Goal: Task Accomplishment & Management: Manage account settings

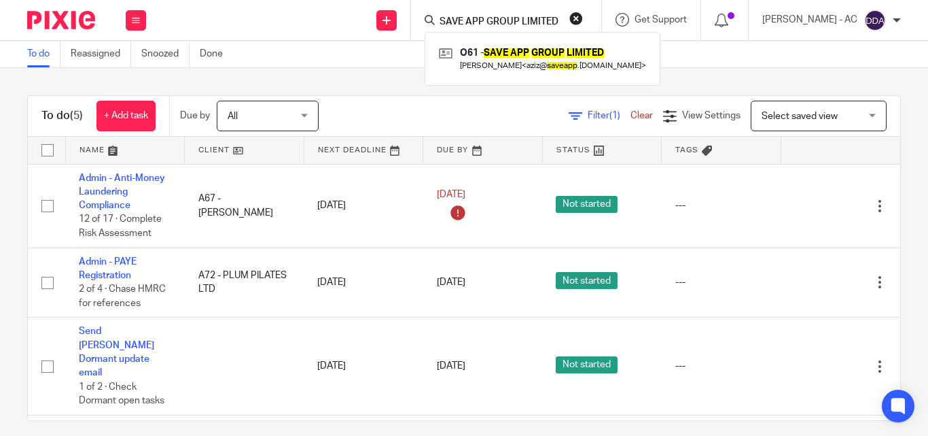
click at [583, 18] on button "reset" at bounding box center [576, 19] width 14 height 14
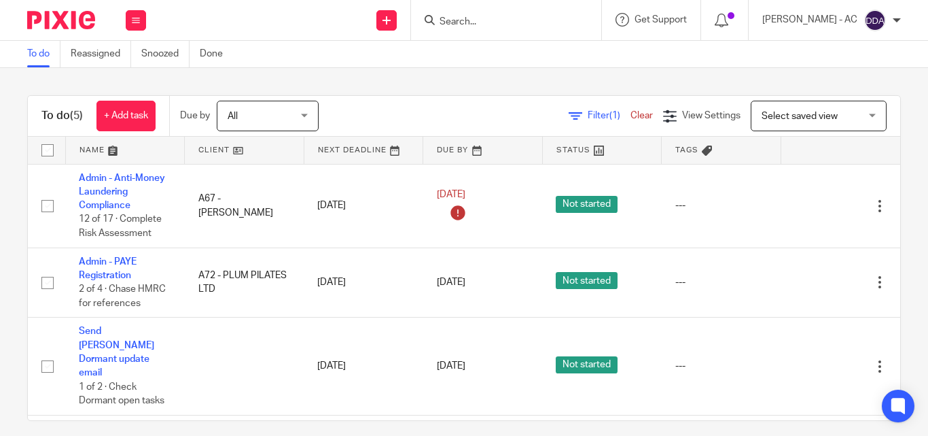
drag, startPoint x: 486, startPoint y: 29, endPoint x: 476, endPoint y: 21, distance: 12.5
click at [476, 21] on input "Search" at bounding box center [499, 22] width 122 height 12
paste input "AFRO PARADISE LTD"
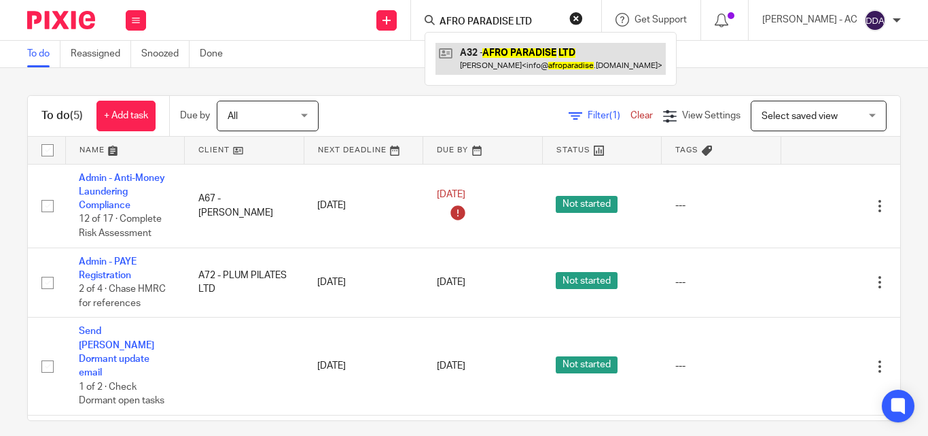
type input "AFRO PARADISE LTD"
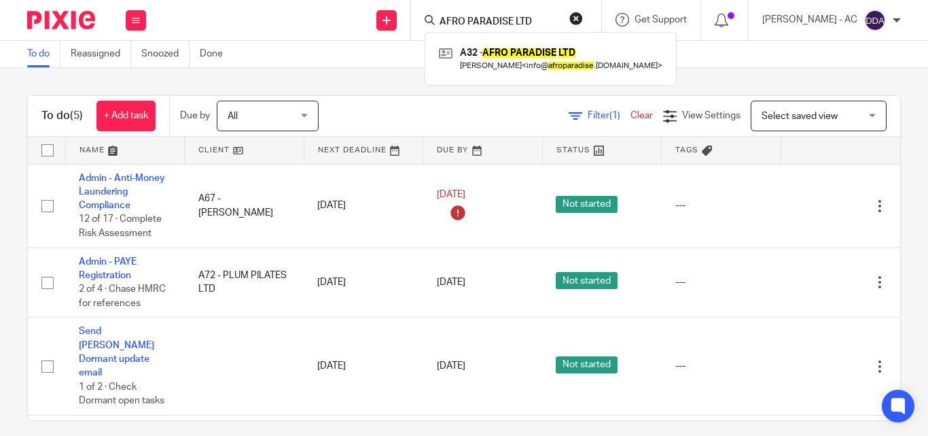
click at [583, 18] on button "reset" at bounding box center [576, 19] width 14 height 14
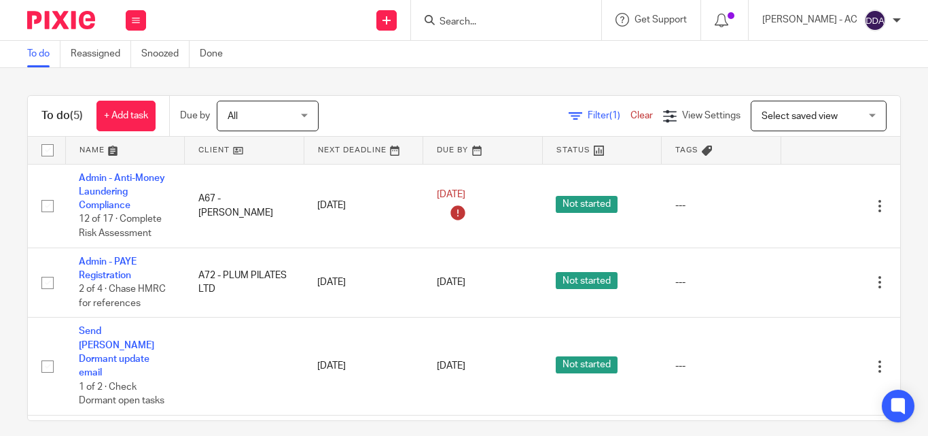
paste input "S.M.I.L.E-ING BOYS CIC"
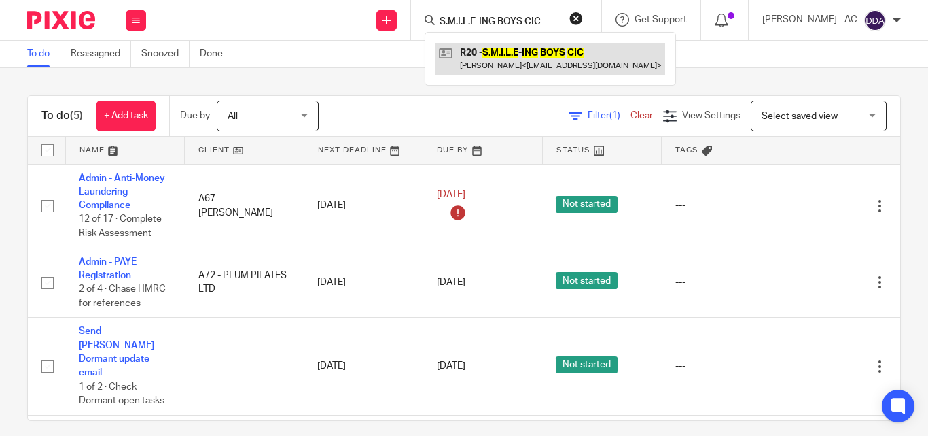
type input "S.M.I.L.E-ING BOYS CIC"
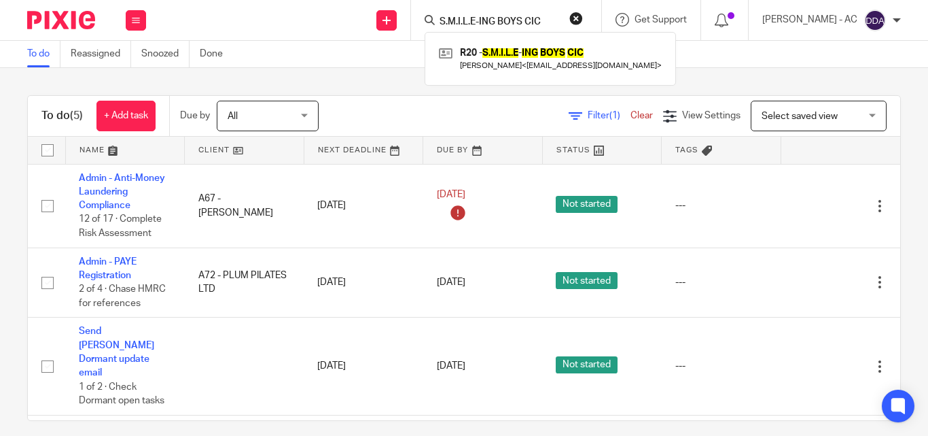
click at [583, 14] on button "reset" at bounding box center [576, 19] width 14 height 14
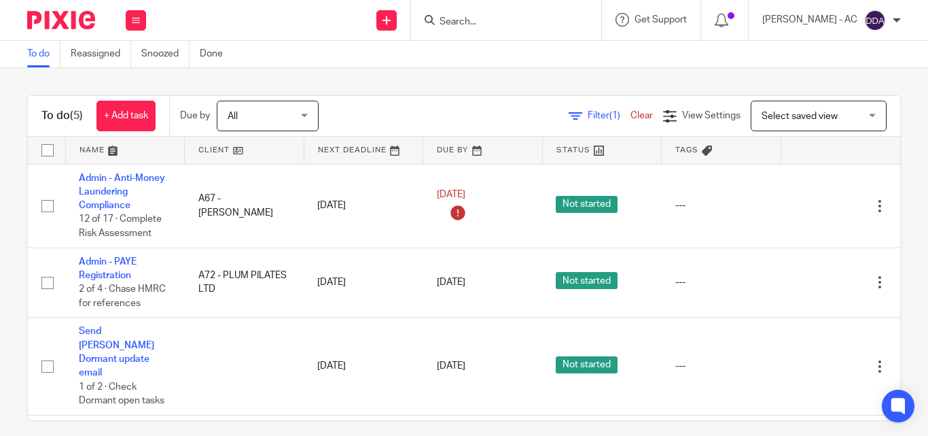
paste input "SERENITY HOUSING SERVICE LTD"
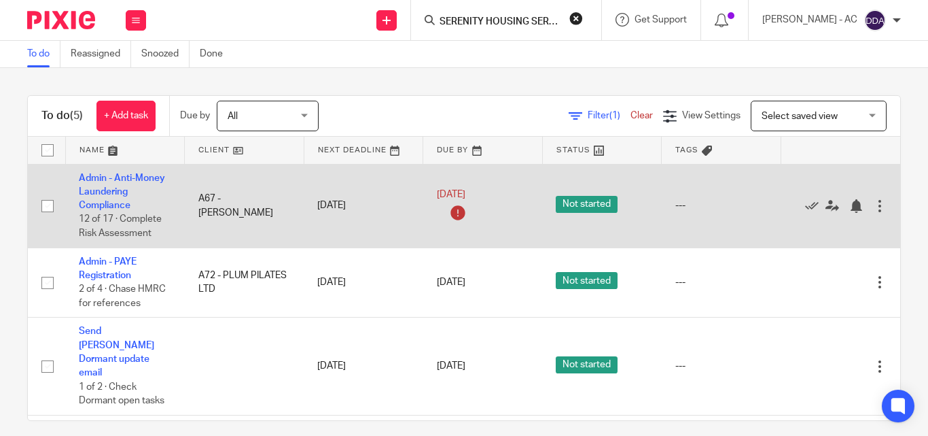
scroll to position [0, 30]
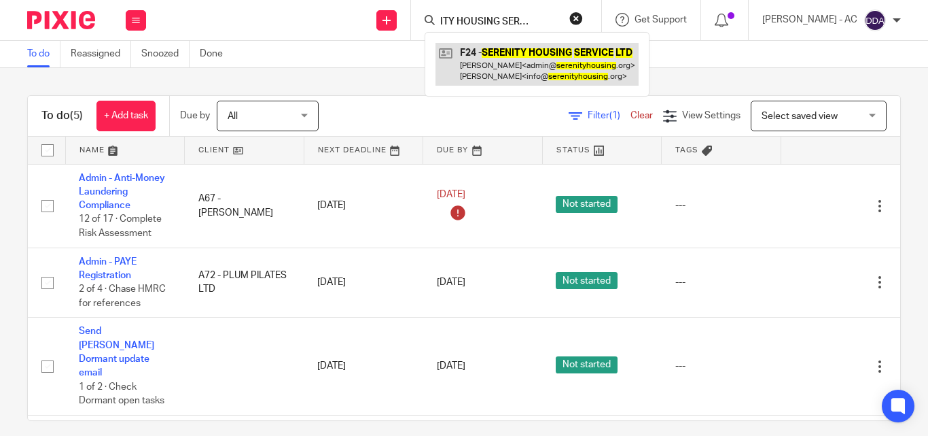
type input "SERENITY HOUSING SERVICE LTD"
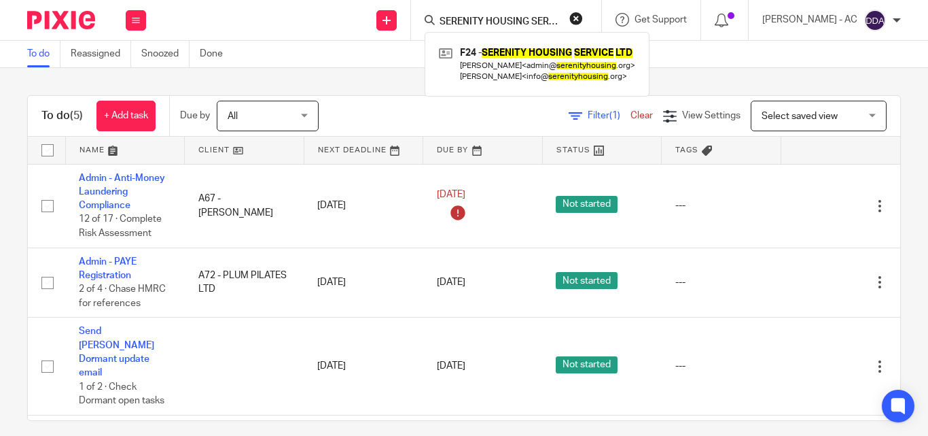
click at [583, 18] on button "reset" at bounding box center [576, 19] width 14 height 14
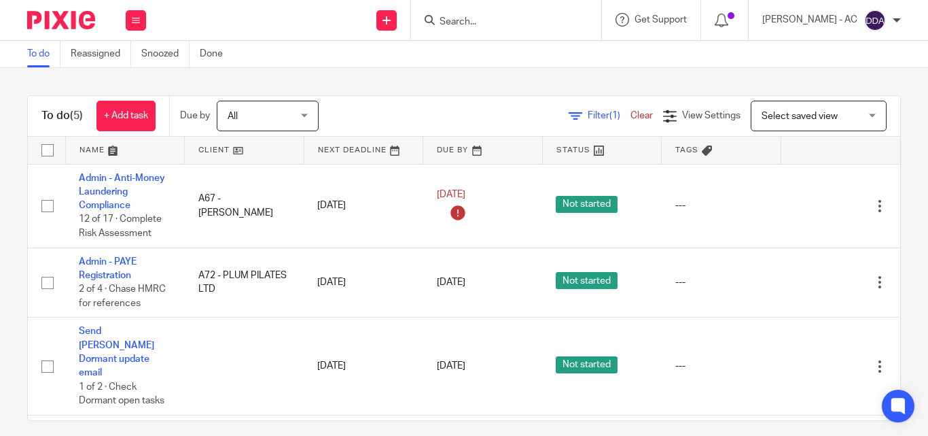
click at [540, 26] on input "Search" at bounding box center [499, 22] width 122 height 12
paste input "TEMIAYOUNO LTD"
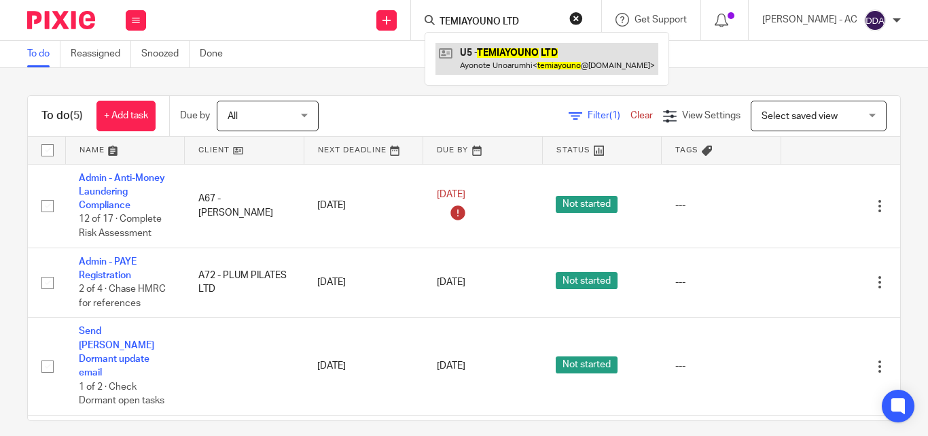
type input "TEMIAYOUNO LTD"
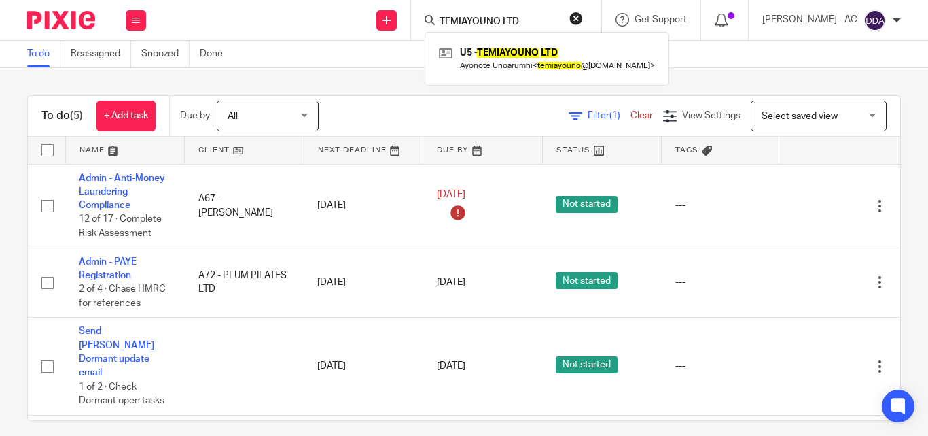
drag, startPoint x: 591, startPoint y: 12, endPoint x: 578, endPoint y: 13, distance: 13.7
click at [583, 12] on button "reset" at bounding box center [576, 19] width 14 height 14
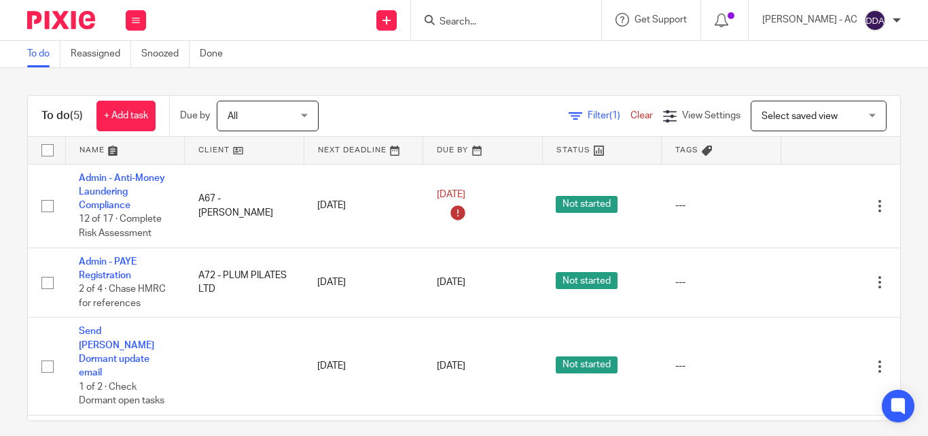
click at [544, 21] on input "Search" at bounding box center [499, 22] width 122 height 12
paste input "INNOCENT CONCEPTS LTD"
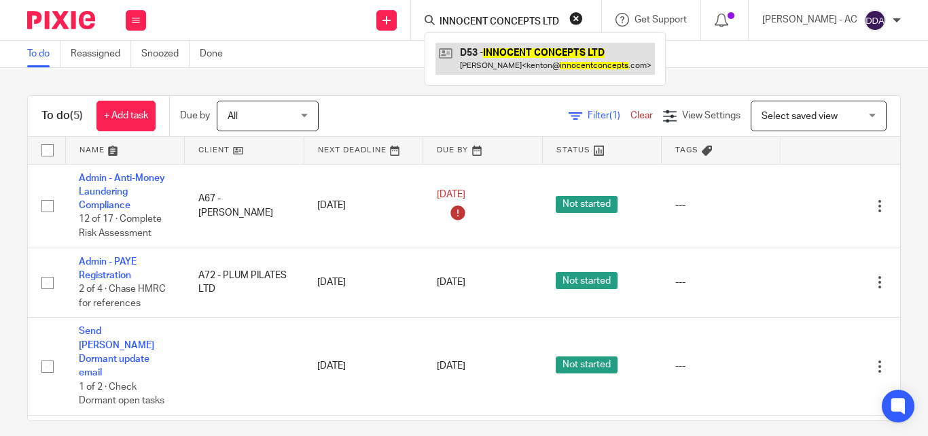
type input "INNOCENT CONCEPTS LTD"
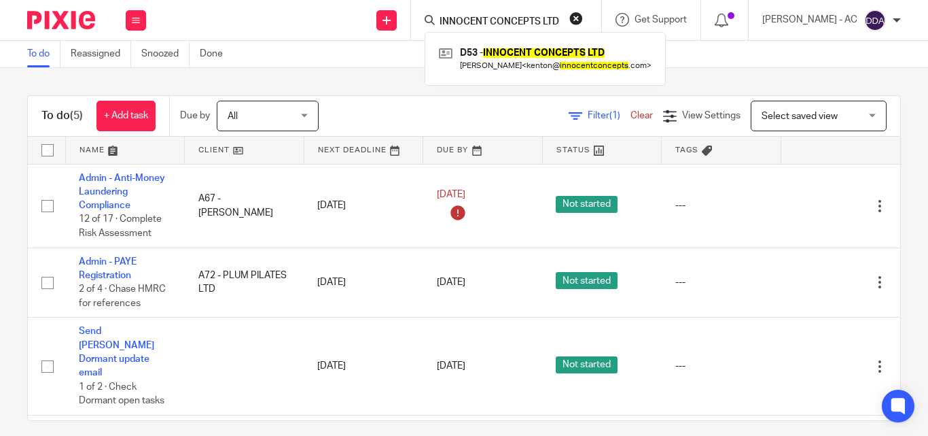
click at [583, 12] on button "reset" at bounding box center [576, 19] width 14 height 14
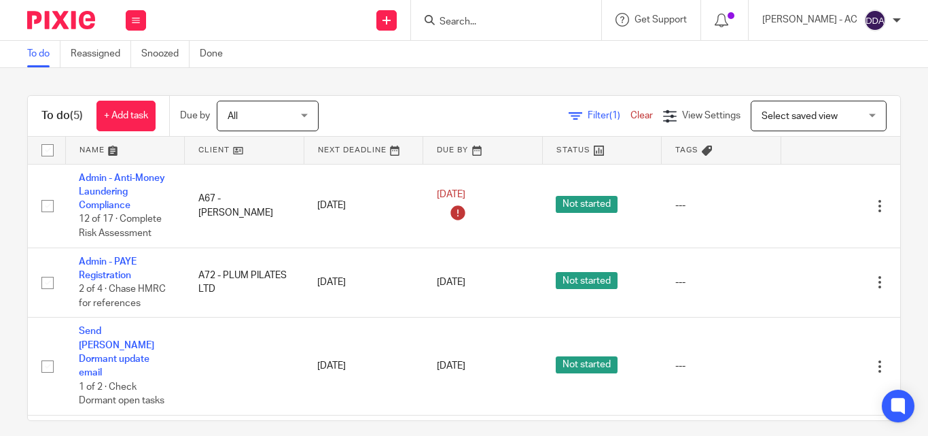
click at [530, 18] on input "Search" at bounding box center [499, 22] width 122 height 12
paste input "NODAYSOFF CC LIMITED"
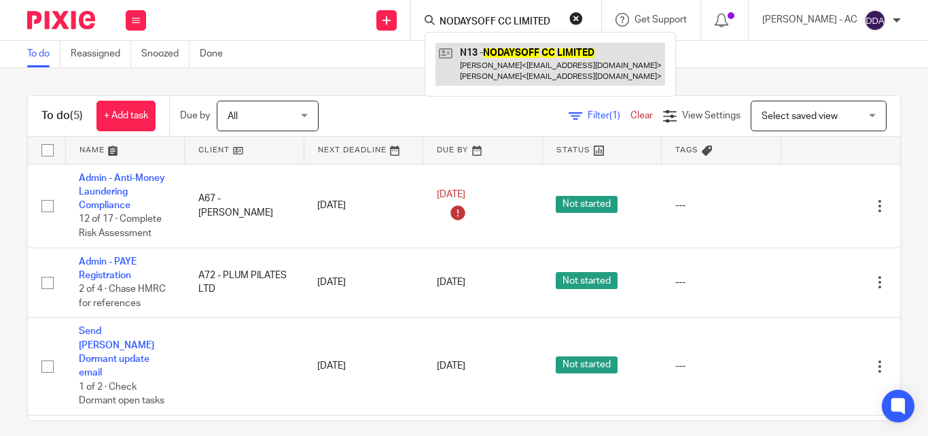
type input "NODAYSOFF CC LIMITED"
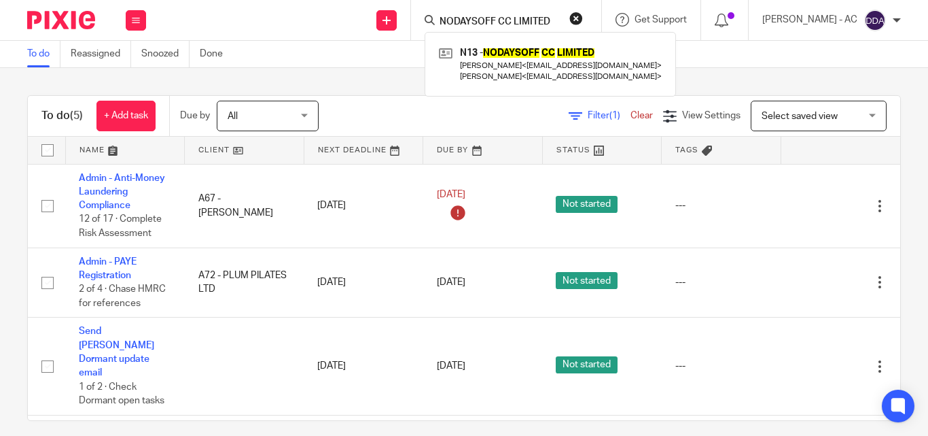
click at [583, 23] on button "reset" at bounding box center [576, 19] width 14 height 14
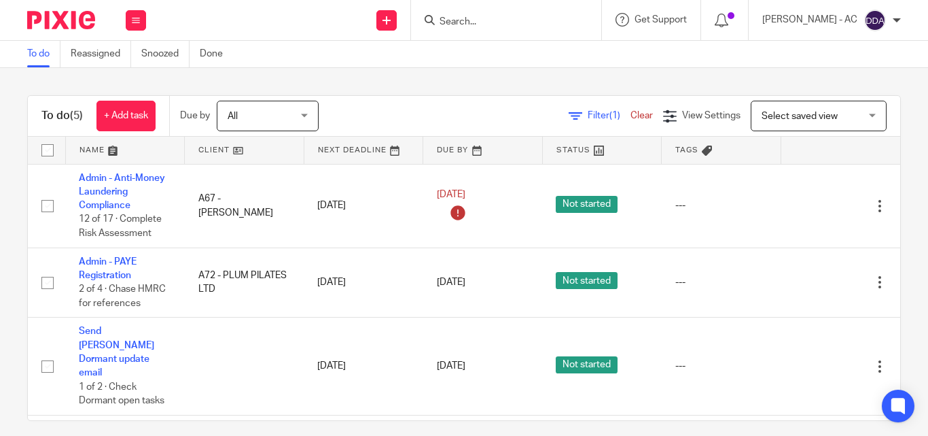
drag, startPoint x: 526, startPoint y: 18, endPoint x: 504, endPoint y: 28, distance: 24.6
click at [520, 22] on input "Search" at bounding box center [499, 22] width 122 height 12
paste input "BLACK PARENTS TOGETHER LTD"
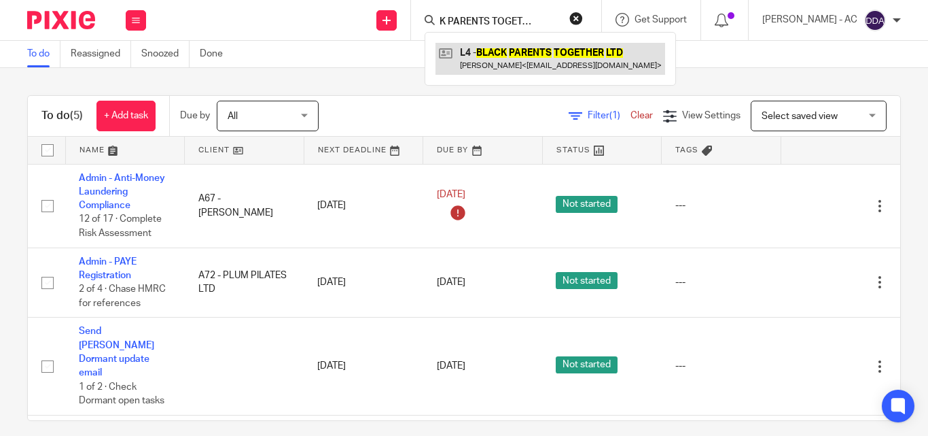
type input "BLACK PARENTS TOGETHER LTD"
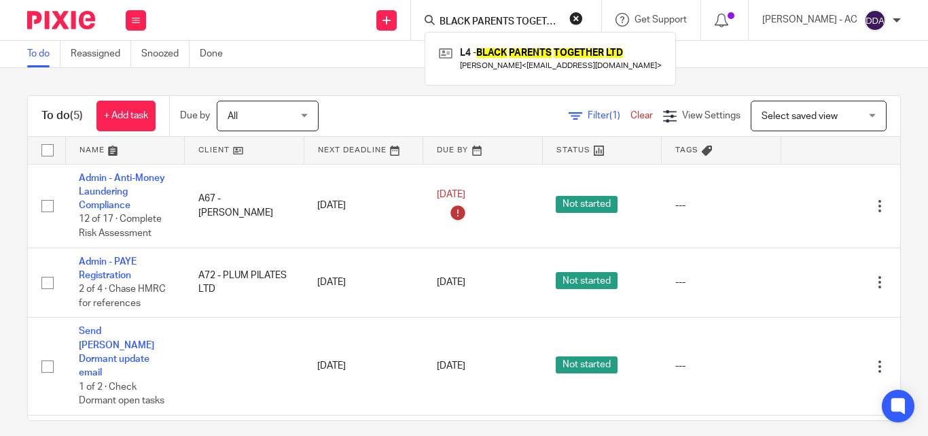
click at [583, 12] on button "reset" at bounding box center [576, 19] width 14 height 14
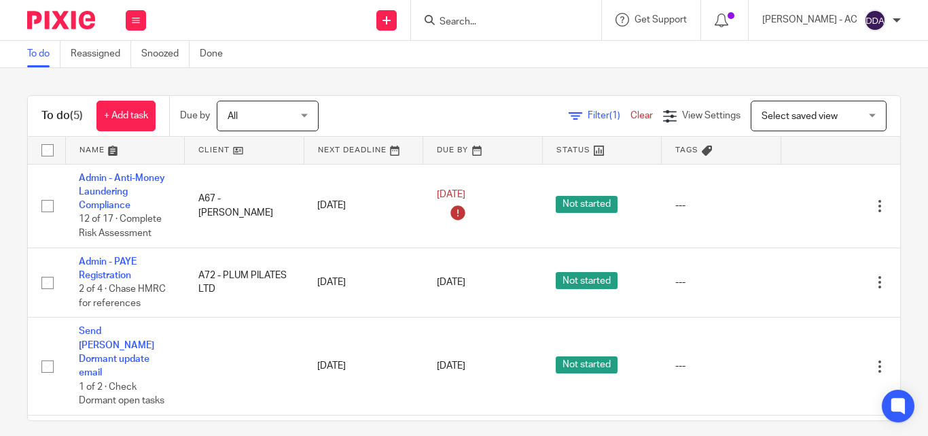
click at [509, 18] on input "Search" at bounding box center [499, 22] width 122 height 12
paste input "FAYE ENTERPRICE LTD"
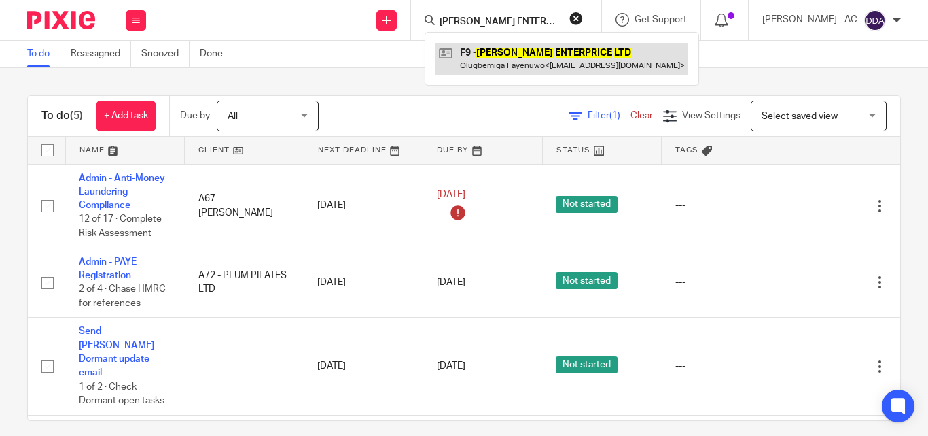
type input "FAYE ENTERPRICE LTD"
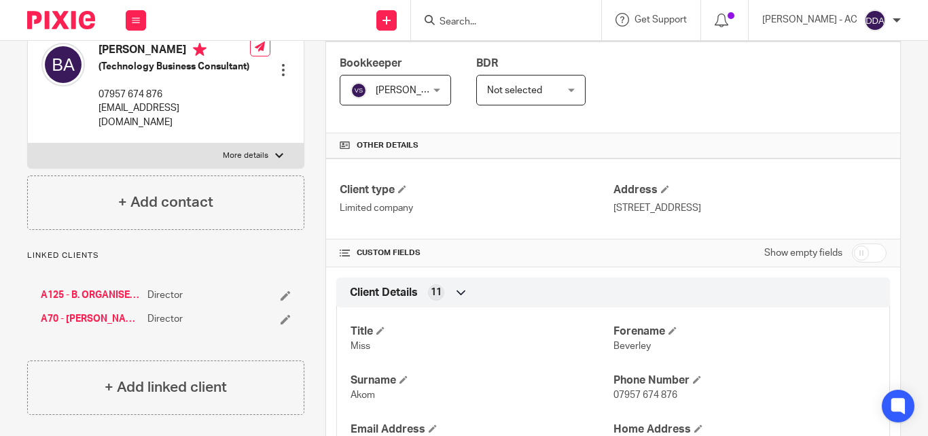
scroll to position [204, 0]
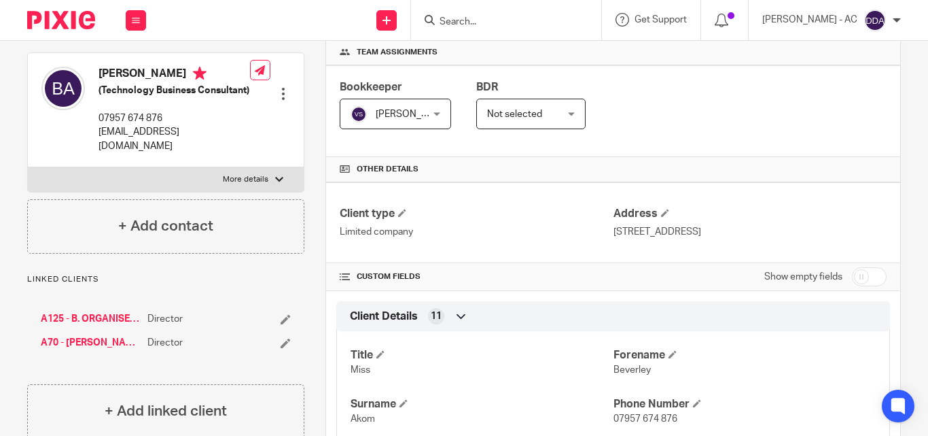
click at [275, 183] on div at bounding box center [279, 179] width 8 height 8
click at [28, 167] on input "More details" at bounding box center [27, 166] width 1 height 1
checkbox input "true"
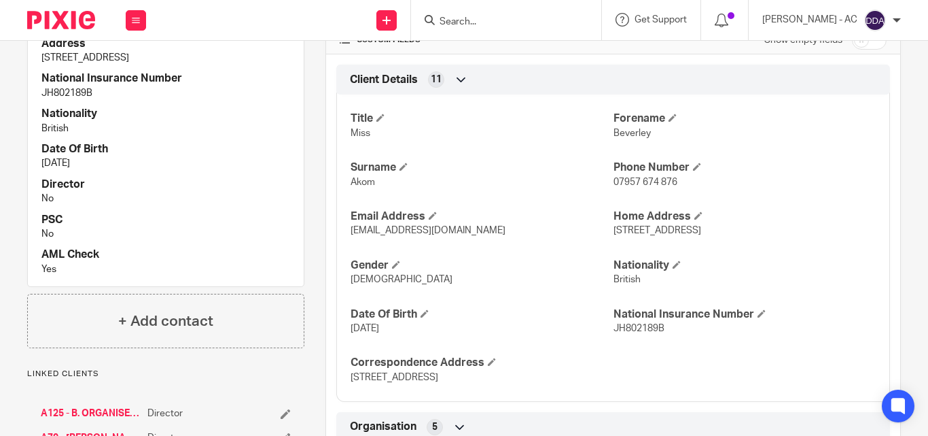
scroll to position [408, 0]
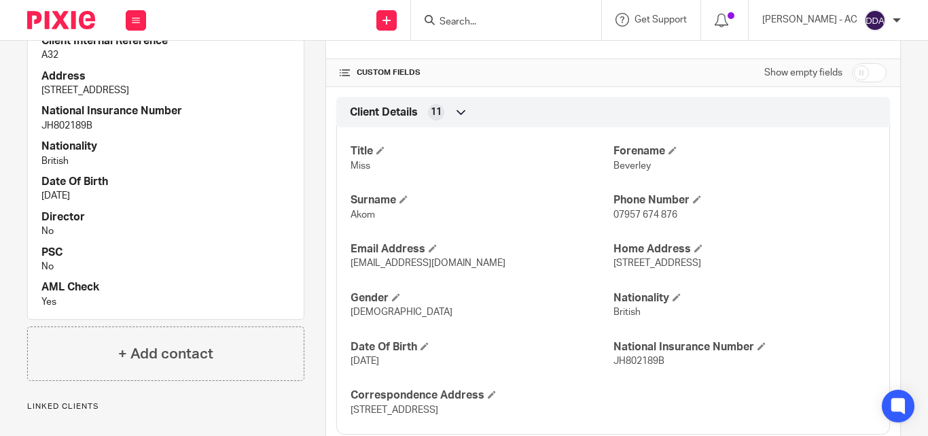
click at [537, 210] on p "Akom" at bounding box center [482, 215] width 262 height 14
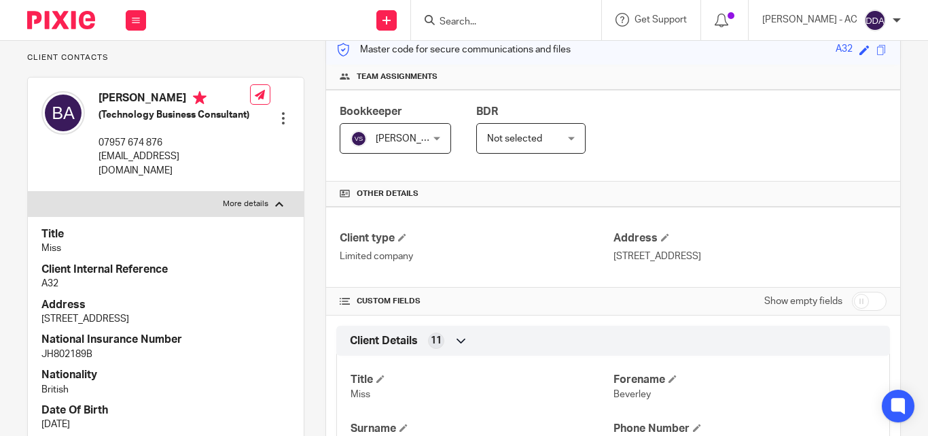
scroll to position [136, 0]
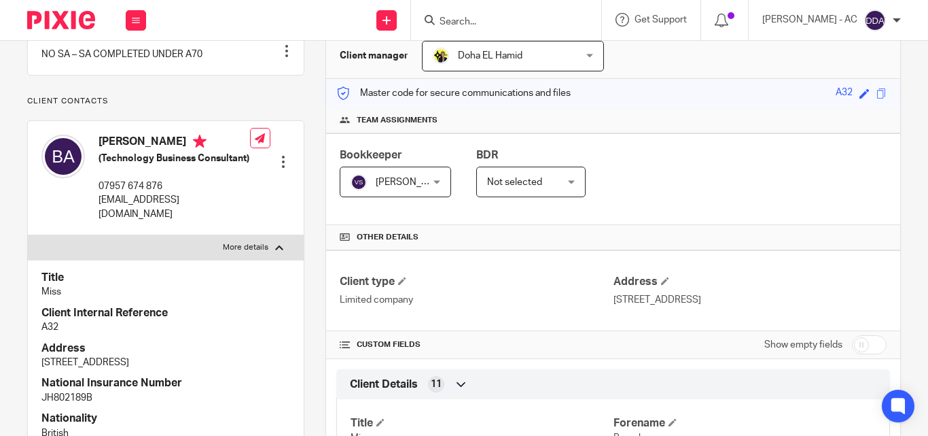
click at [202, 353] on div "Title Miss Client Internal Reference A32 Address 21 Firefly Gardens, London, E6…" at bounding box center [166, 425] width 276 height 331
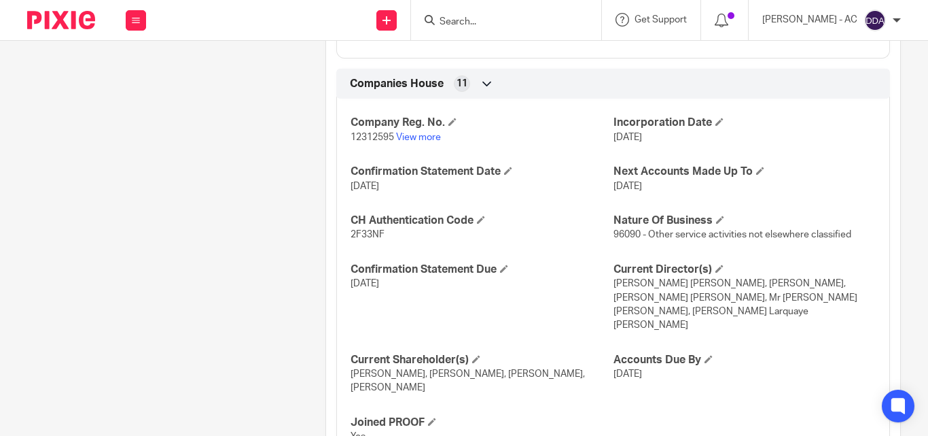
scroll to position [1217, 0]
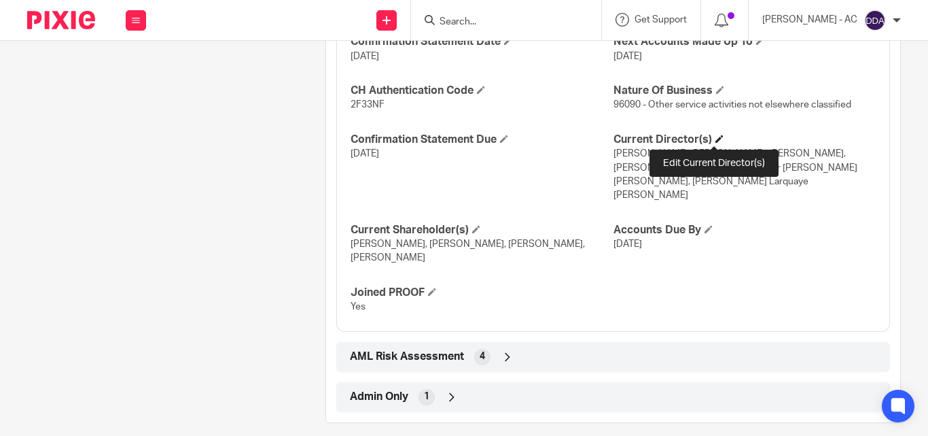
click at [718, 137] on span at bounding box center [720, 139] width 8 height 8
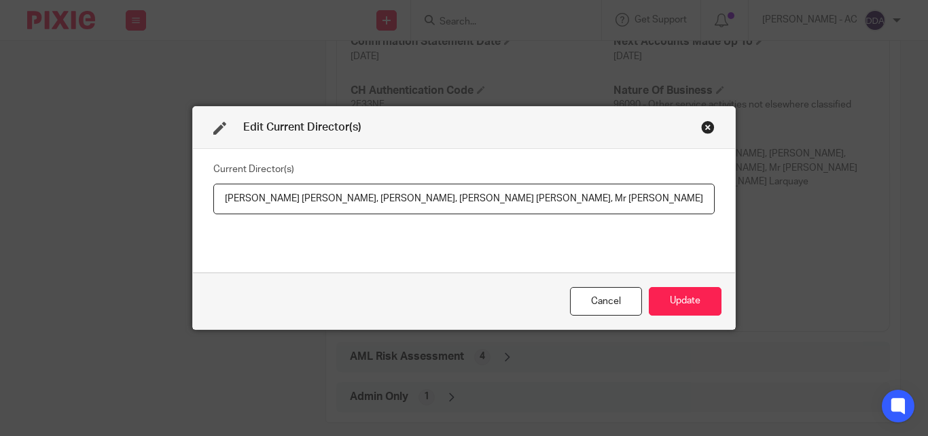
scroll to position [0, 228]
click at [275, 209] on input "Miss Beverley Gifty Aboagyewah AKOM, Mr Charles ANYERTEI, Miss Danai Sharmane M…" at bounding box center [464, 198] width 502 height 31
click at [213, 190] on input "Miss Beverley Gifty Aboagyewah AKOM, Mr Charles ANYERTEI, Miss Danai Sharmane M…" at bounding box center [464, 198] width 502 height 31
click at [213, 196] on input "Miss Beverley Gifty Aboagyewah AKOM, Mr Charles ANYERTEI, Miss Danai Sharmane M…" at bounding box center [464, 198] width 502 height 31
click at [222, 196] on input "Miss Beverley Gifty Aboagyewah AKOM, Mr Charles ANYERTEI, Miss Danai Sharmane M…" at bounding box center [464, 198] width 502 height 31
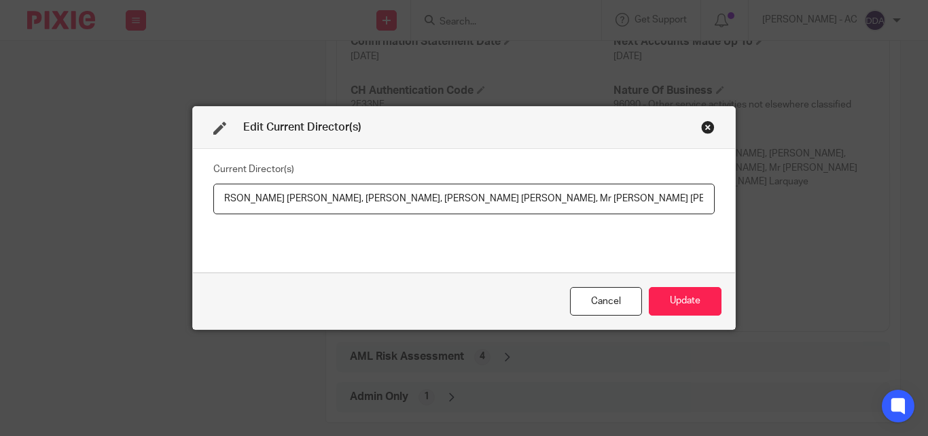
scroll to position [0, 0]
drag, startPoint x: 216, startPoint y: 197, endPoint x: 388, endPoint y: 201, distance: 172.0
click at [388, 201] on input "Miss Beverley Gifty Aboagyewah AKOM, Mr Charles ANYERTEI, Miss Danai Sharmane M…" at bounding box center [464, 198] width 502 height 31
drag, startPoint x: 216, startPoint y: 197, endPoint x: 389, endPoint y: 206, distance: 172.8
click at [389, 206] on input "Miss Beverley Gifty Aboagyewah AKOM, Mr Charles ANYERTEI, Miss Danai Sharmane M…" at bounding box center [464, 198] width 502 height 31
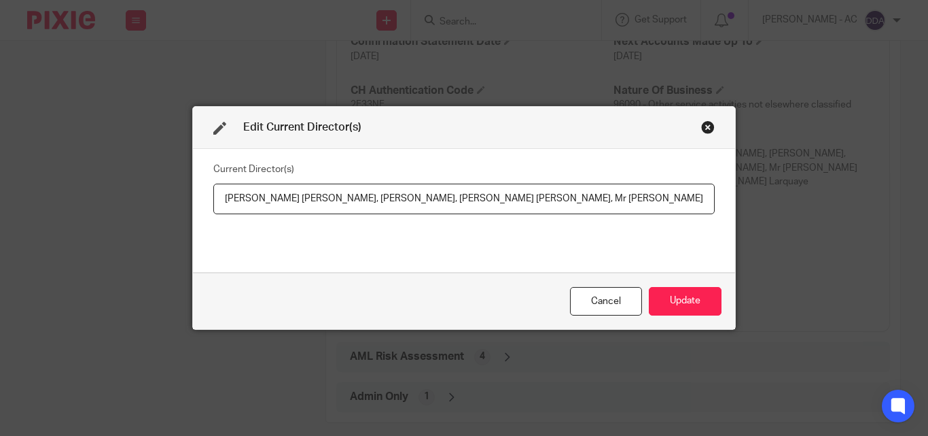
drag, startPoint x: 393, startPoint y: 195, endPoint x: 485, endPoint y: 202, distance: 91.3
click at [485, 202] on input "Miss Beverley Gifty Aboagyewah AKOM, Mr Charles ANYERTEI, Miss Danai Sharmane M…" at bounding box center [464, 198] width 502 height 31
drag, startPoint x: 490, startPoint y: 198, endPoint x: 627, endPoint y: 204, distance: 137.4
click at [627, 204] on input "Miss Beverley Gifty Aboagyewah AKOM, Mr Charles ANYERTEI, Miss Danai Sharmane M…" at bounding box center [464, 198] width 502 height 31
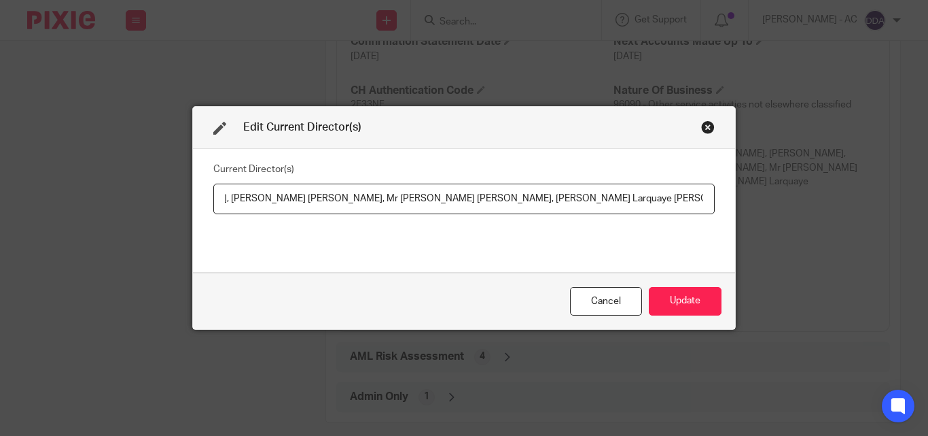
drag, startPoint x: 633, startPoint y: 197, endPoint x: 519, endPoint y: 206, distance: 115.2
click at [519, 206] on input "Miss Beverley Gifty Aboagyewah AKOM, Mr Charles ANYERTEI, Miss Danai Sharmane M…" at bounding box center [464, 198] width 502 height 31
click at [632, 196] on input "Miss Beverley Gifty Aboagyewah AKOM, Mr Charles ANYERTEI, Miss Danai Sharmane M…" at bounding box center [464, 198] width 502 height 31
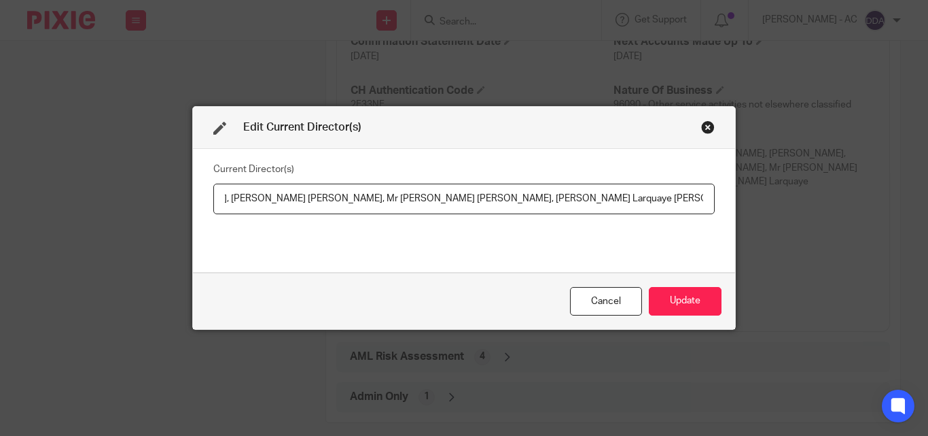
drag, startPoint x: 522, startPoint y: 197, endPoint x: 702, endPoint y: 195, distance: 180.1
click at [702, 195] on input "Miss Beverley Gifty Aboagyewah AKOM, Mr Charles ANYERTEI, Miss Danai Sharmane M…" at bounding box center [464, 198] width 502 height 31
paste input "text"
type input "Miss Beverley Gifty Aboagyewah AKOM, Mr Charles ANYERTEI, Miss Danai Sharmane M…"
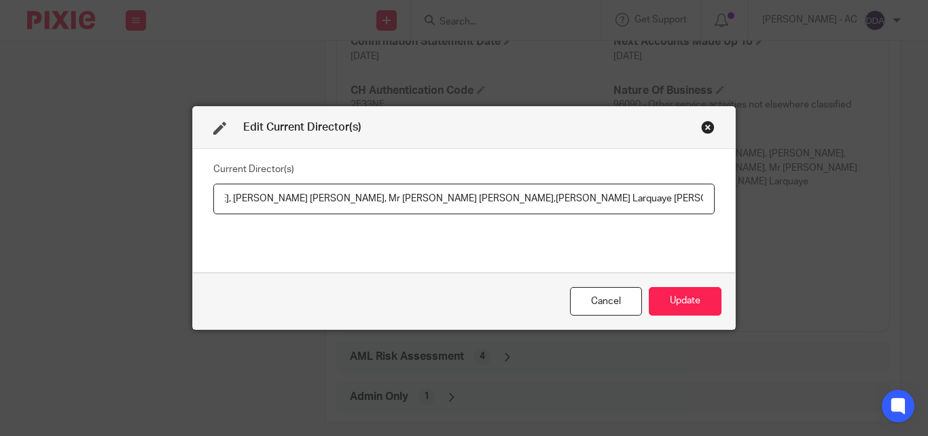
scroll to position [0, 0]
click at [635, 193] on input "Miss Beverley Gifty Aboagyewah AKOM, Mr Charles ANYERTEI, Miss Danai Sharmane M…" at bounding box center [464, 198] width 502 height 31
drag, startPoint x: 408, startPoint y: 197, endPoint x: 521, endPoint y: 211, distance: 114.4
click at [521, 211] on input "Miss Beverley Gifty Aboagyewah AKOM, Mr Charles ANYERTEI, Miss Danai Sharmane M…" at bounding box center [464, 198] width 502 height 31
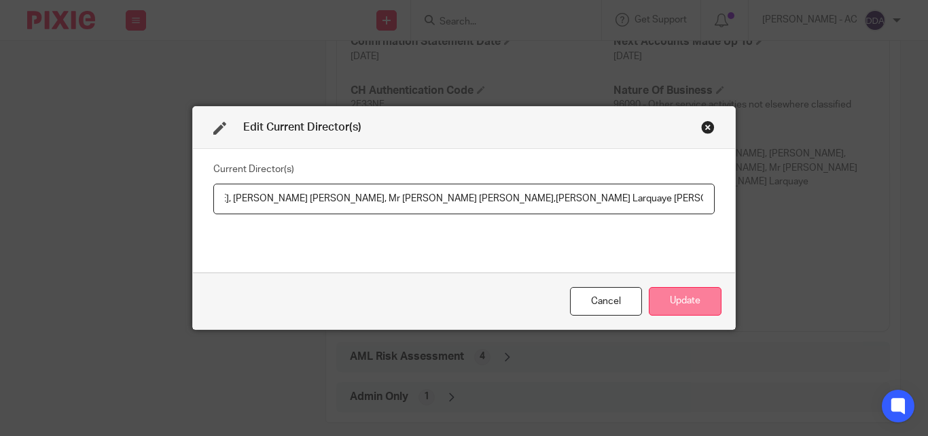
scroll to position [0, 0]
click at [682, 298] on button "Update" at bounding box center [685, 301] width 73 height 29
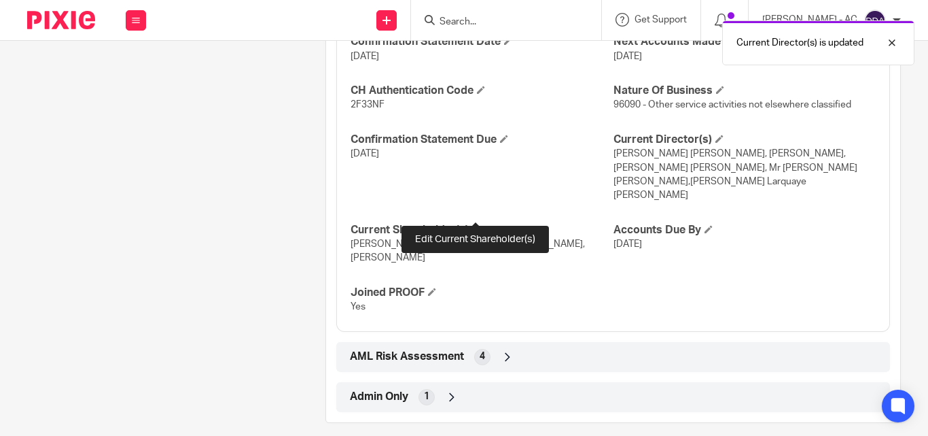
click at [474, 225] on span at bounding box center [476, 229] width 8 height 8
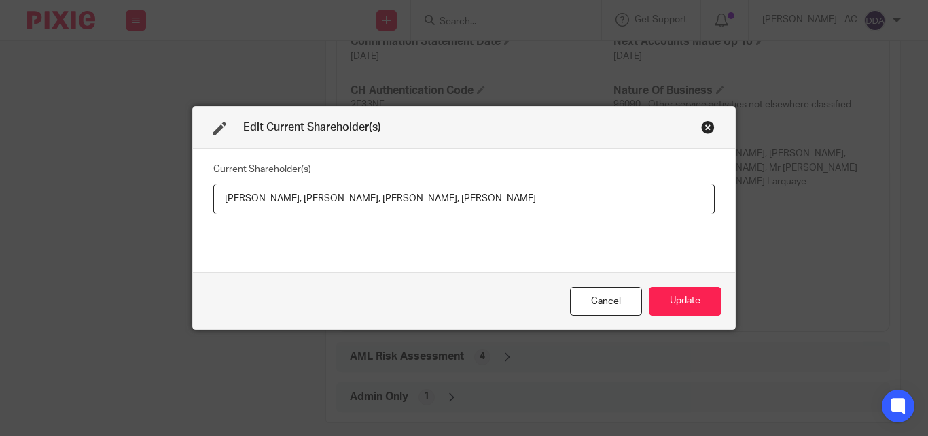
drag, startPoint x: 289, startPoint y: 197, endPoint x: 362, endPoint y: 206, distance: 73.2
click at [362, 206] on input "Beverley AKOM, Danai MAVUNGA, Charles ANYERTEI, Tamara VANDERPUYE, Hung NGUYEN" at bounding box center [464, 198] width 502 height 31
drag, startPoint x: 364, startPoint y: 201, endPoint x: 446, endPoint y: 204, distance: 81.6
click at [446, 204] on input "Beverley AKOM, Danai MAVUNGA, Charles ANYERTEI, Tamara VANDERPUYE, Hung NGUYEN" at bounding box center [464, 198] width 502 height 31
paste input "text"
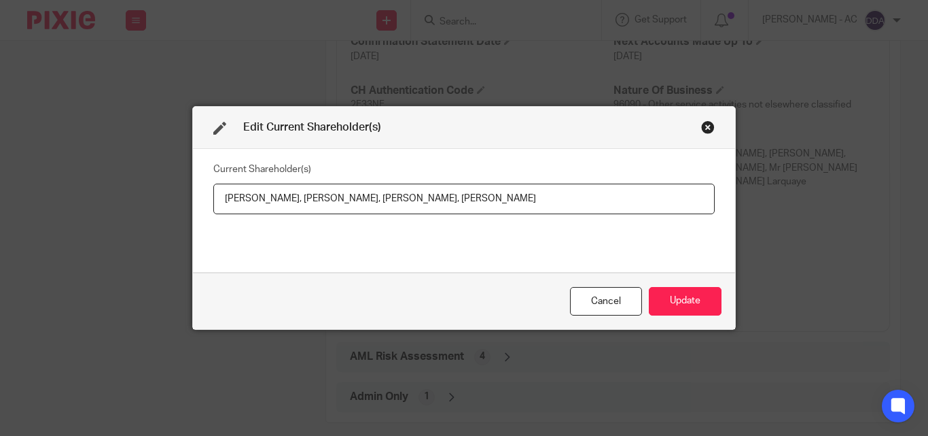
drag, startPoint x: 446, startPoint y: 194, endPoint x: 539, endPoint y: 198, distance: 93.2
click at [539, 198] on input "Beverley AKOM, Danai MAVUNGA,Charles ANYERTEI, Tamara VANDERPUYE, Hung NGUYEN" at bounding box center [464, 198] width 502 height 31
paste input "text"
type input "Beverley AKOM, Danai MAVUNGA,Charles ANYERTEI,Tamara VANDERPUYE, Hung NGUYEN"
drag, startPoint x: 541, startPoint y: 194, endPoint x: 602, endPoint y: 199, distance: 61.4
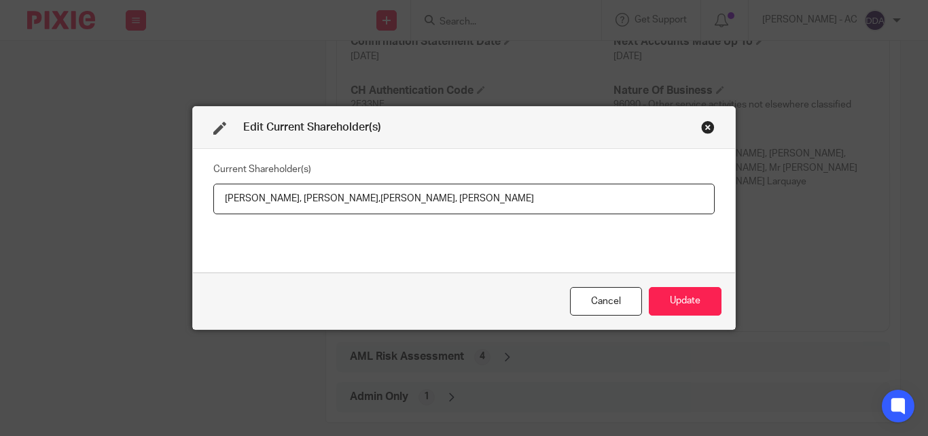
click at [602, 199] on input "Beverley AKOM, Danai MAVUNGA,Charles ANYERTEI,Tamara VANDERPUYE, Hung NGUYEN" at bounding box center [464, 198] width 502 height 31
drag, startPoint x: 216, startPoint y: 200, endPoint x: 283, endPoint y: 203, distance: 67.3
click at [283, 203] on input "Beverley AKOM, Danai MAVUNGA,Charles ANYERTEI,Tamara VANDERPUYE, Hung NGUYEN" at bounding box center [464, 198] width 502 height 31
click at [678, 298] on button "Update" at bounding box center [685, 301] width 73 height 29
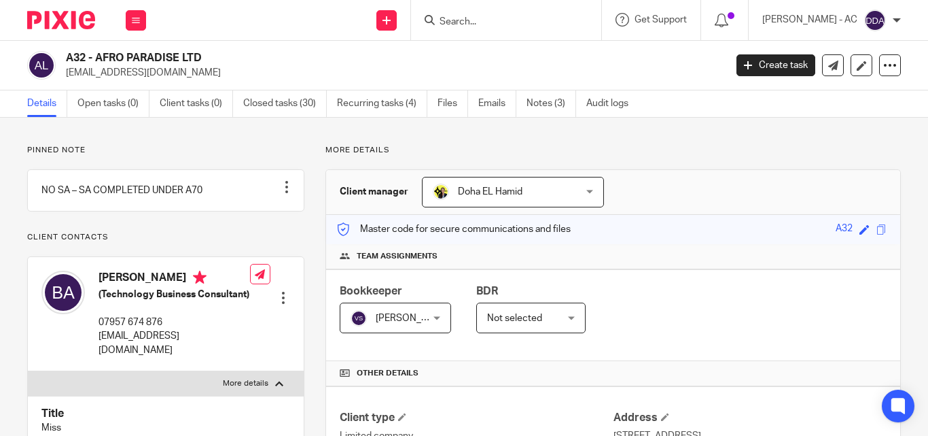
click at [718, 152] on p "More details" at bounding box center [614, 150] width 576 height 11
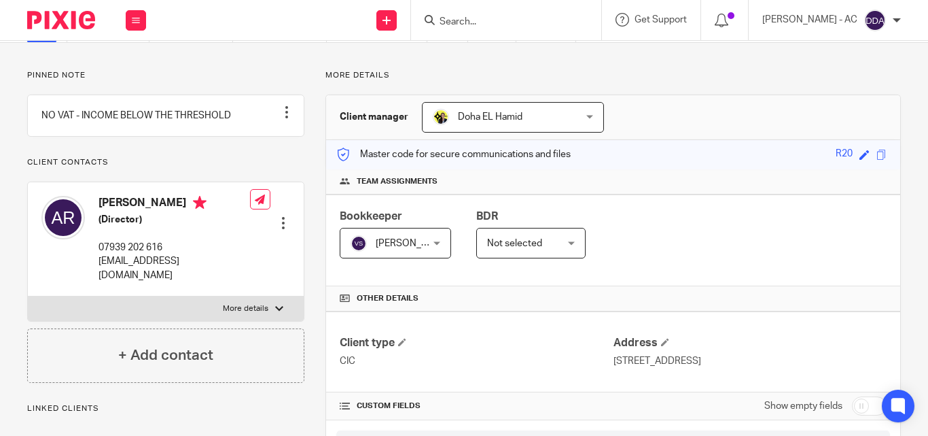
scroll to position [272, 0]
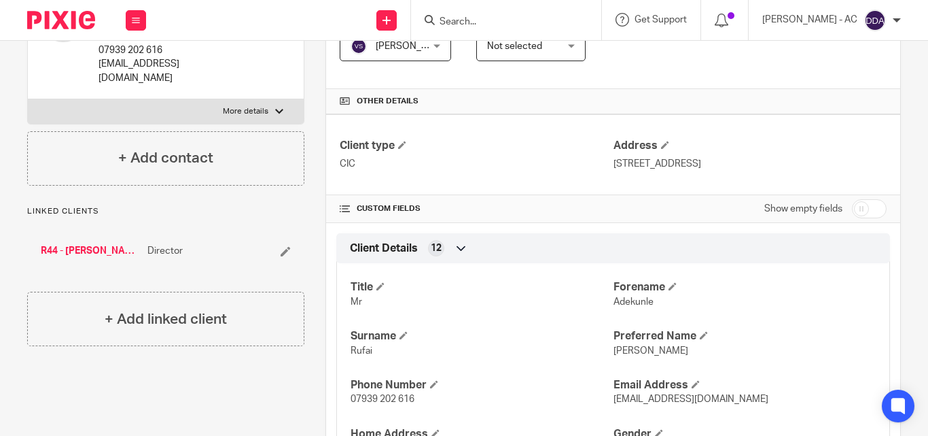
click at [245, 108] on p "More details" at bounding box center [246, 111] width 46 height 11
click at [28, 99] on input "More details" at bounding box center [27, 99] width 1 height 1
checkbox input "true"
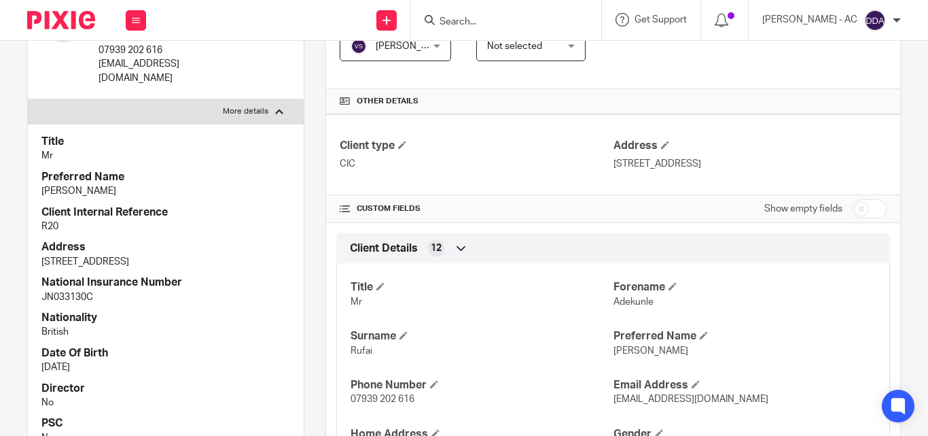
click at [223, 158] on p "Mr" at bounding box center [165, 156] width 249 height 14
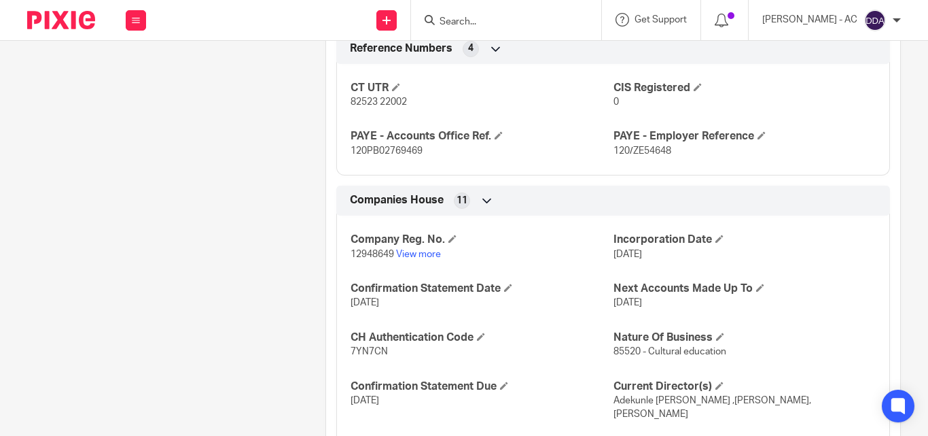
scroll to position [1265, 0]
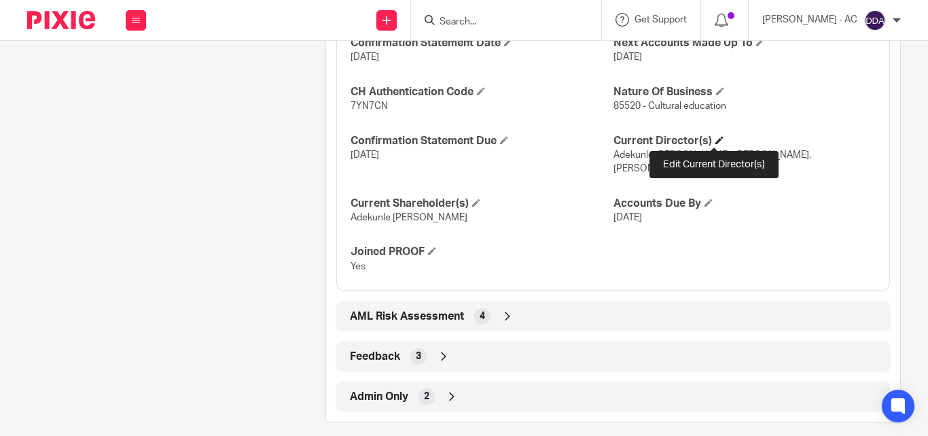
click at [716, 141] on span at bounding box center [720, 140] width 8 height 8
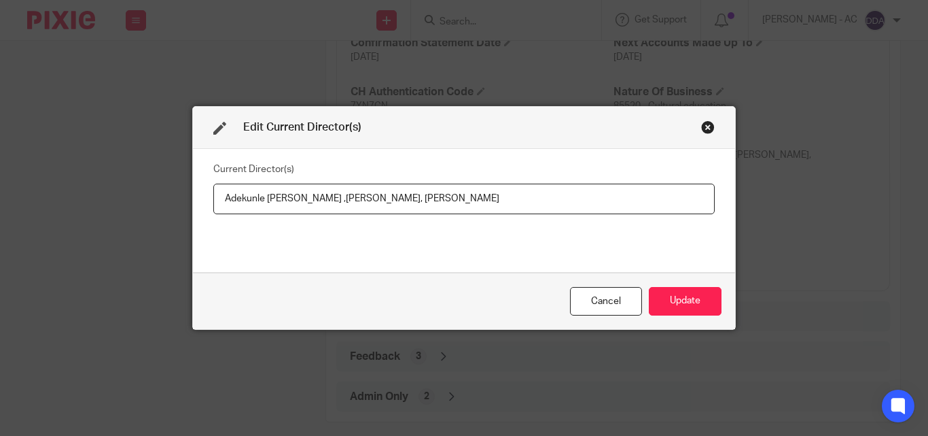
drag, startPoint x: 310, startPoint y: 195, endPoint x: 381, endPoint y: 197, distance: 71.4
click at [381, 197] on input "Adekunle Kay RUFAI ,Kemi ADEGBOYE, Adeola ORIADE" at bounding box center [464, 198] width 502 height 31
drag, startPoint x: 476, startPoint y: 197, endPoint x: 407, endPoint y: 197, distance: 68.6
click at [407, 197] on input "Adekunle Kay RUFAI ,Mrs Kemi ADEGBOYE, Adeola ORIADE" at bounding box center [464, 198] width 502 height 31
paste input "Mrs"
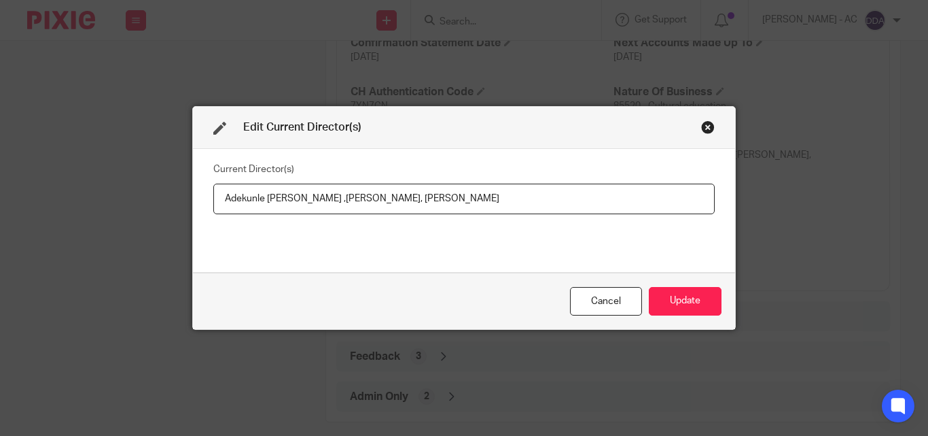
drag, startPoint x: 212, startPoint y: 194, endPoint x: 306, endPoint y: 205, distance: 94.3
click at [306, 205] on input "Adekunle Kay RUFAI ,Mrs Kemi ADEGBOYE, Mrs Adeola ORIADE" at bounding box center [464, 198] width 502 height 31
paste input "Mr"
type input "Mr Adekunle Kay RUFAI ,Mrs Kemi ADEGBOYE, Mrs Adeola ORIADE"
click at [681, 301] on button "Update" at bounding box center [685, 301] width 73 height 29
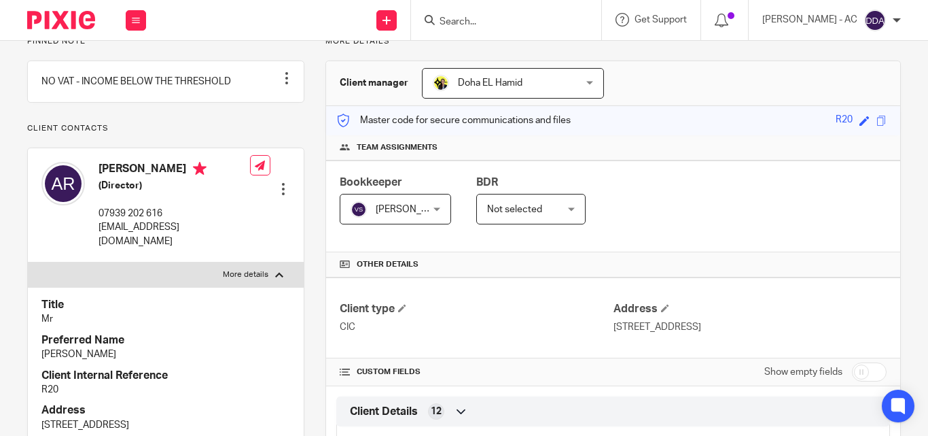
scroll to position [109, 0]
click at [236, 348] on p "Kay" at bounding box center [165, 354] width 249 height 14
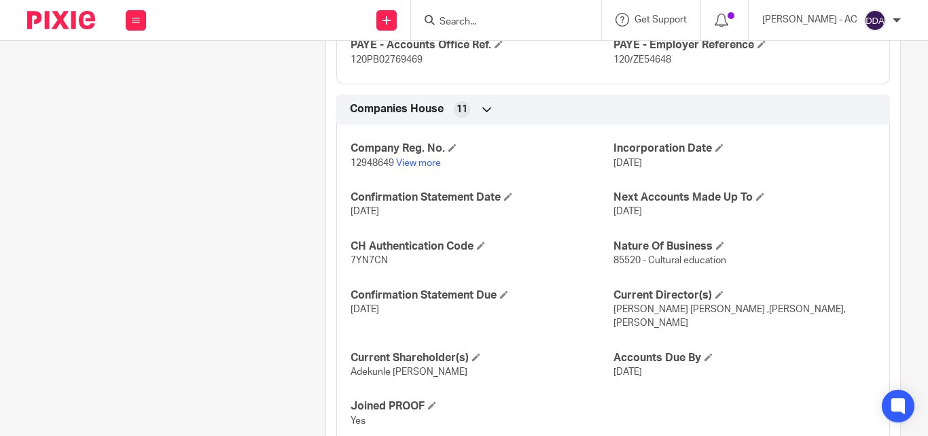
scroll to position [1142, 0]
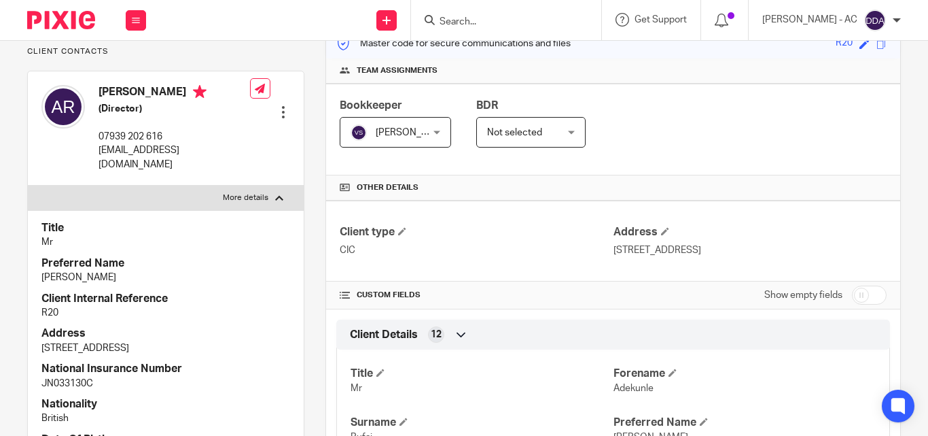
scroll to position [191, 0]
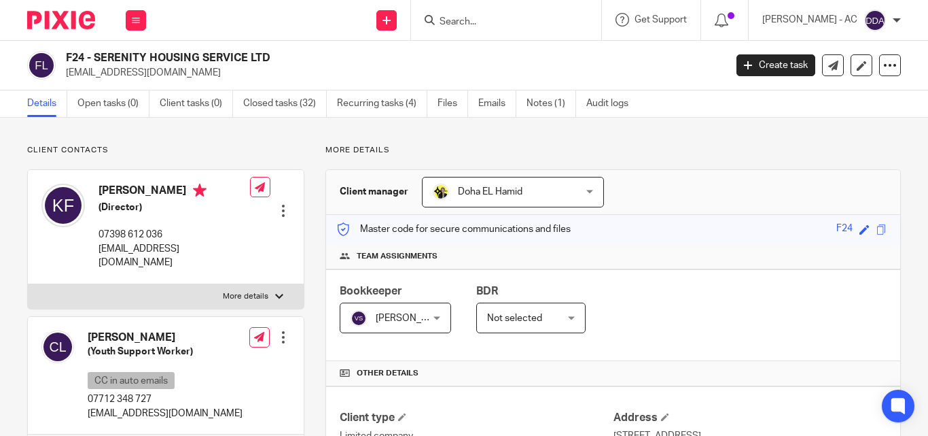
click at [248, 291] on p "More details" at bounding box center [246, 296] width 46 height 11
click at [28, 283] on input "More details" at bounding box center [27, 283] width 1 height 1
checkbox input "true"
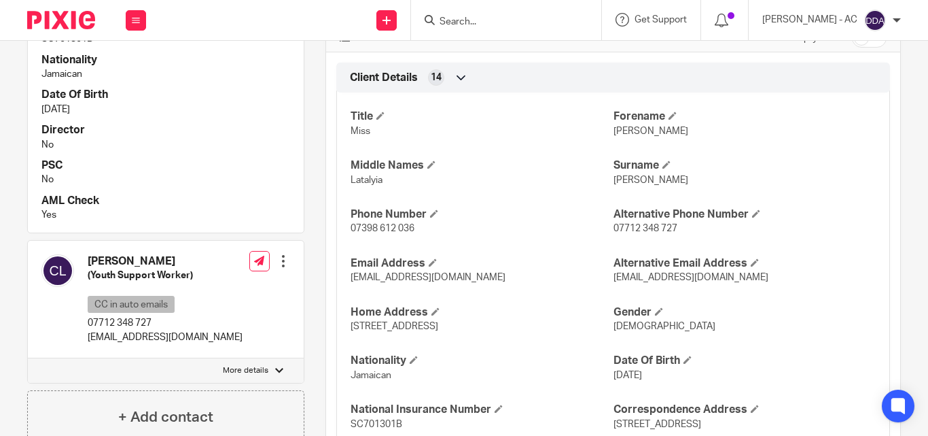
scroll to position [544, 0]
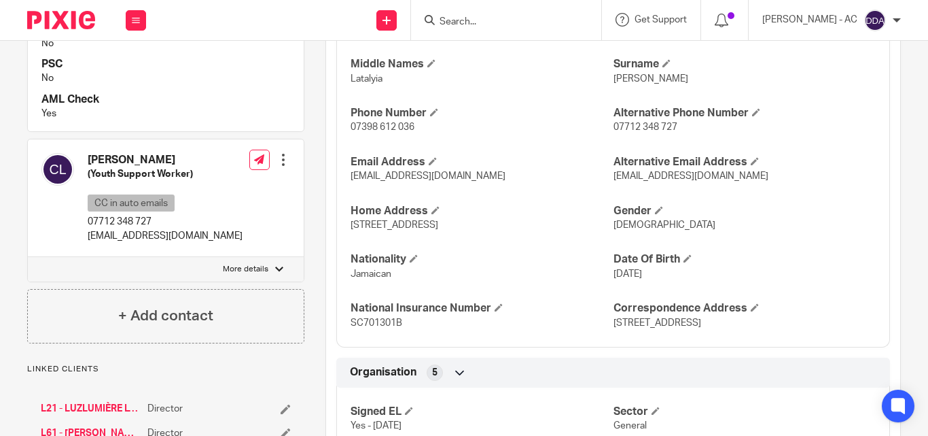
click at [251, 261] on label "More details" at bounding box center [166, 269] width 276 height 24
click at [28, 257] on input "More details" at bounding box center [27, 256] width 1 height 1
checkbox input "true"
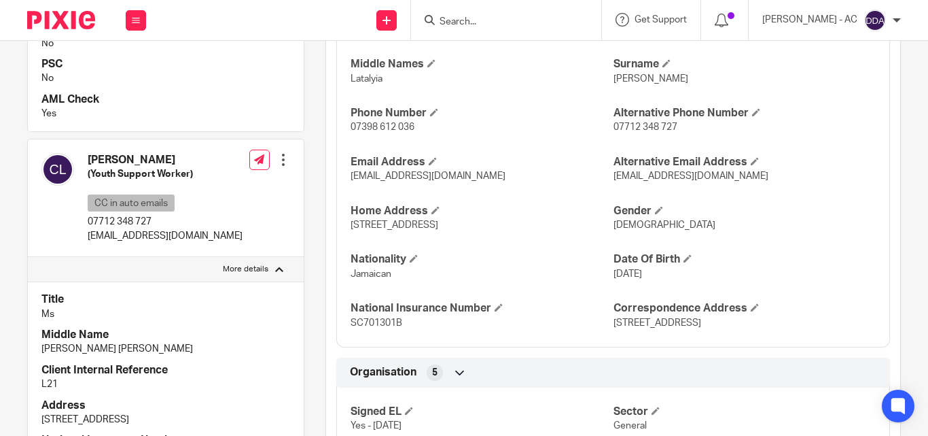
click at [245, 107] on p "Yes" at bounding box center [165, 114] width 249 height 14
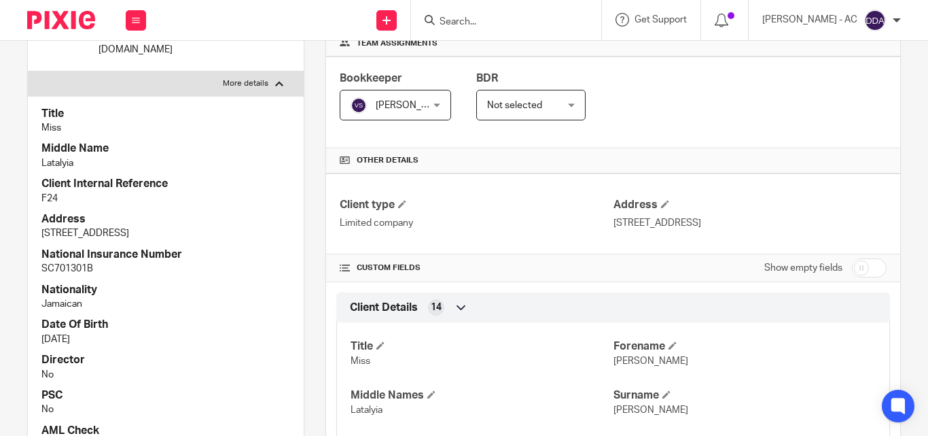
scroll to position [204, 0]
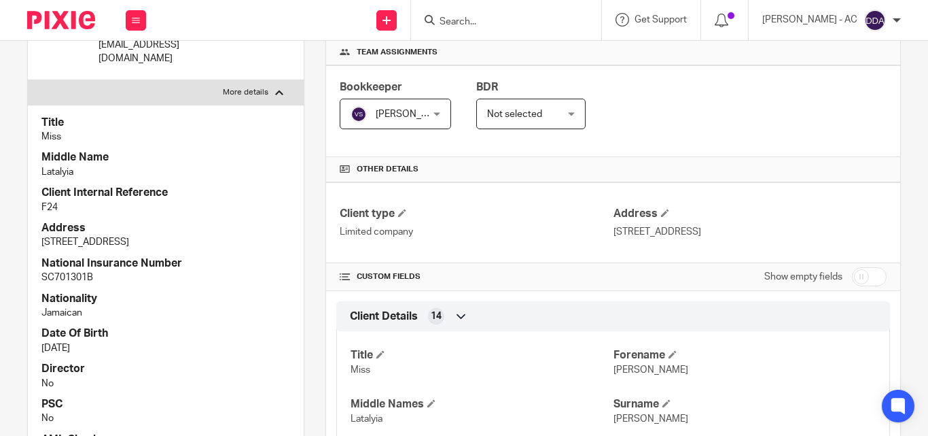
click at [173, 130] on p "Miss" at bounding box center [165, 137] width 249 height 14
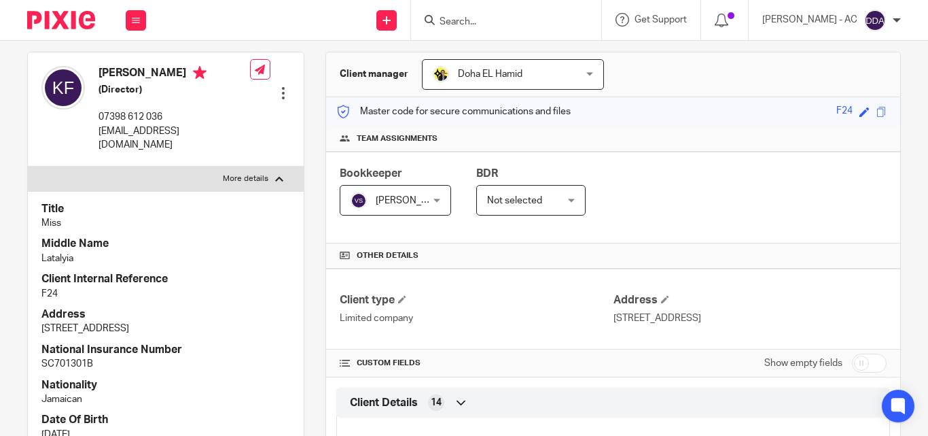
scroll to position [136, 0]
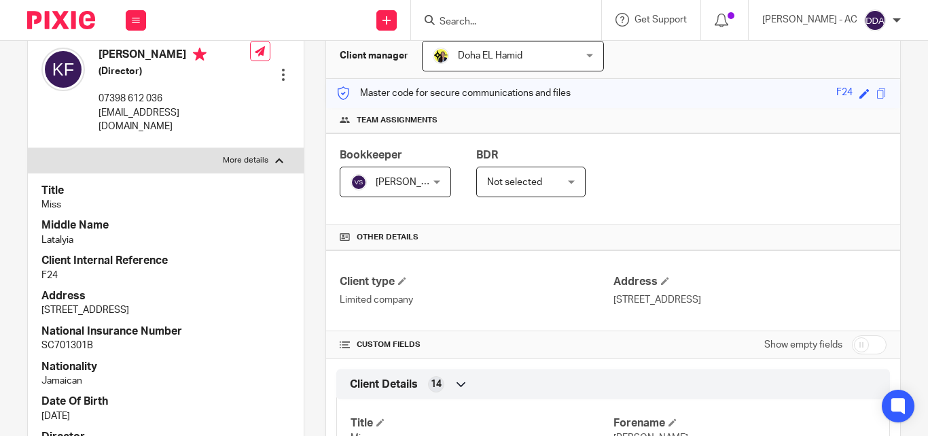
click at [161, 199] on div "Title Miss Middle Name Latalyia Client Internal Reference F24 Address 24 Tredeg…" at bounding box center [166, 356] width 276 height 366
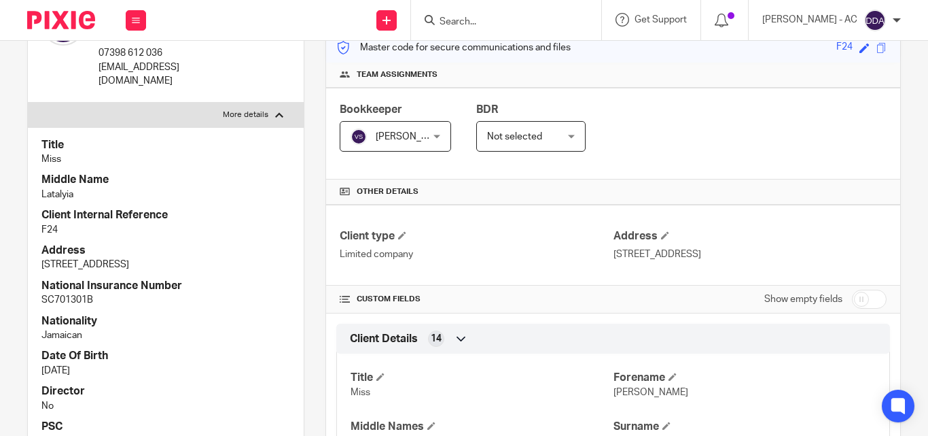
scroll to position [272, 0]
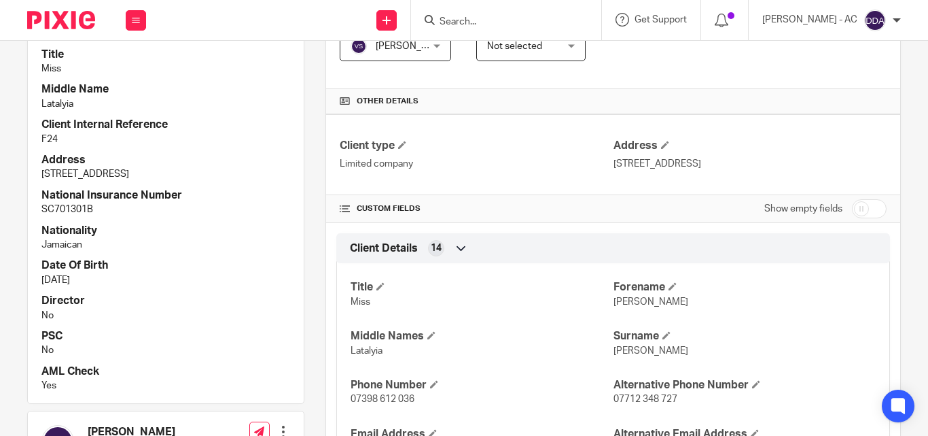
click at [100, 258] on h4 "Date Of Birth" at bounding box center [165, 265] width 249 height 14
click at [197, 273] on p "1 Jan 1986" at bounding box center [165, 280] width 249 height 14
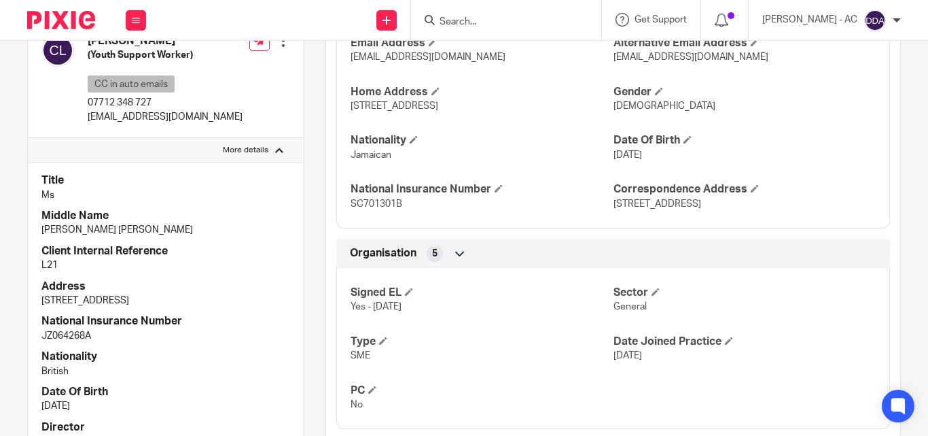
scroll to position [748, 0]
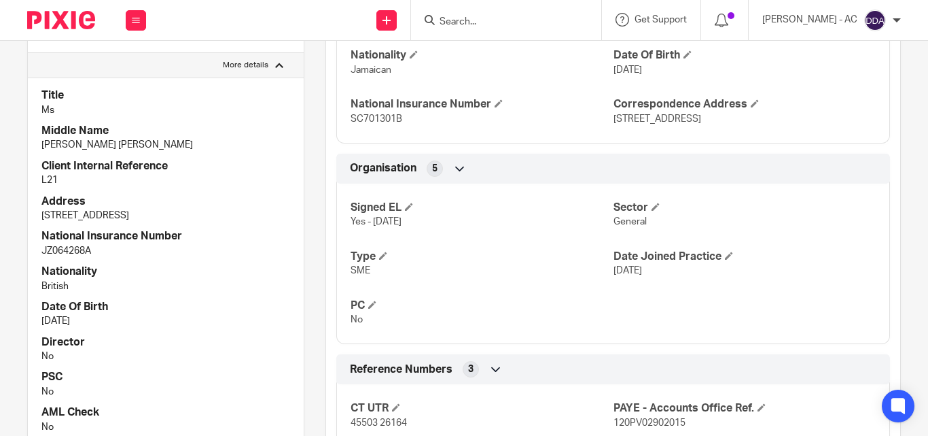
click at [120, 264] on h4 "Nationality" at bounding box center [165, 271] width 249 height 14
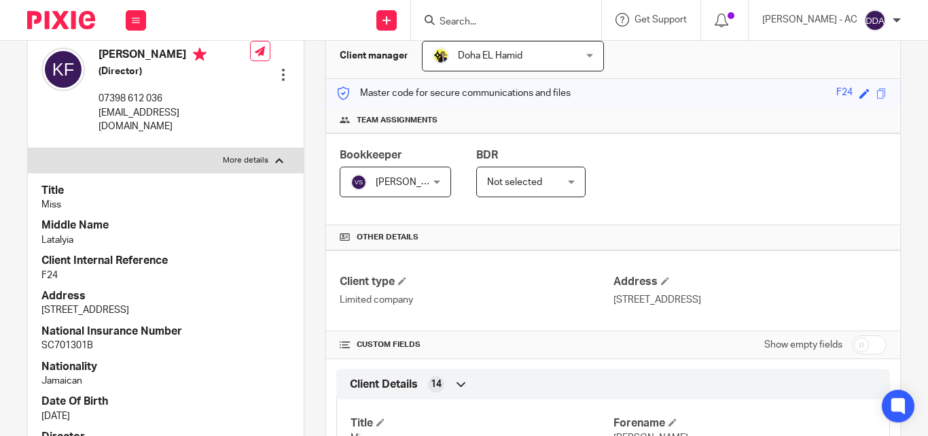
scroll to position [0, 0]
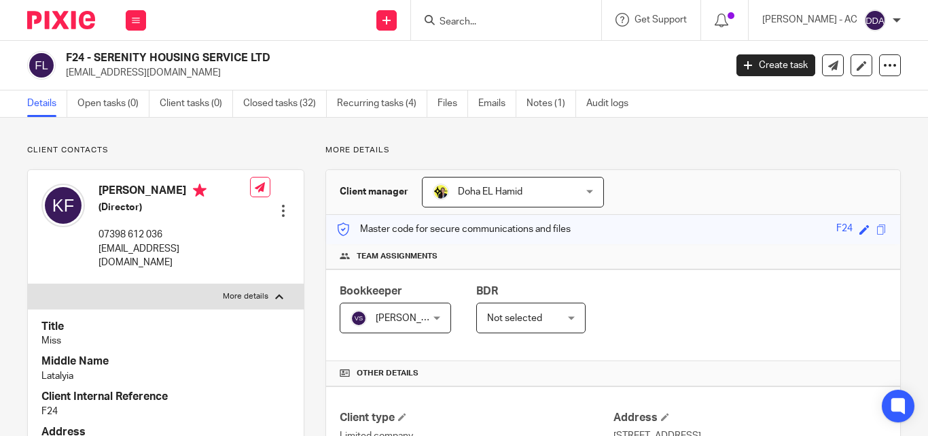
click at [197, 404] on p "F24" at bounding box center [165, 411] width 249 height 14
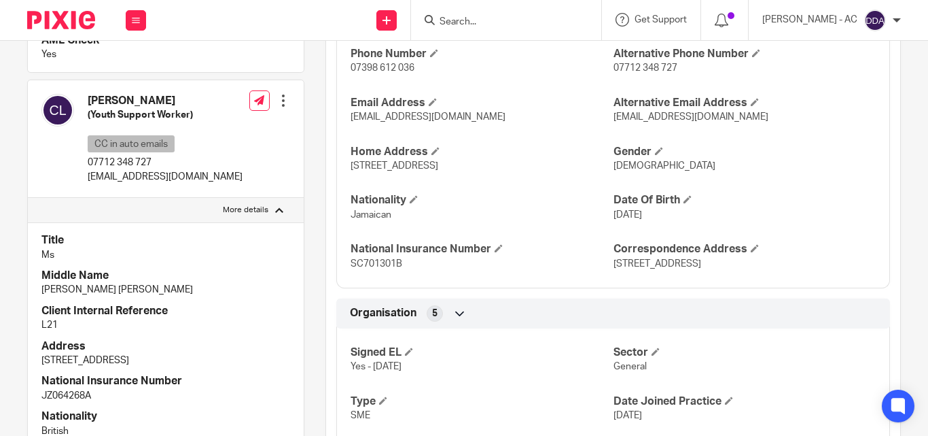
scroll to position [612, 0]
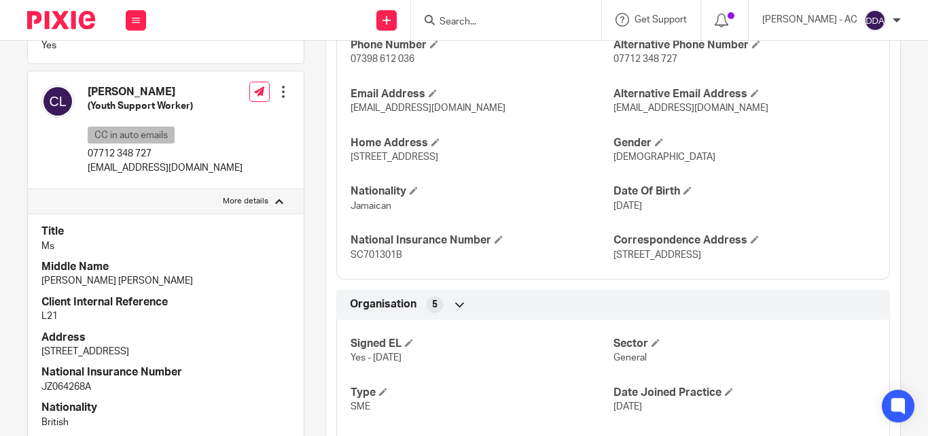
click at [279, 365] on h4 "National Insurance Number" at bounding box center [165, 372] width 249 height 14
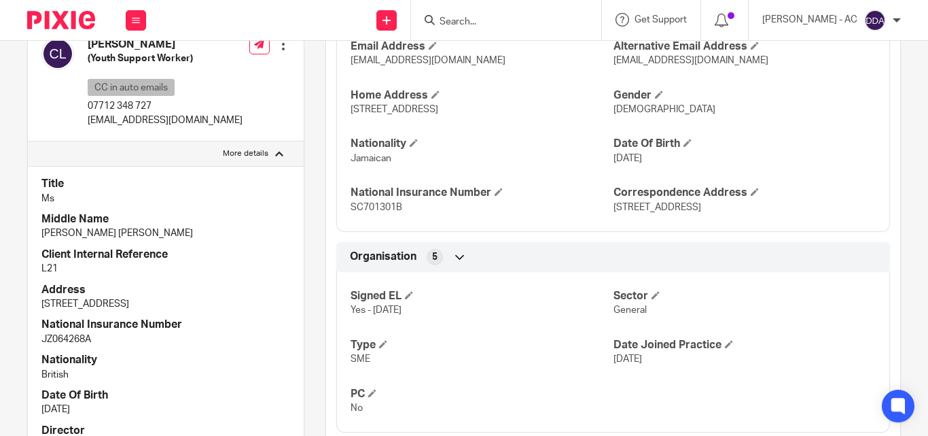
scroll to position [748, 0]
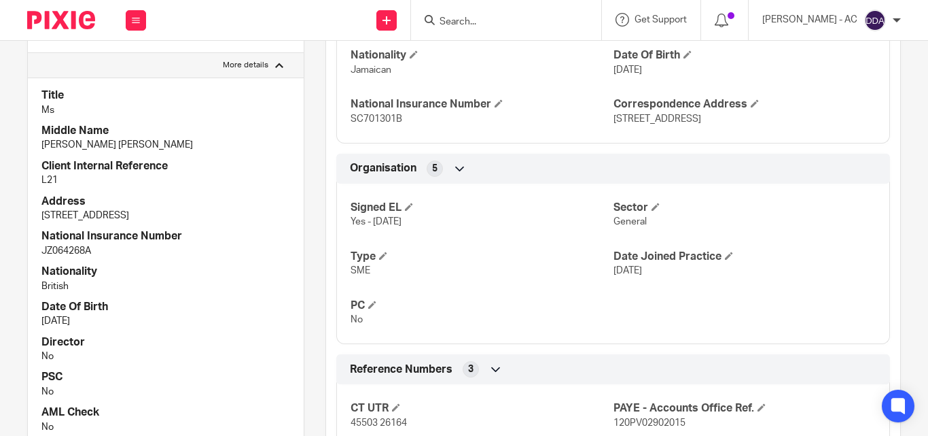
click at [258, 385] on p "No" at bounding box center [165, 392] width 249 height 14
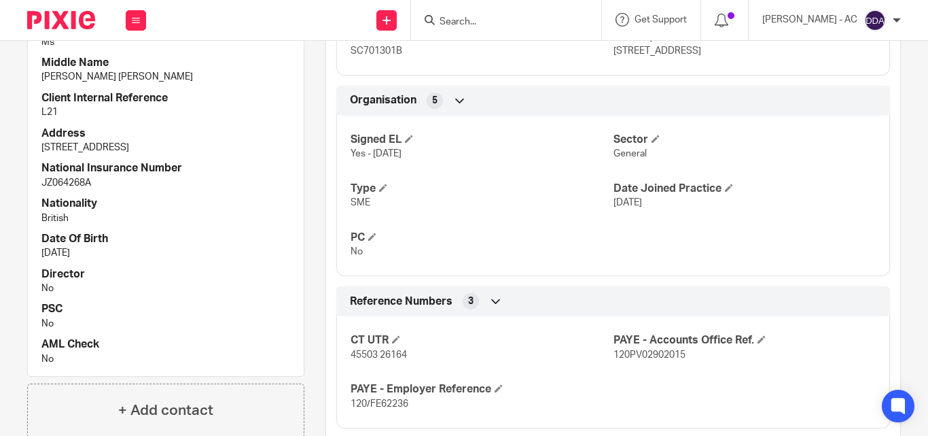
scroll to position [1274, 0]
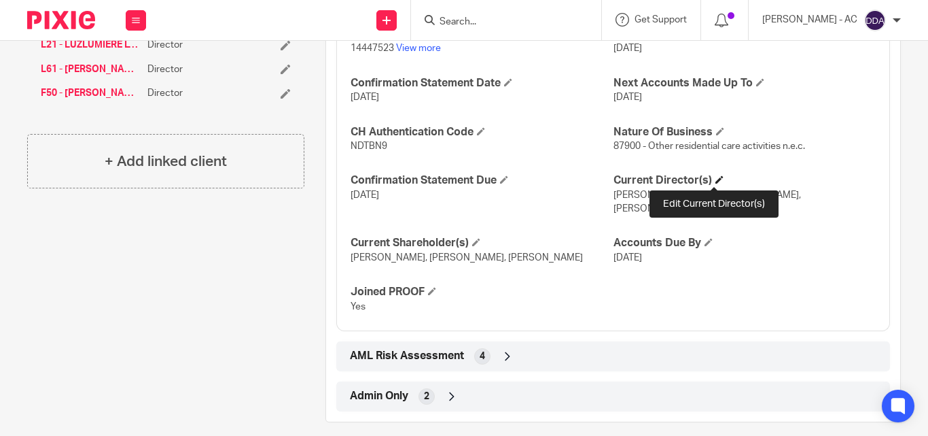
click at [716, 175] on span at bounding box center [720, 179] width 8 height 8
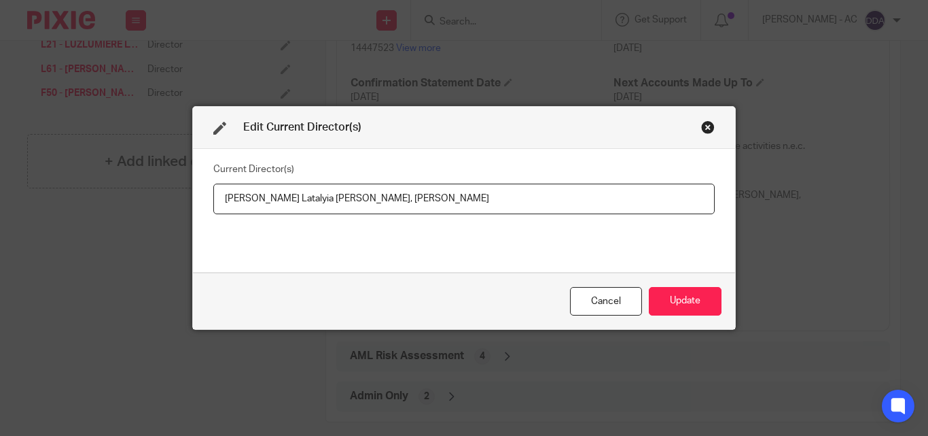
drag, startPoint x: 215, startPoint y: 201, endPoint x: 330, endPoint y: 206, distance: 114.9
click at [330, 206] on input "Keneisha Latalyia Foreman, Claudia Lewinson" at bounding box center [464, 198] width 502 height 31
click at [278, 204] on input "Keneisha Latalyia Foreman, Claudia Lewinson" at bounding box center [464, 198] width 502 height 31
drag, startPoint x: 217, startPoint y: 202, endPoint x: 334, endPoint y: 208, distance: 117.0
click at [334, 208] on input "Keneisha Latalyia Foreman, Claudia Lewinson" at bounding box center [464, 198] width 502 height 31
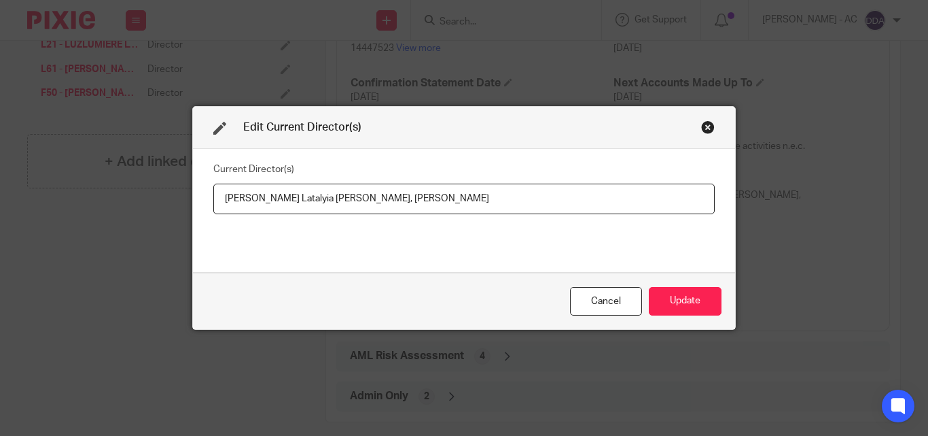
paste input "Ms Keneisha Latalyia FOREMAN"
drag, startPoint x: 461, startPoint y: 198, endPoint x: 360, endPoint y: 196, distance: 100.6
click at [360, 196] on input "Ms Keneisha Latalyia FOREMAN, Claudia Lewinson" at bounding box center [464, 198] width 502 height 31
paste input "Ms Claudia LEWINSON"
type input "Ms Keneisha Latalyia FOREMAN, Ms Claudia LEWINSON"
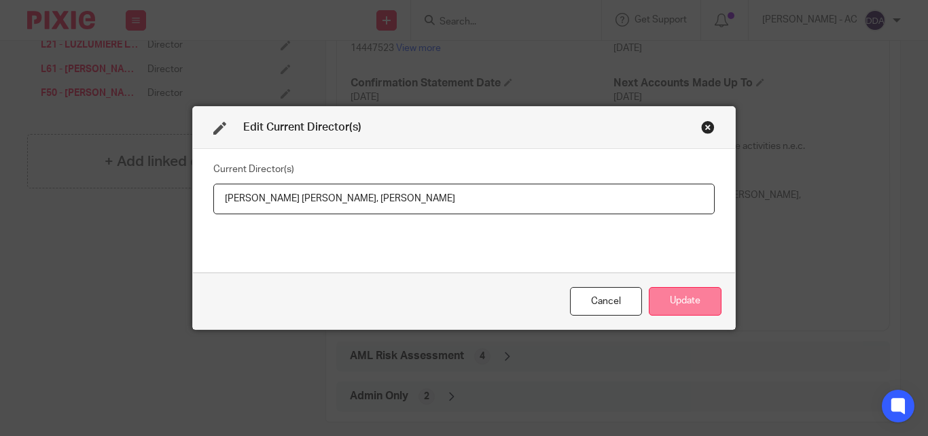
click at [682, 293] on button "Update" at bounding box center [685, 301] width 73 height 29
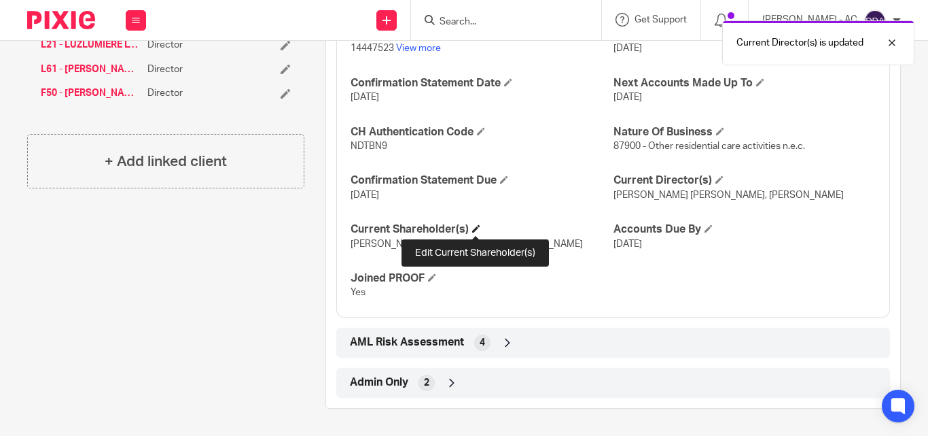
click at [474, 228] on span at bounding box center [476, 228] width 8 height 8
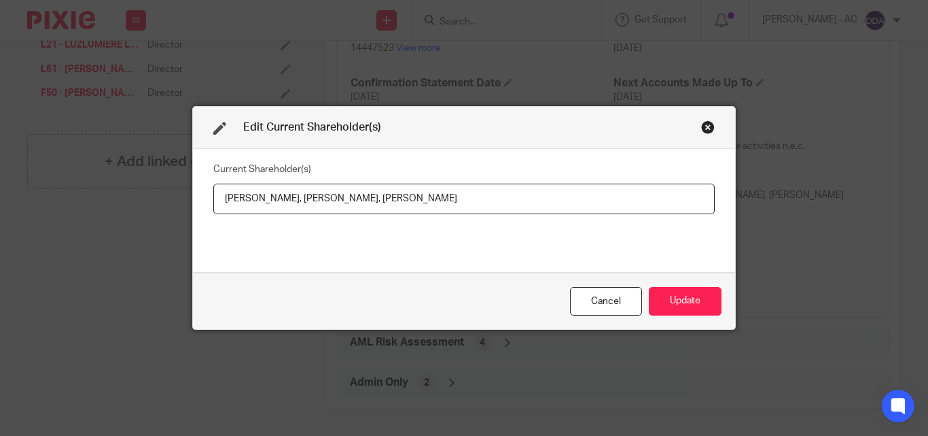
drag, startPoint x: 215, startPoint y: 202, endPoint x: 299, endPoint y: 198, distance: 84.4
click at [299, 198] on input "Keneisha Foreman, Jayanna Allen, Claudia Lewinson" at bounding box center [464, 198] width 502 height 31
paste input "OREMAN"
drag, startPoint x: 311, startPoint y: 195, endPoint x: 368, endPoint y: 207, distance: 59.0
click at [368, 207] on input "Keneisha FOREMAN, Jayanna Allen, Claudia Lewinson" at bounding box center [464, 198] width 502 height 31
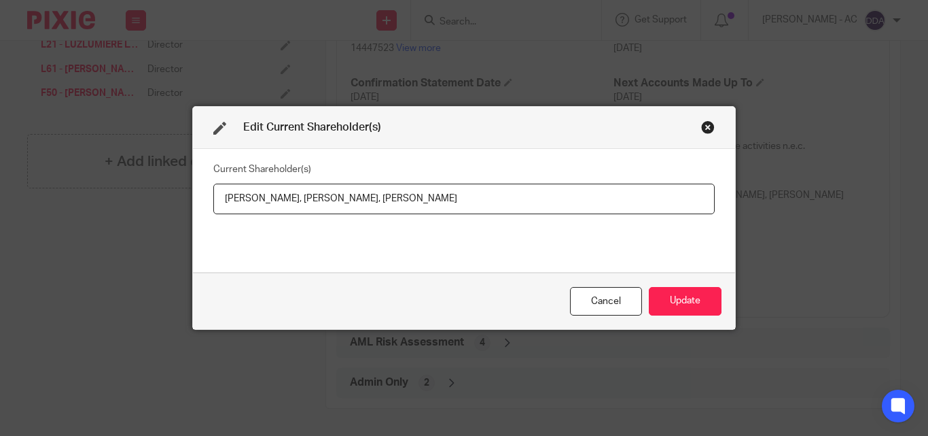
paste input "LLEN"
drag, startPoint x: 466, startPoint y: 198, endPoint x: 382, endPoint y: 203, distance: 84.4
click at [382, 203] on input "Keneisha FOREMAN, Jayanna ALLEN, Claudia Lewinson" at bounding box center [464, 198] width 502 height 31
paste input "EWINSON"
type input "Keneisha FOREMAN, Jayanna ALLEN, Claudia LEWINSON"
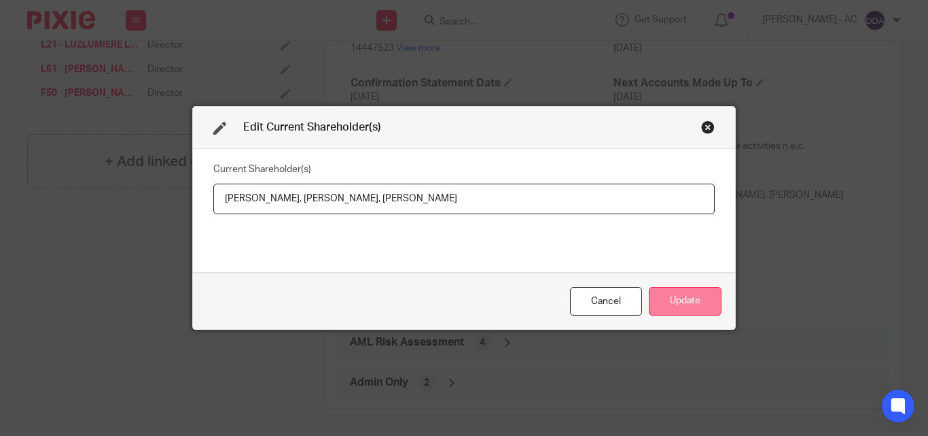
click at [671, 298] on button "Update" at bounding box center [685, 301] width 73 height 29
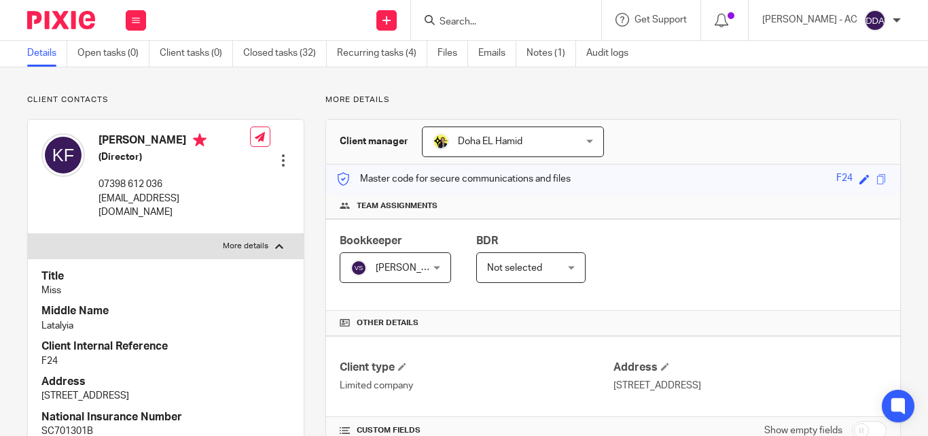
scroll to position [0, 0]
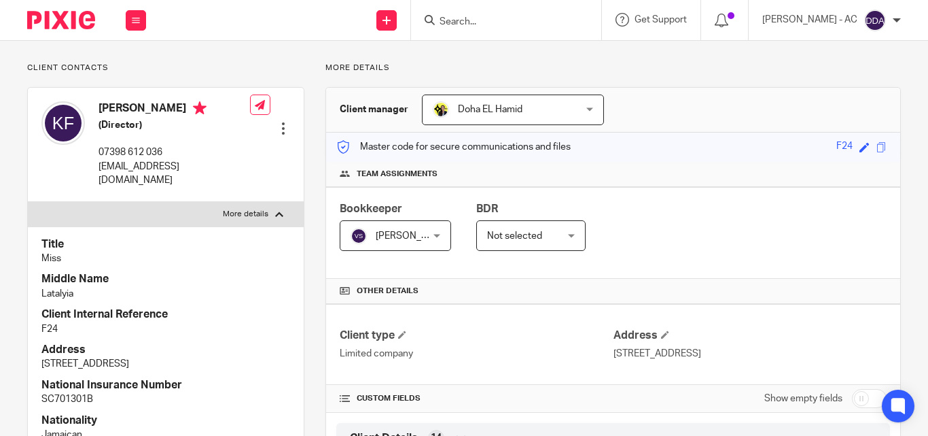
scroll to position [68, 0]
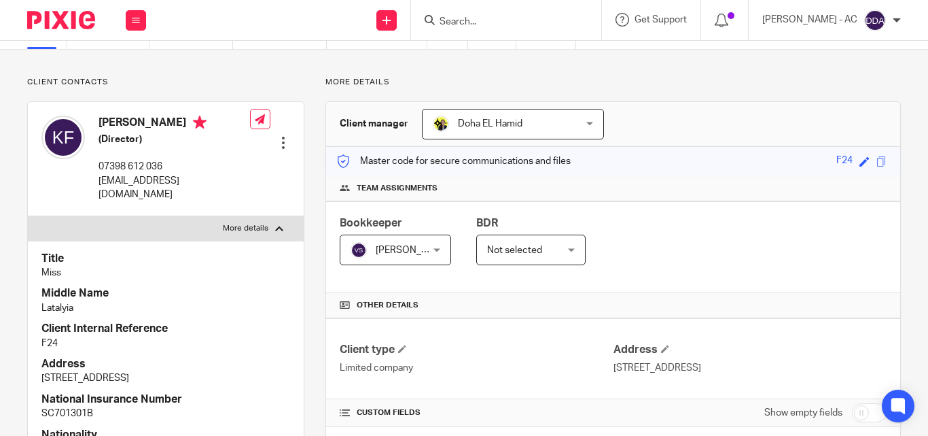
click at [208, 266] on p "Miss" at bounding box center [165, 273] width 249 height 14
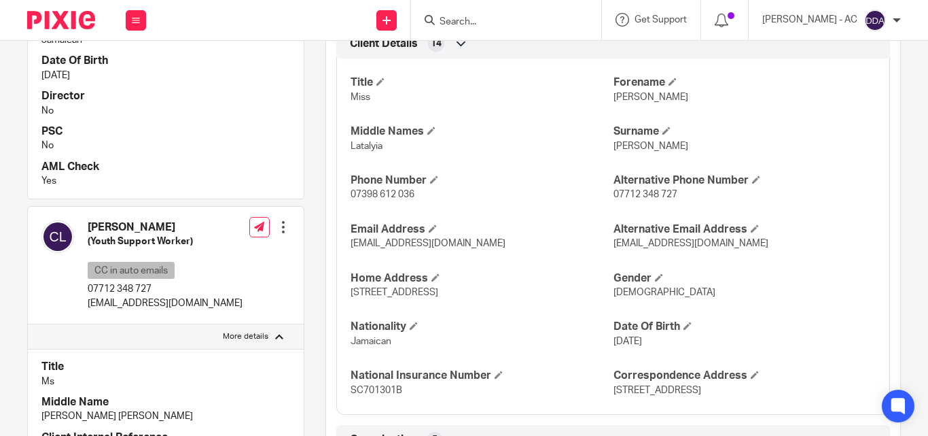
scroll to position [476, 0]
drag, startPoint x: 262, startPoint y: 375, endPoint x: 256, endPoint y: 372, distance: 7.0
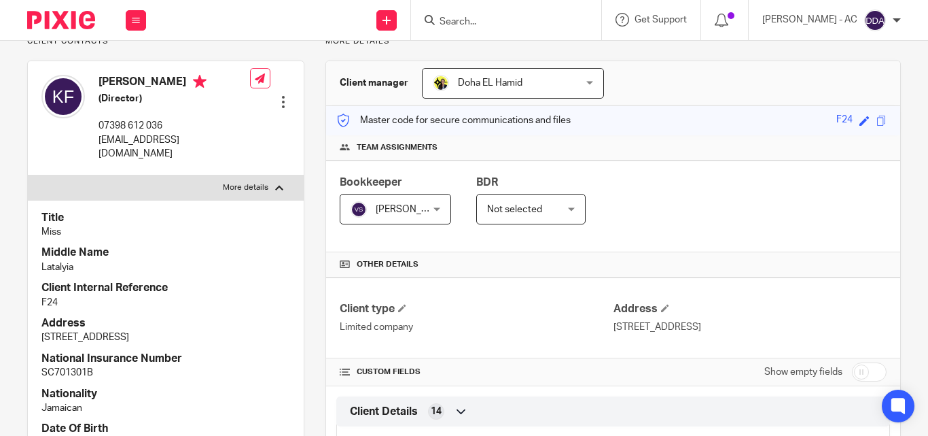
scroll to position [68, 0]
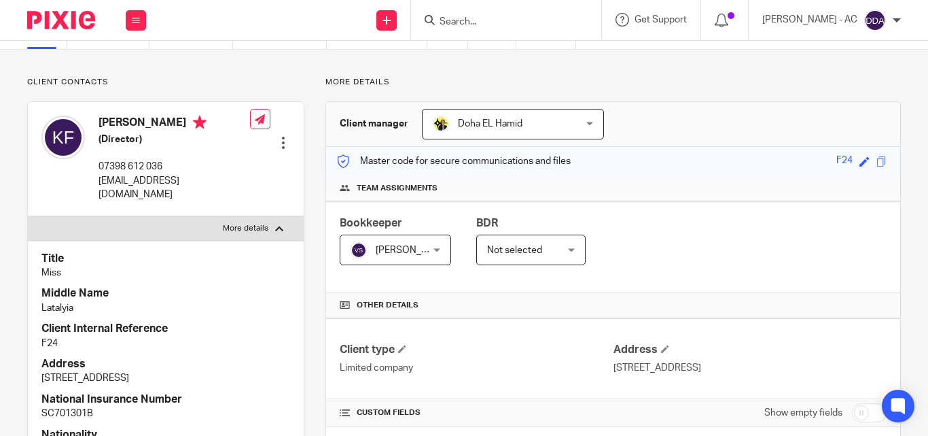
click at [782, 223] on div "Bookkeeper Vaibhav Solanki Vaibhav Solanki Not selected Abhay Jayswal Akhil Sib…" at bounding box center [613, 247] width 574 height 92
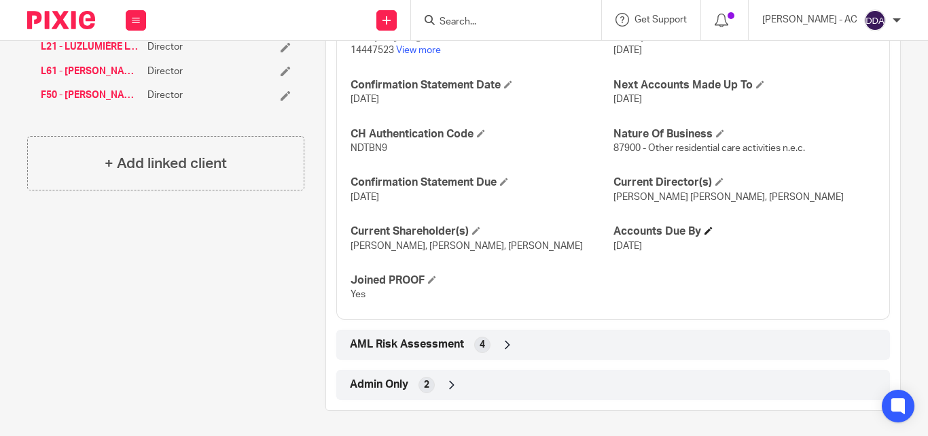
scroll to position [1274, 0]
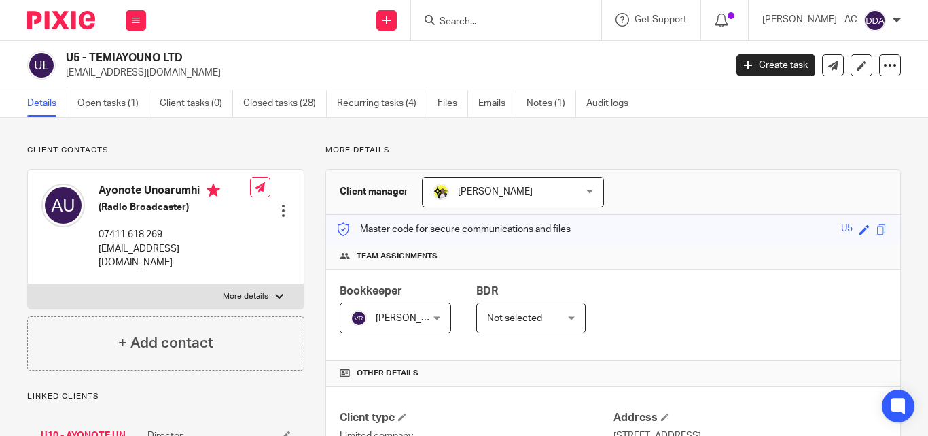
click at [240, 291] on p "More details" at bounding box center [246, 296] width 46 height 11
click at [28, 284] on input "More details" at bounding box center [27, 283] width 1 height 1
checkbox input "true"
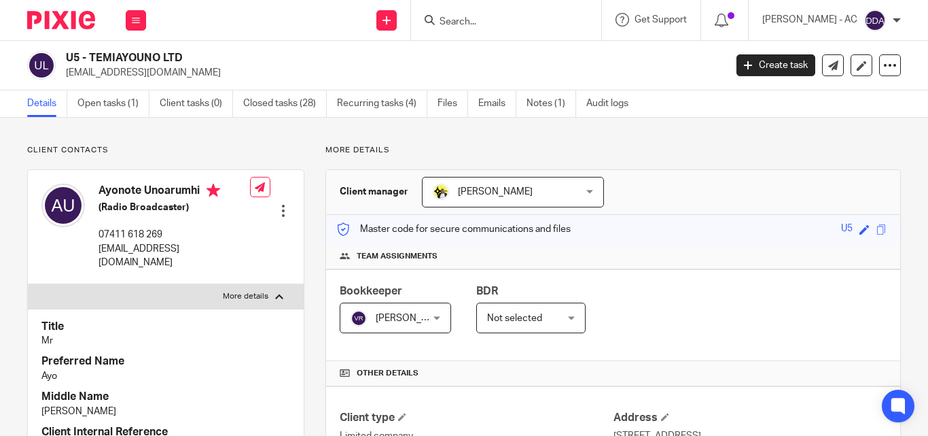
scroll to position [136, 0]
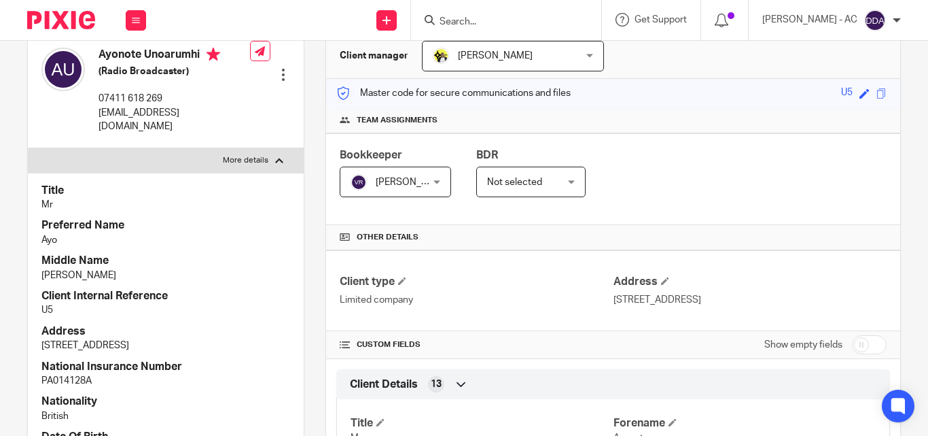
click at [198, 268] on p "[PERSON_NAME]" at bounding box center [165, 275] width 249 height 14
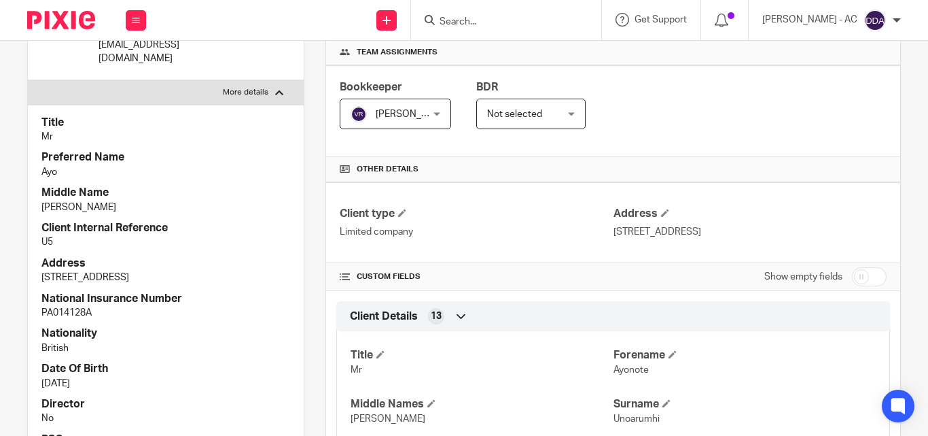
click at [127, 376] on p "[DATE]" at bounding box center [165, 383] width 249 height 14
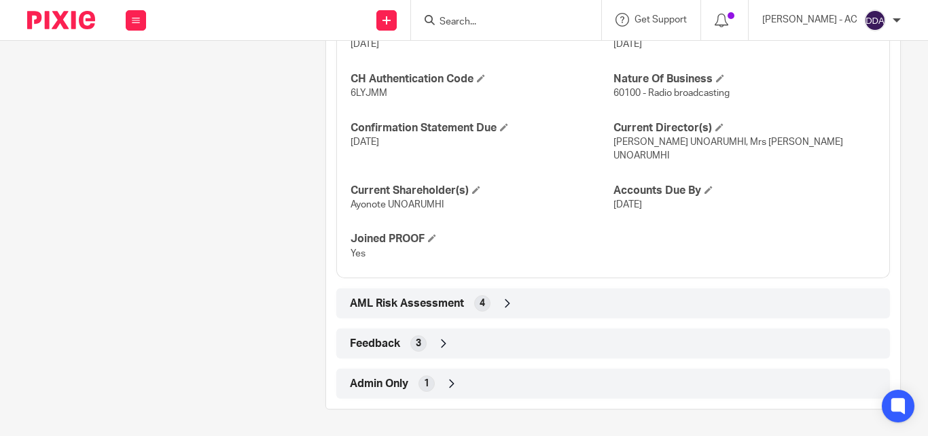
scroll to position [1278, 0]
click at [713, 121] on h4 "Current Director(s)" at bounding box center [745, 127] width 262 height 14
click at [716, 122] on span at bounding box center [720, 126] width 8 height 8
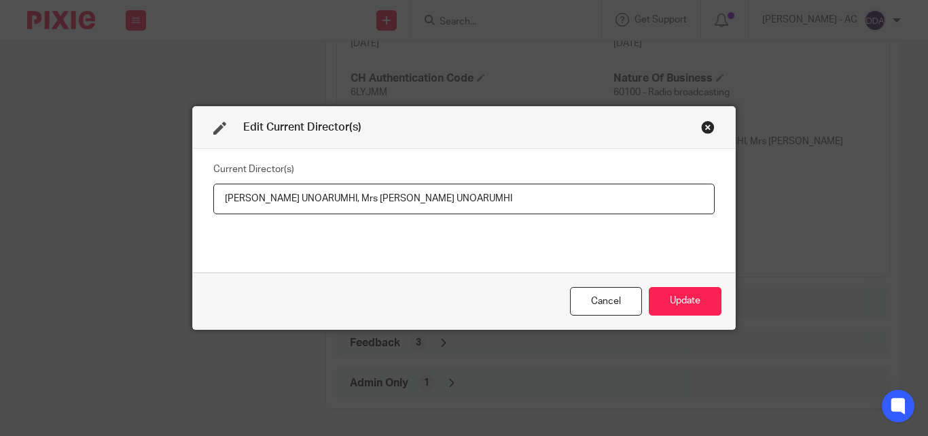
drag, startPoint x: 213, startPoint y: 200, endPoint x: 393, endPoint y: 208, distance: 180.3
click at [393, 208] on input "Ayonote Dickson Temitope UNOARUMHI, Mrs Faith Portia UNOARUMHI" at bounding box center [464, 198] width 502 height 31
drag, startPoint x: 539, startPoint y: 198, endPoint x: 400, endPoint y: 203, distance: 139.4
click at [400, 203] on input "Ayonote Dickson Temitope UNOARUMHI, Mrs Faith Portia UNOARUMHI" at bounding box center [464, 198] width 502 height 31
click at [704, 308] on button "Update" at bounding box center [685, 301] width 73 height 29
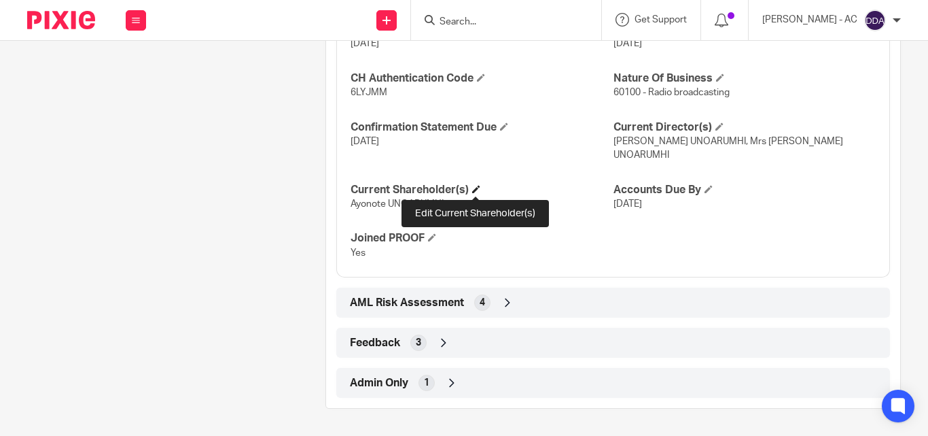
click at [472, 186] on span at bounding box center [476, 189] width 8 height 8
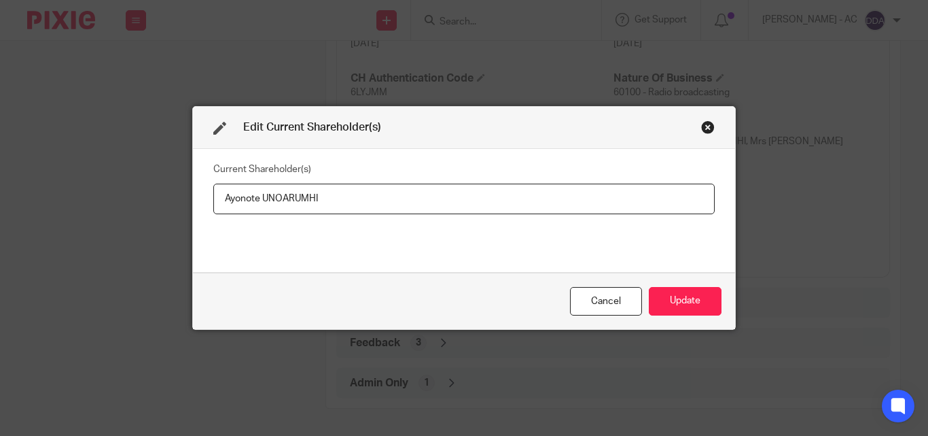
drag, startPoint x: 319, startPoint y: 194, endPoint x: 194, endPoint y: 217, distance: 127.0
click at [196, 216] on div "Current Shareholder(s) Ayonote UNOARUMHI" at bounding box center [464, 210] width 542 height 123
click at [684, 288] on button "Update" at bounding box center [685, 301] width 73 height 29
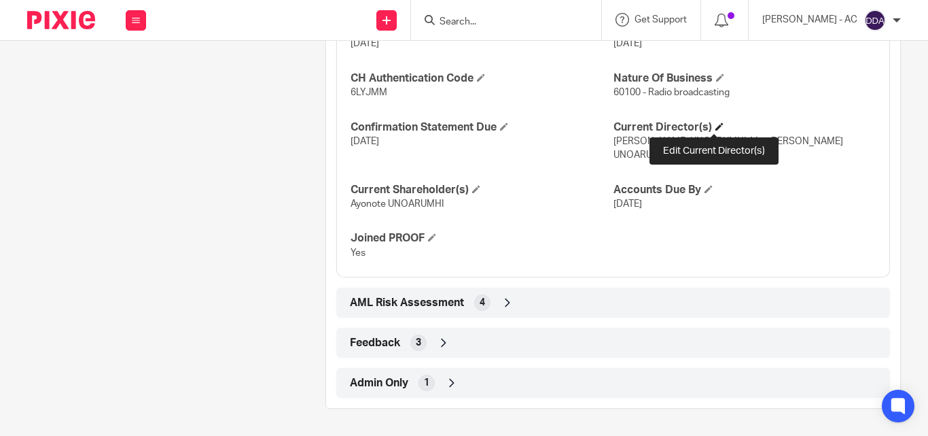
click at [716, 130] on span at bounding box center [720, 126] width 8 height 8
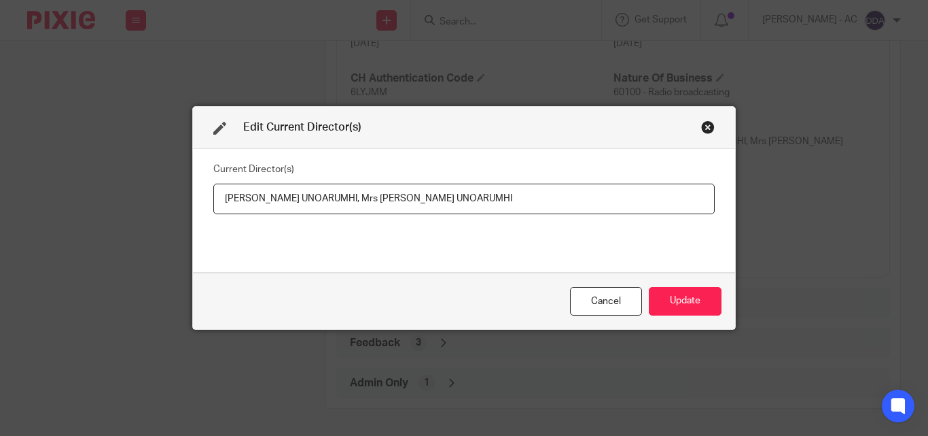
drag, startPoint x: 216, startPoint y: 199, endPoint x: 392, endPoint y: 196, distance: 176.0
click at [392, 196] on input "Ayonote Dickson Temitope UNOARUMHI, Mrs Faith Portia UNOARUMHI" at bounding box center [464, 198] width 502 height 31
drag, startPoint x: 527, startPoint y: 204, endPoint x: 398, endPoint y: 199, distance: 129.9
click at [398, 199] on input "Ayonote Dickson Temitope UNOARUMHI, Mrs Faith Portia UNOARUMHI" at bounding box center [464, 198] width 502 height 31
click at [673, 303] on button "Update" at bounding box center [685, 301] width 73 height 29
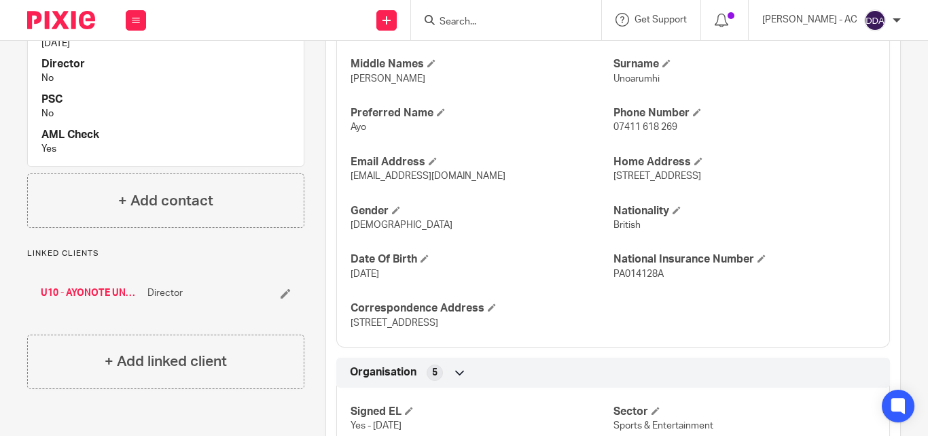
scroll to position [476, 0]
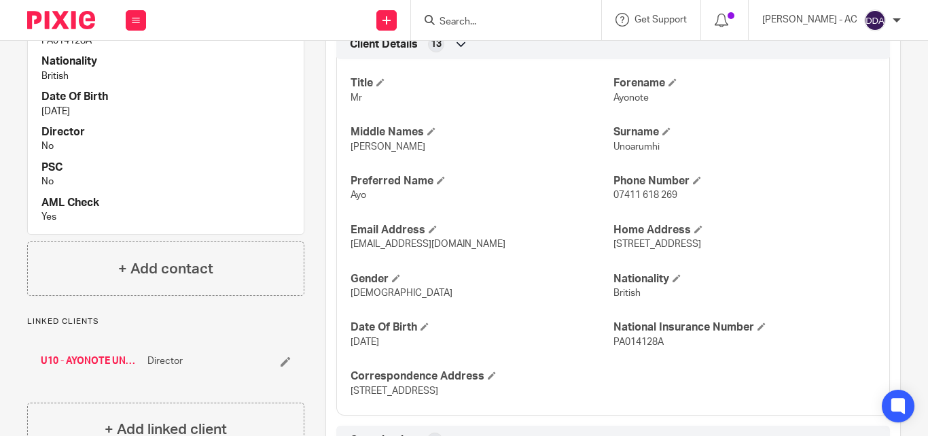
click at [551, 289] on p "Male" at bounding box center [482, 293] width 262 height 14
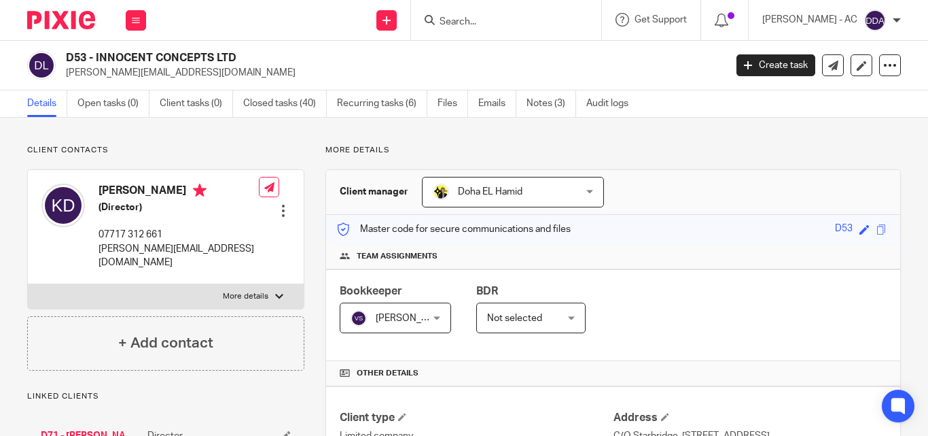
click at [245, 291] on p "More details" at bounding box center [246, 296] width 46 height 11
click at [28, 283] on input "More details" at bounding box center [27, 283] width 1 height 1
checkbox input "true"
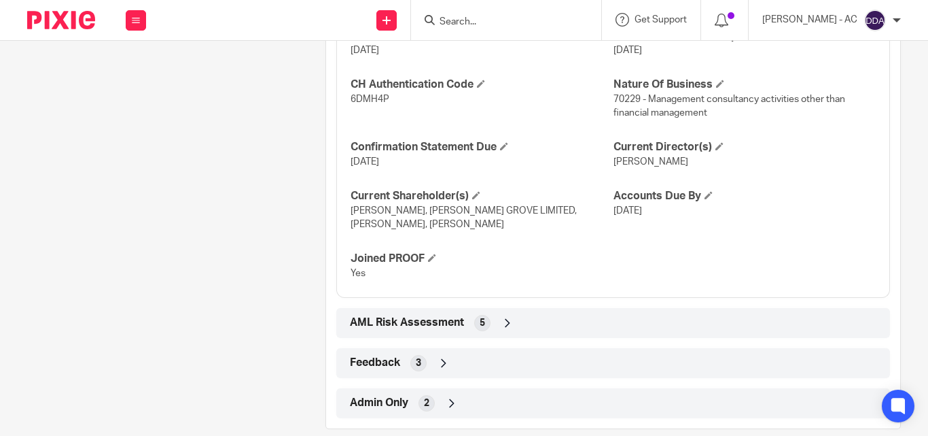
scroll to position [1418, 0]
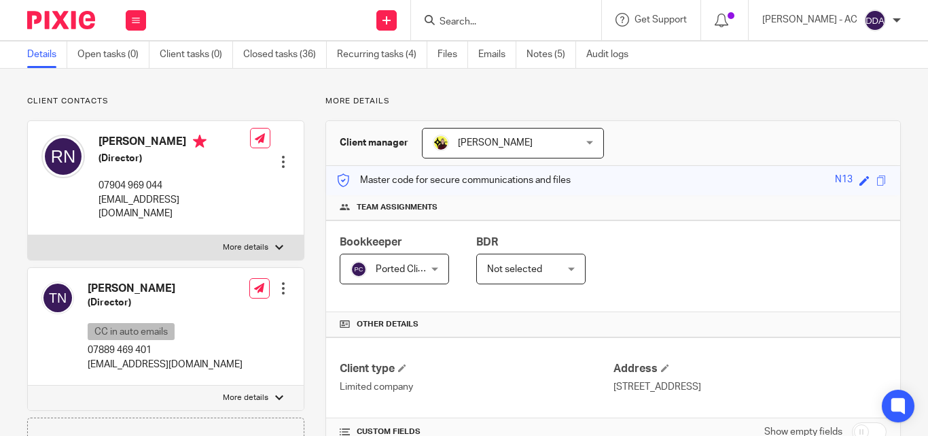
scroll to position [68, 0]
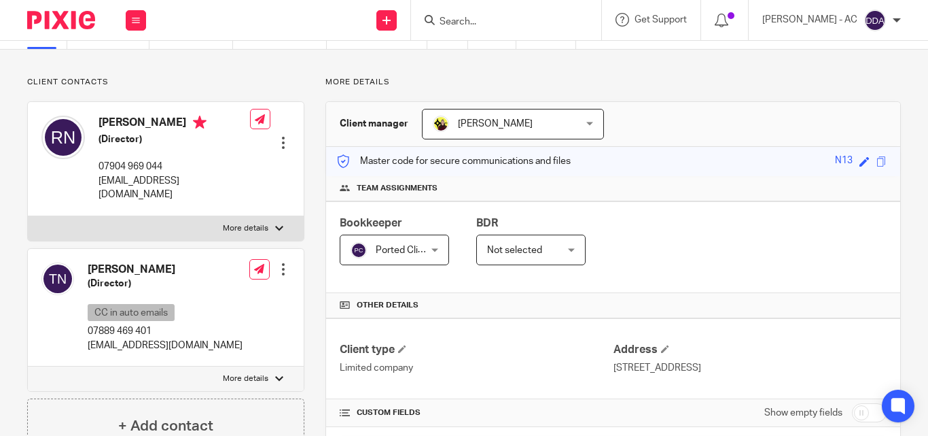
click at [264, 223] on p "More details" at bounding box center [246, 228] width 46 height 11
click at [28, 216] on input "More details" at bounding box center [27, 215] width 1 height 1
checkbox input "true"
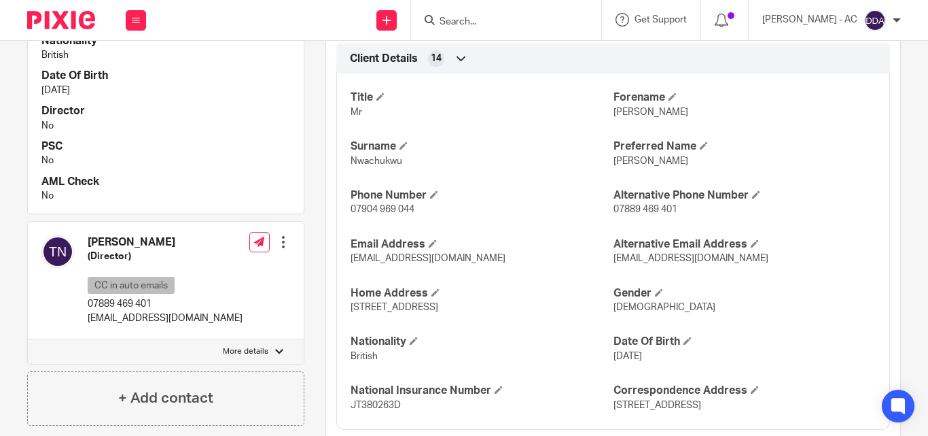
scroll to position [544, 0]
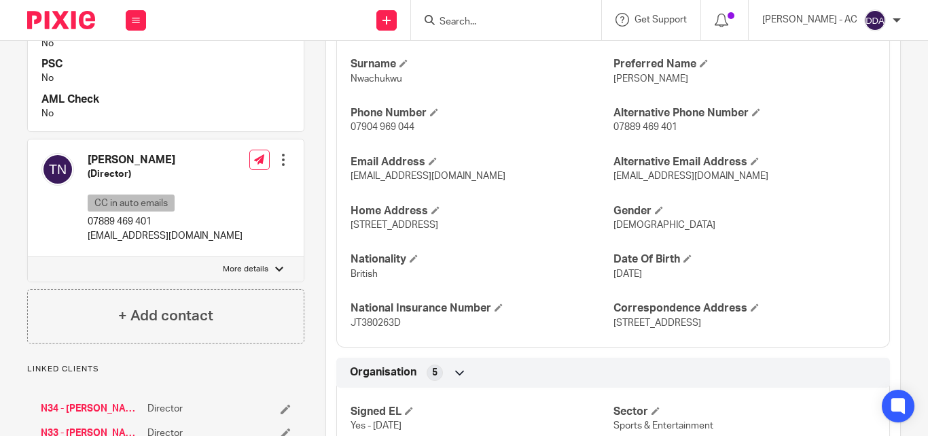
click at [252, 264] on p "More details" at bounding box center [246, 269] width 46 height 11
click at [28, 256] on input "More details" at bounding box center [27, 256] width 1 height 1
checkbox input "true"
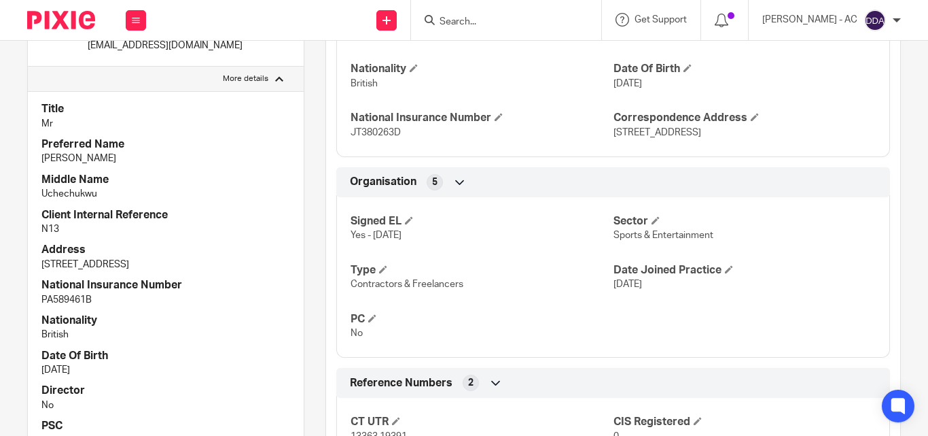
scroll to position [748, 0]
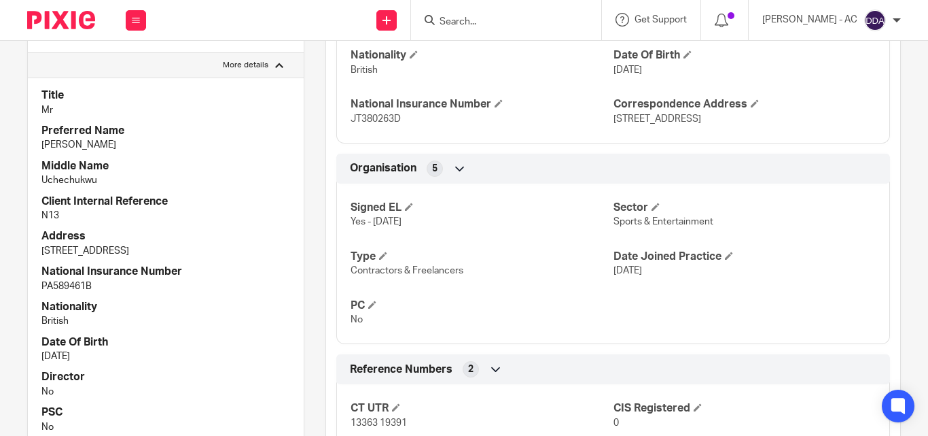
click at [281, 335] on h4 "Date Of Birth" at bounding box center [165, 342] width 249 height 14
click at [544, 247] on div "Signed EL Yes - [DATE] Sector Sports & Entertainment Type Contractors & Freelan…" at bounding box center [613, 258] width 554 height 171
click at [228, 175] on div "Title Mr Preferred Name [PERSON_NAME] Middle Name [GEOGRAPHIC_DATA] Client Inte…" at bounding box center [166, 278] width 276 height 402
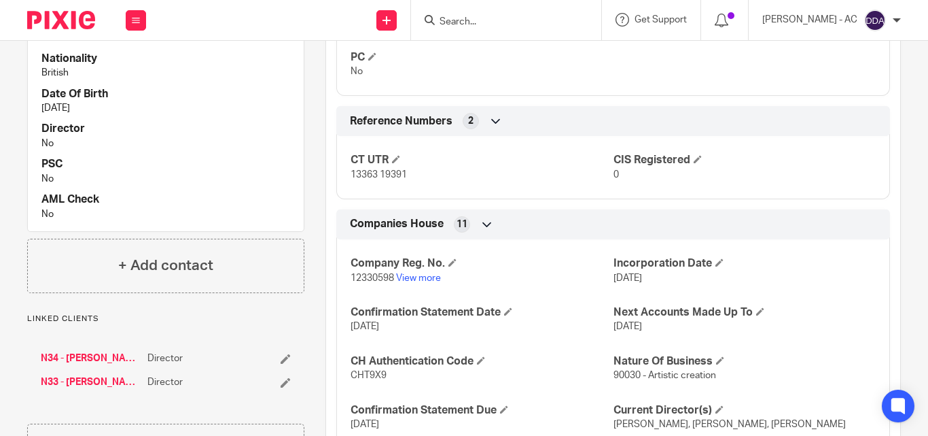
scroll to position [1019, 0]
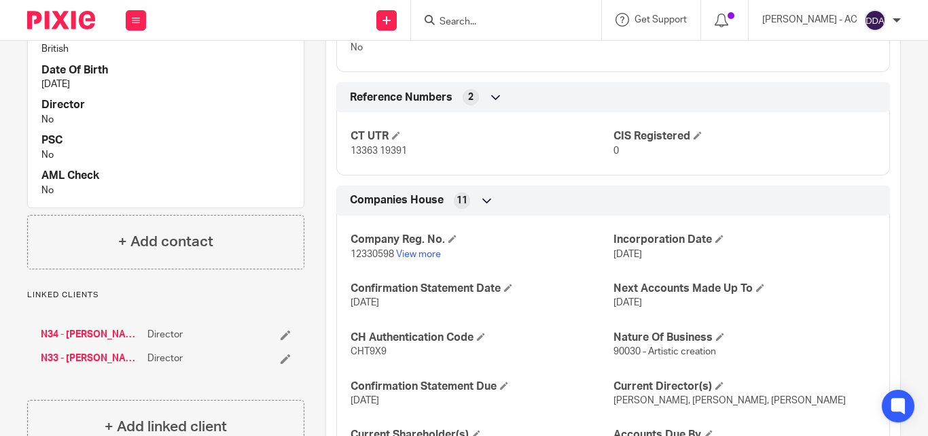
click at [555, 194] on div "Companies House 11" at bounding box center [613, 200] width 533 height 23
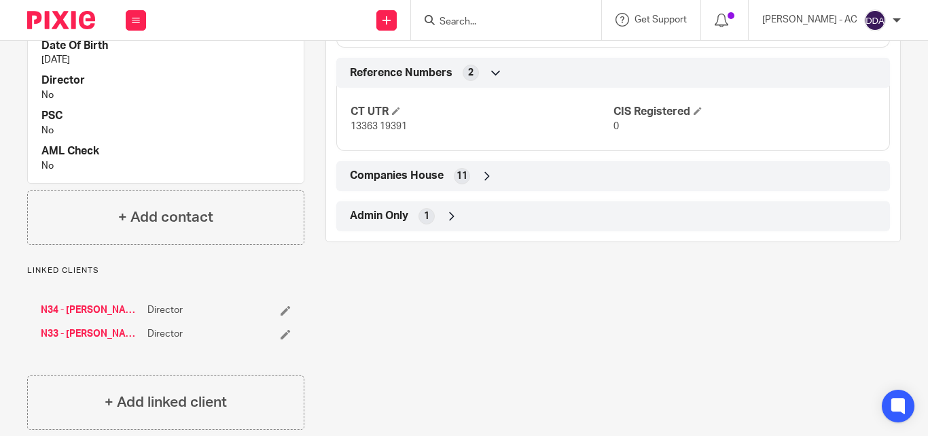
scroll to position [1051, 0]
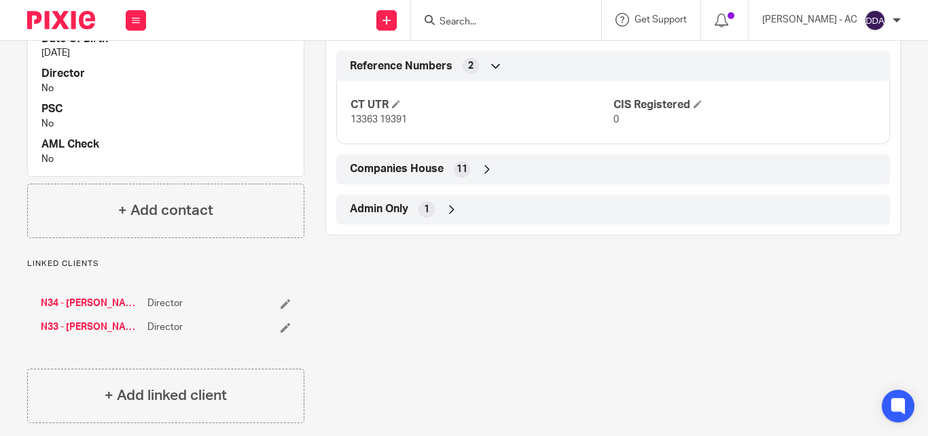
click at [540, 174] on div "Companies House 11" at bounding box center [613, 169] width 533 height 23
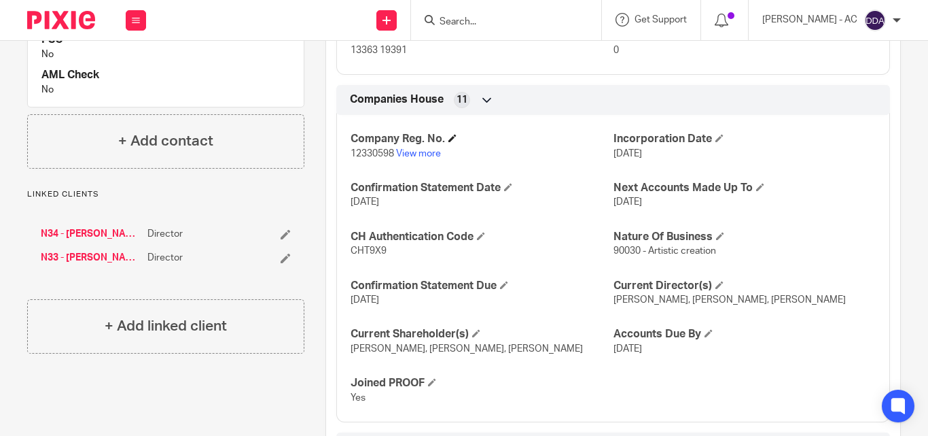
scroll to position [1212, 0]
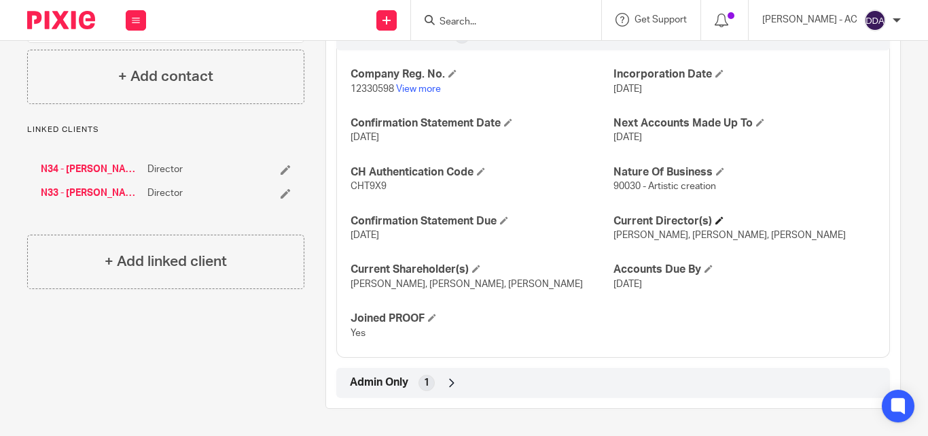
click at [716, 214] on h4 "Current Director(s)" at bounding box center [745, 221] width 262 height 14
click at [706, 214] on h4 "Current Director(s)" at bounding box center [745, 221] width 262 height 14
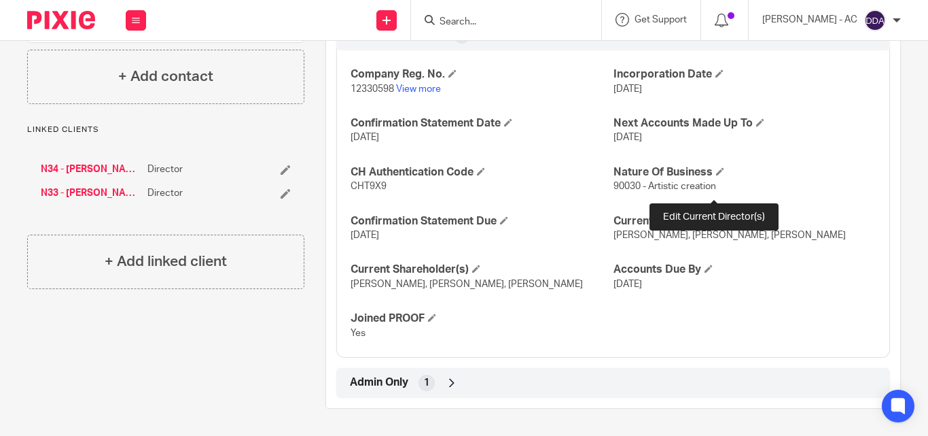
click at [716, 216] on span at bounding box center [720, 220] width 8 height 8
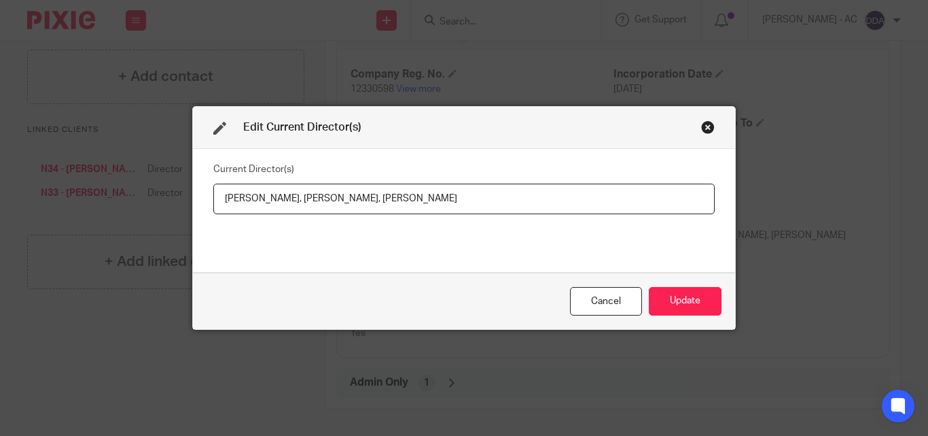
drag, startPoint x: 538, startPoint y: 204, endPoint x: 429, endPoint y: 201, distance: 108.8
click at [429, 201] on input "[PERSON_NAME], [PERSON_NAME], [PERSON_NAME]" at bounding box center [464, 198] width 502 height 31
drag, startPoint x: 219, startPoint y: 200, endPoint x: 305, endPoint y: 200, distance: 86.3
click at [305, 200] on input "[PERSON_NAME], [PERSON_NAME], [PERSON_NAME]" at bounding box center [464, 198] width 502 height 31
paste input "[PERSON_NAME]"
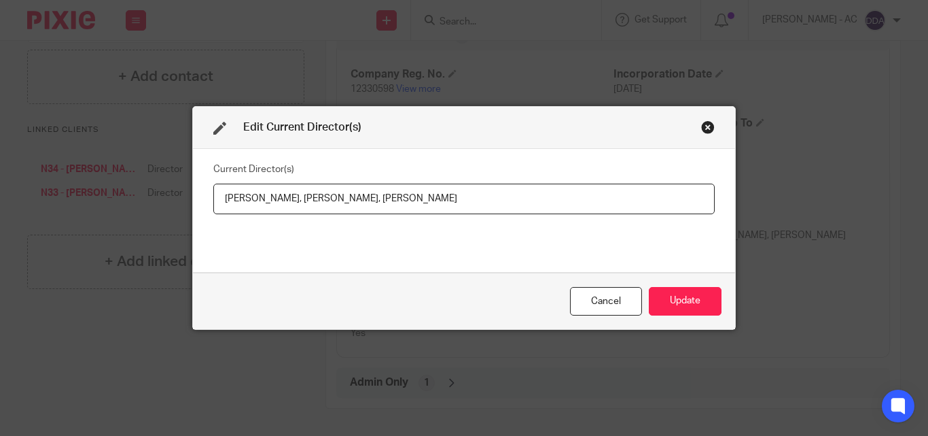
drag, startPoint x: 335, startPoint y: 194, endPoint x: 448, endPoint y: 200, distance: 113.0
click at [448, 200] on input "[PERSON_NAME], [PERSON_NAME], [PERSON_NAME]" at bounding box center [464, 198] width 502 height 31
paste input "[PERSON_NAME] [PERSON_NAME]"
type input "[PERSON_NAME], [PERSON_NAME] [PERSON_NAME], [PERSON_NAME]"
click at [686, 303] on button "Update" at bounding box center [685, 301] width 73 height 29
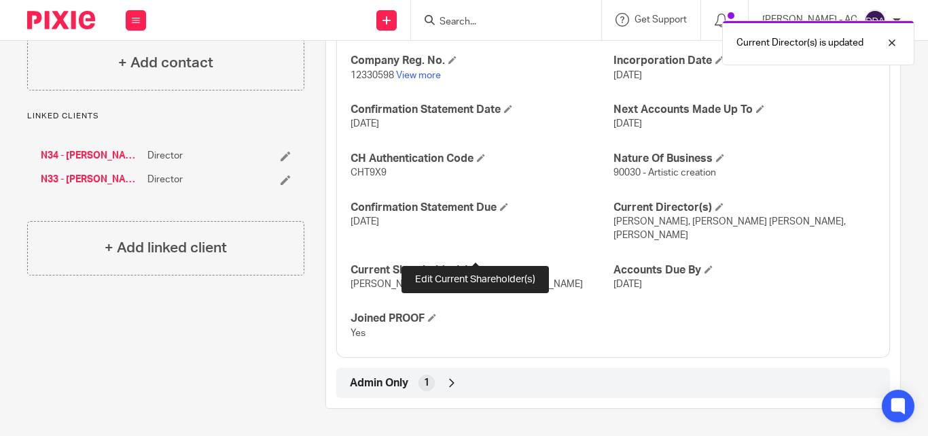
click at [474, 263] on h4 "Current Shareholder(s)" at bounding box center [482, 270] width 262 height 14
click at [472, 265] on span at bounding box center [476, 269] width 8 height 8
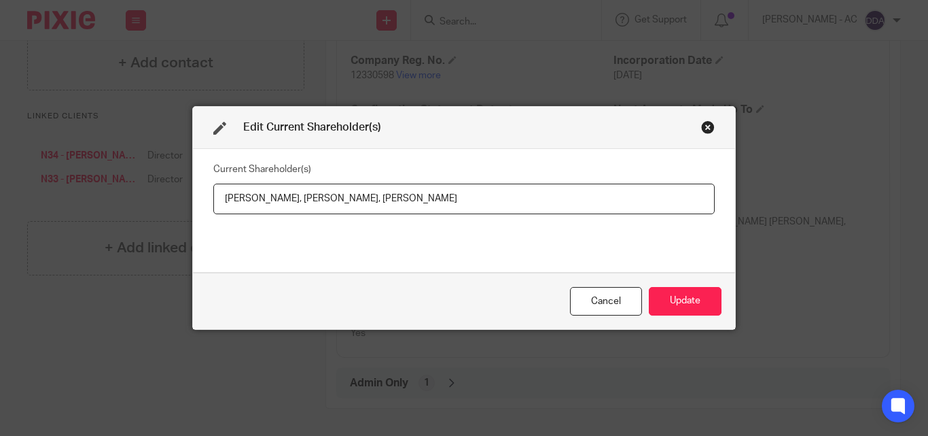
drag, startPoint x: 211, startPoint y: 196, endPoint x: 307, endPoint y: 209, distance: 96.7
click at [307, 209] on input "[PERSON_NAME], [PERSON_NAME], [PERSON_NAME]" at bounding box center [464, 198] width 502 height 31
drag, startPoint x: 319, startPoint y: 197, endPoint x: 433, endPoint y: 212, distance: 114.5
click at [433, 212] on input "[PERSON_NAME], [PERSON_NAME], [PERSON_NAME]" at bounding box center [464, 198] width 502 height 31
paste input "WACHUKWU"
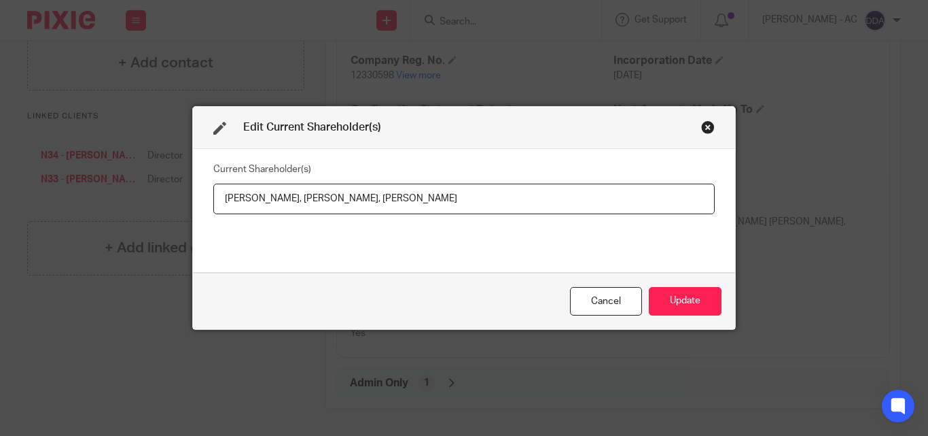
drag, startPoint x: 542, startPoint y: 200, endPoint x: 448, endPoint y: 211, distance: 95.1
click at [448, 211] on input "[PERSON_NAME], [PERSON_NAME], [PERSON_NAME]" at bounding box center [464, 198] width 502 height 31
paste input "WACHUKWU"
type input "[PERSON_NAME], [PERSON_NAME], [PERSON_NAME]"
click at [661, 305] on button "Update" at bounding box center [685, 301] width 73 height 29
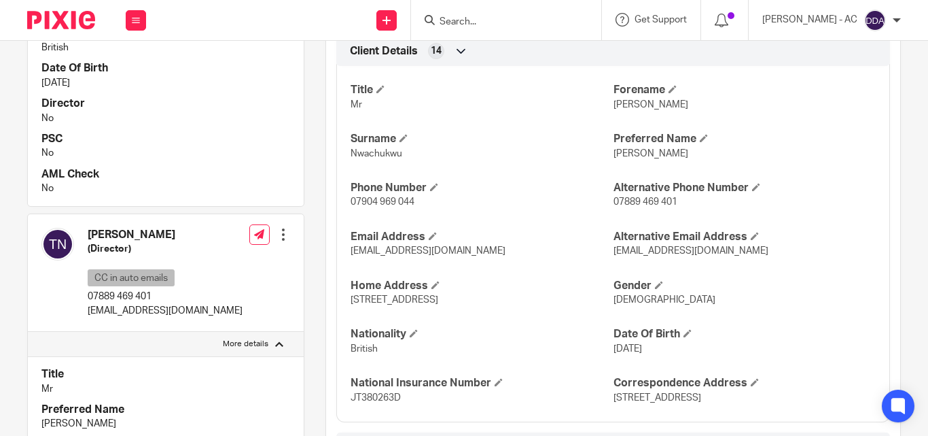
scroll to position [476, 0]
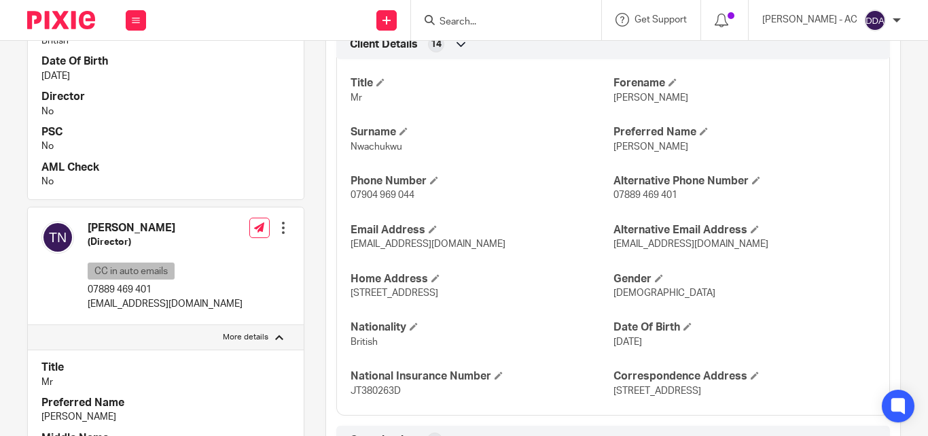
click at [175, 90] on h4 "Director" at bounding box center [165, 97] width 249 height 14
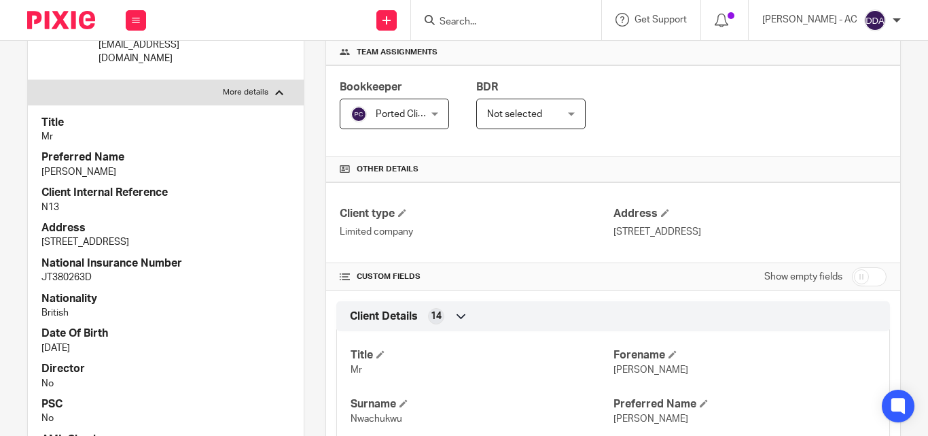
scroll to position [0, 0]
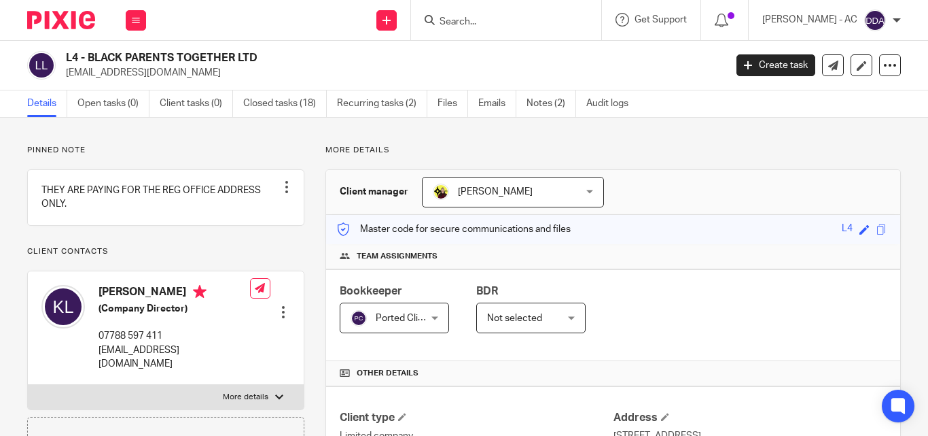
drag, startPoint x: 689, startPoint y: 253, endPoint x: 682, endPoint y: 252, distance: 7.5
click at [689, 253] on h4 "Team assignments" at bounding box center [613, 256] width 547 height 11
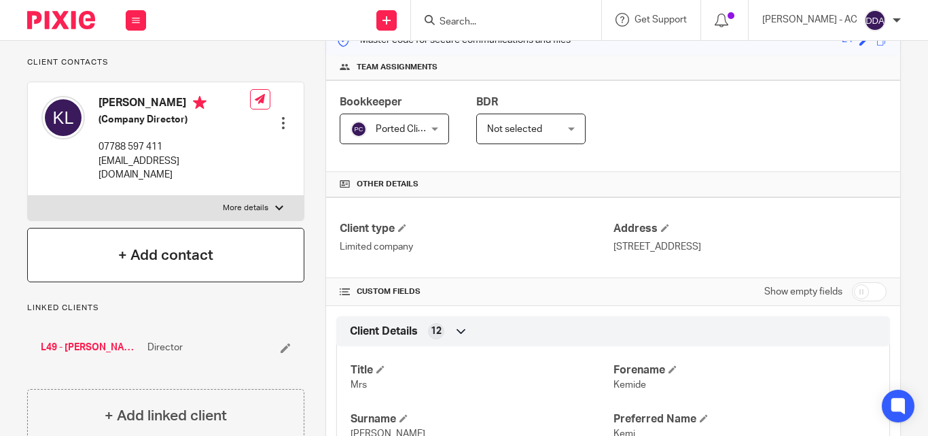
scroll to position [204, 0]
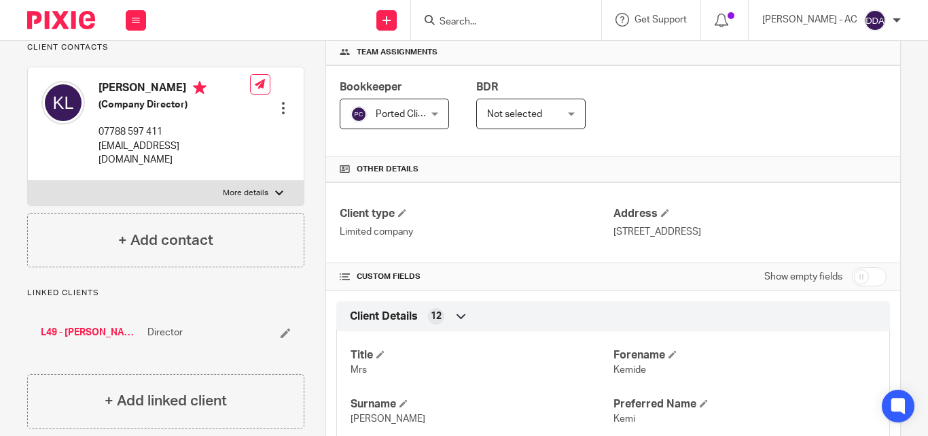
click at [257, 200] on label "More details" at bounding box center [166, 193] width 276 height 24
click at [28, 181] on input "More details" at bounding box center [27, 180] width 1 height 1
checkbox input "true"
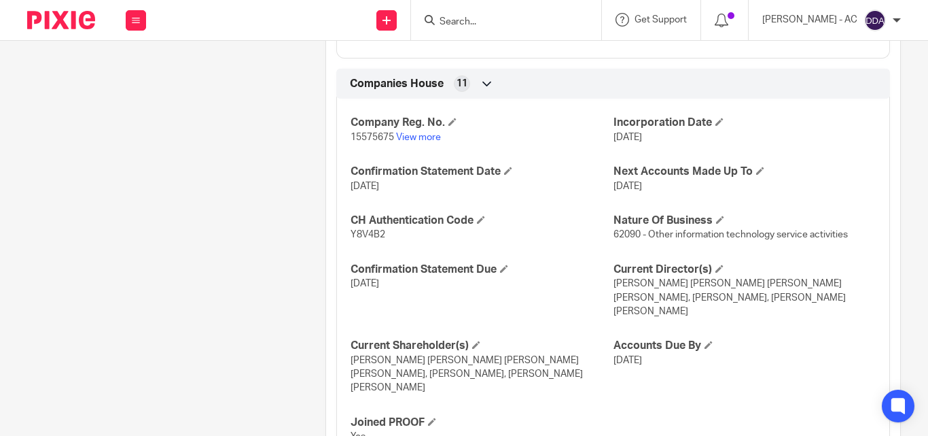
scroll to position [1151, 0]
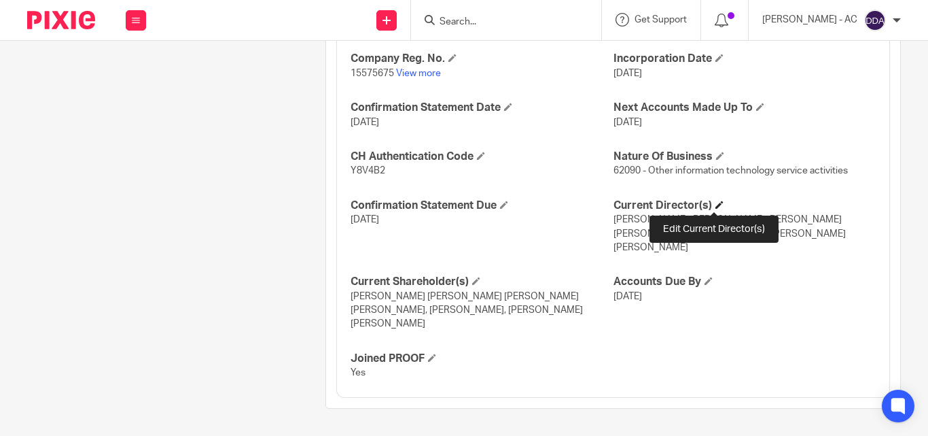
click at [716, 205] on span at bounding box center [720, 204] width 8 height 8
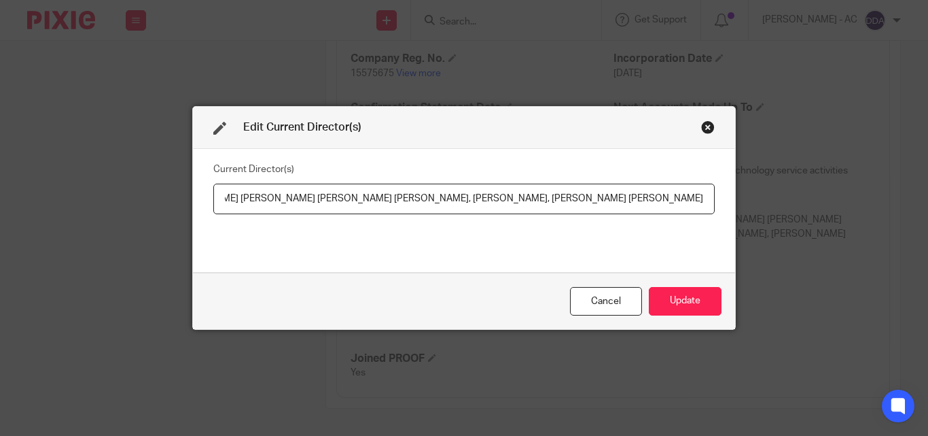
scroll to position [0, 0]
click at [380, 203] on input "[PERSON_NAME] [PERSON_NAME] [PERSON_NAME] [PERSON_NAME], [PERSON_NAME], [PERSON…" at bounding box center [464, 198] width 502 height 31
drag, startPoint x: 300, startPoint y: 197, endPoint x: 428, endPoint y: 203, distance: 128.6
click at [428, 203] on input "[PERSON_NAME] [PERSON_NAME] [PERSON_NAME] [PERSON_NAME], [PERSON_NAME], [PERSON…" at bounding box center [464, 198] width 502 height 31
paste input "Mrs"
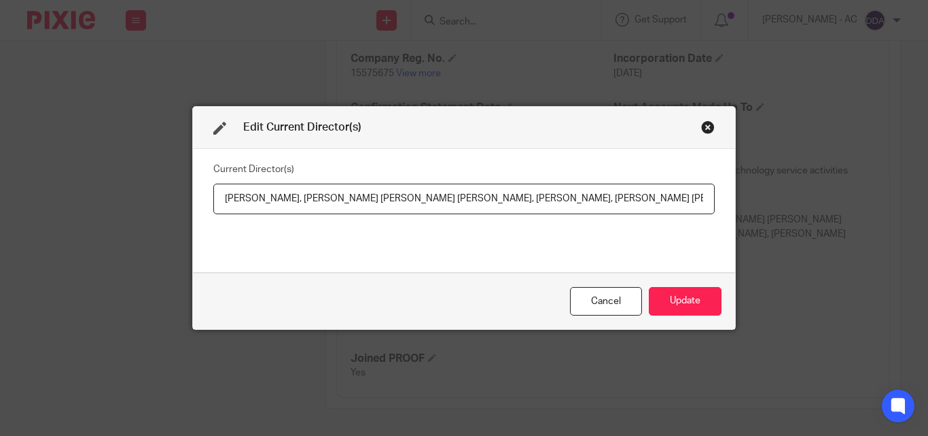
drag, startPoint x: 452, startPoint y: 195, endPoint x: 620, endPoint y: 209, distance: 168.5
click at [620, 209] on input "[PERSON_NAME], [PERSON_NAME] [PERSON_NAME] [PERSON_NAME], [PERSON_NAME], [PERSO…" at bounding box center [464, 198] width 502 height 31
paste input "Mrs"
drag, startPoint x: 642, startPoint y: 200, endPoint x: 563, endPoint y: 204, distance: 78.9
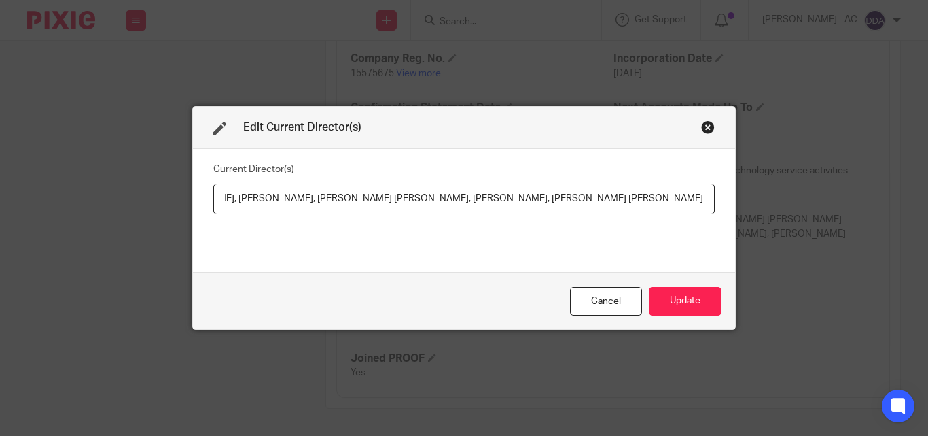
click at [563, 204] on input "Kemide LAWSON, Mrs Oluwatoyin Olawumi ADEROJU, Mrs Ifeanyi Uchenna AKIWUMI-THOM…" at bounding box center [464, 198] width 502 height 31
paste input "Mrs"
drag, startPoint x: 211, startPoint y: 196, endPoint x: 283, endPoint y: 220, distance: 75.0
click at [277, 222] on div "Current Director(s) Kemide LAWSON, Mrs Oluwatoyin Olawumi ADEROJU, Mrs Ifeanyi …" at bounding box center [464, 210] width 502 height 102
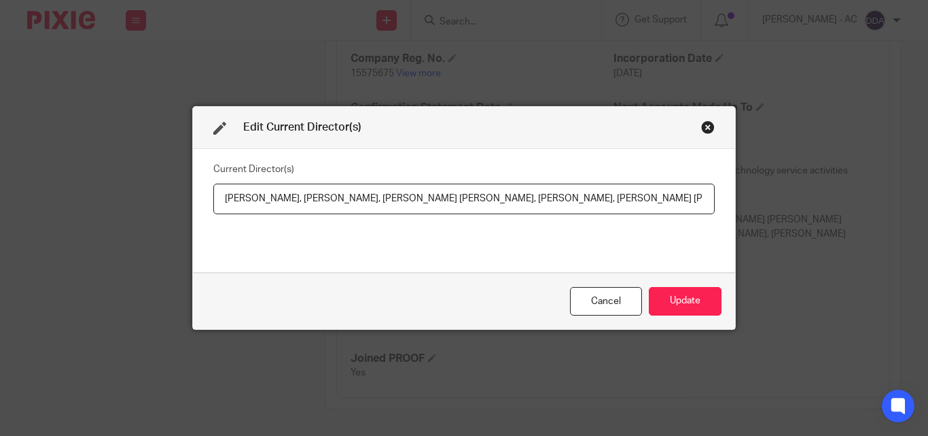
click at [283, 220] on div "Current Director(s) Kemide LAWSON, Mrs Oluwatoyin Olawumi ADEROJU, Mrs Ifeanyi …" at bounding box center [464, 210] width 502 height 102
drag, startPoint x: 218, startPoint y: 201, endPoint x: 292, endPoint y: 203, distance: 73.4
click at [292, 203] on input "Kemide LAWSON, Mrs Oluwatoyin Olawumi ADEROJU, Mrs Ifeanyi Uchenna AKIWUMI-THOM…" at bounding box center [464, 198] width 502 height 31
paste input "Mrs"
click at [673, 206] on input "Mrs Kemide LAWSON, Mrs Oluwatoyin Olawumi ADEROJU, Mrs Ifeanyi Uchenna AKIWUMI-…" at bounding box center [464, 198] width 502 height 31
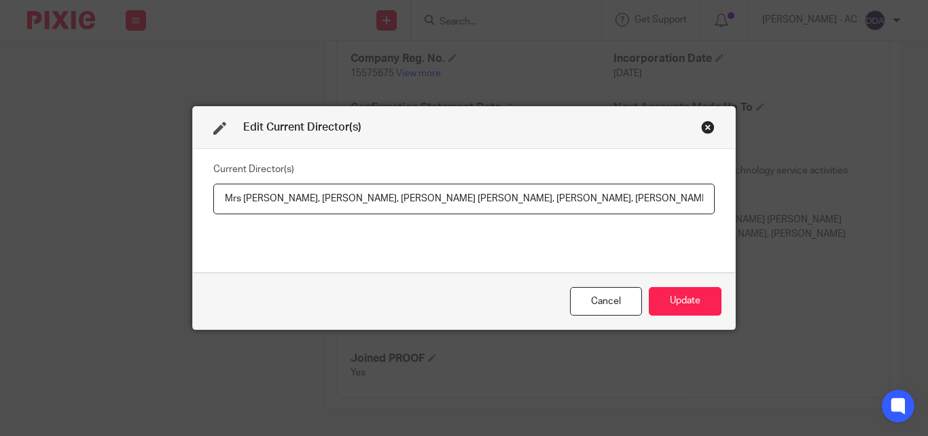
click at [547, 199] on input "Mrs Kemide LAWSON, Mrs Oluwatoyin Olawumi ADEROJU, Mrs Ifeanyi Uchenna AKIWUMI-…" at bounding box center [464, 198] width 502 height 31
drag, startPoint x: 570, startPoint y: 196, endPoint x: 706, endPoint y: 208, distance: 136.5
click at [706, 208] on input "Mrs Kemide LAWSON, Mrs Oluwatoyin Olawumi ADEROJU, Mrs Ifeanyi Uchenna AKIWUMI-…" at bounding box center [464, 198] width 502 height 31
paste input "Mrs"
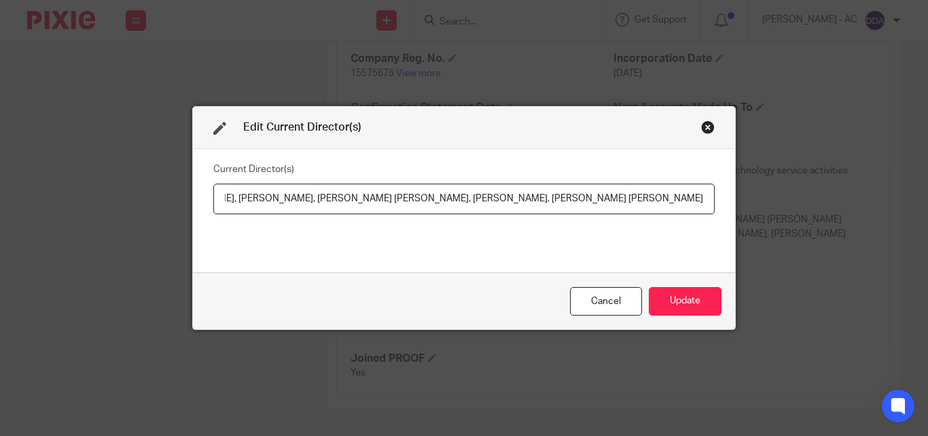
scroll to position [0, 214]
type input "Mrs Kemide LAWSON, Mrs Oluwatoyin Olawumi ADEROJU, Mrs Ifeanyi Uchenna AKIWUMI-…"
click at [671, 294] on button "Update" at bounding box center [685, 301] width 73 height 29
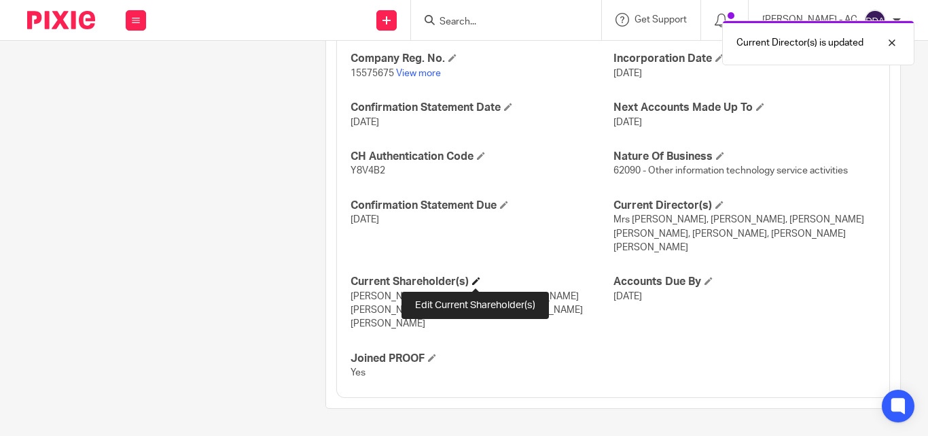
click at [477, 283] on span at bounding box center [476, 281] width 8 height 8
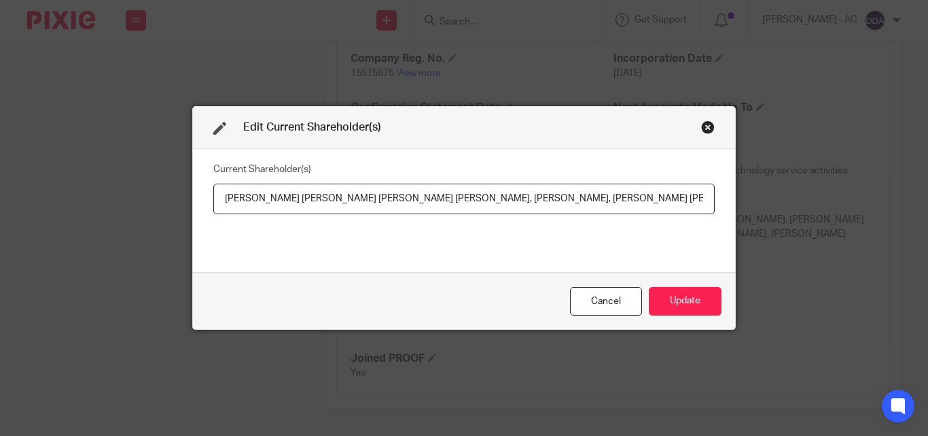
drag, startPoint x: 216, startPoint y: 194, endPoint x: 291, endPoint y: 204, distance: 75.4
click at [291, 204] on input "Kemide LAWSON, Oluwatoyin Olawumi ADEROJU, Ifeanyi Uchenna AKIWUMI-THOMPSON, Ab…" at bounding box center [464, 198] width 502 height 31
click at [300, 196] on input "Kemide LAWSON, Oluwatoyin Olawumi ADEROJU, Ifeanyi Uchenna AKIWUMI-THOMPSON, Ab…" at bounding box center [464, 198] width 502 height 31
click at [659, 209] on input "Kemide LAWSON, Oluwatoyin Olawumi ADEROJU, Ifeanyi Uchenna AKIWUMI-THOMPSON, Ab…" at bounding box center [464, 198] width 502 height 31
click at [299, 194] on input "Kemide LAWSON, Oluwatoyin Olawumi ADEROJU, Ifeanyi Uchenna AKIWUMI-THOMPSON, Ab…" at bounding box center [464, 198] width 502 height 31
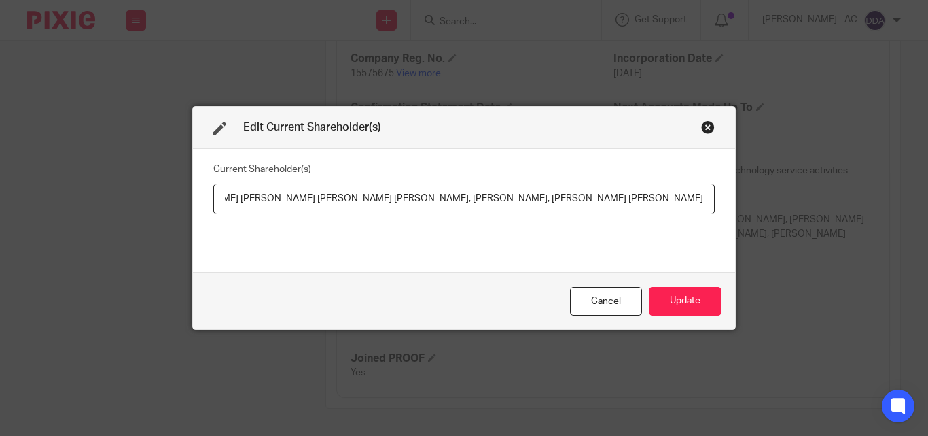
scroll to position [0, 122]
drag, startPoint x: 483, startPoint y: 195, endPoint x: 564, endPoint y: 200, distance: 81.1
click at [564, 200] on input "Kemide LAWSON, Oluwatoyin Olawumi ADEROJU, Ifeanyi Uchenna AKIWUMI-THOMPSON, Ab…" at bounding box center [464, 198] width 502 height 31
drag, startPoint x: 434, startPoint y: 197, endPoint x: 599, endPoint y: 206, distance: 166.0
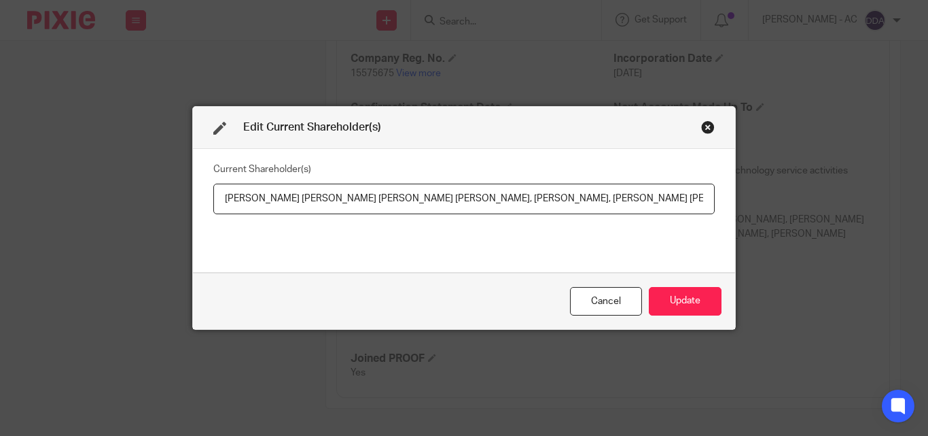
click at [599, 206] on input "Kemide LAWSON, Oluwatoyin Olawumi ADEROJU, Ifeanyi Uchenna AKIWUMI-THOMPSON, Ab…" at bounding box center [464, 198] width 502 height 31
paste input "text"
drag, startPoint x: 297, startPoint y: 199, endPoint x: 429, endPoint y: 209, distance: 132.2
click at [429, 209] on input "Kemide LAWSON, Oluwatoyin Olawumi ADEROJU, Ifeanyi AKIWUMI-THOMPSON, Abidemi JA…" at bounding box center [464, 198] width 502 height 31
paste input "Oluwatoyin"
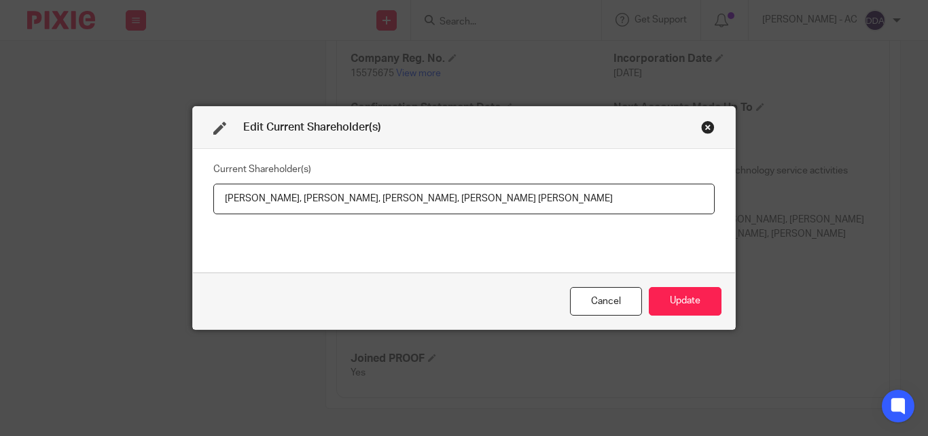
click at [441, 199] on input "Kemide LAWSON,Oluwatoyin ADEROJU, Ifeanyi AKIWUMI-THOMPSON, Abidemi JAIYEOLA, F…" at bounding box center [464, 198] width 502 height 31
click at [634, 213] on input "Kemide LAWSON,Oluwatoyin ADEROJU, Ifeanyi AKIWUMI-THOMPSON, Abidemi JAIYEOLA, F…" at bounding box center [464, 198] width 502 height 31
click at [665, 198] on input "Kemide LAWSON,Oluwatoyin ADEROJU, Ifeanyi AKIWUMI-THOMPSON, Abidemi JAIYEOLA, F…" at bounding box center [464, 198] width 502 height 31
drag, startPoint x: 608, startPoint y: 194, endPoint x: 702, endPoint y: 215, distance: 96.8
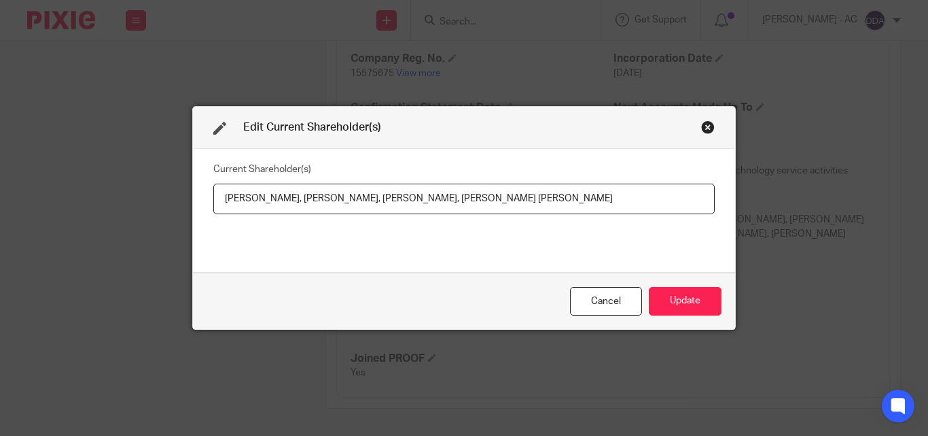
click at [702, 215] on div "Current Shareholder(s) Kemide LAWSON,Oluwatoyin ADEROJU, Ifeanyi AKIWUMI-THOMPS…" at bounding box center [464, 210] width 502 height 102
paste input "Felicia"
type input "Kemide LAWSON,Oluwatoyin ADEROJU, Ifeanyi AKIWUMI-THOMPSON, Abidemi JAIYEOLA,Fe…"
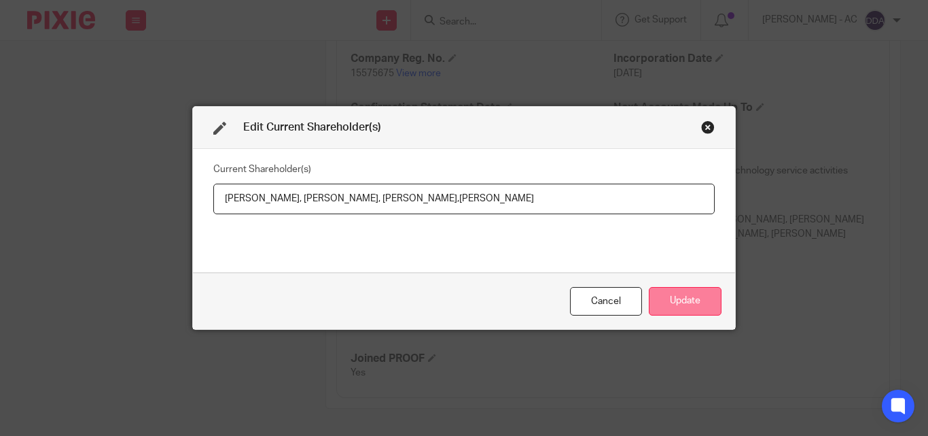
click at [684, 294] on button "Update" at bounding box center [685, 301] width 73 height 29
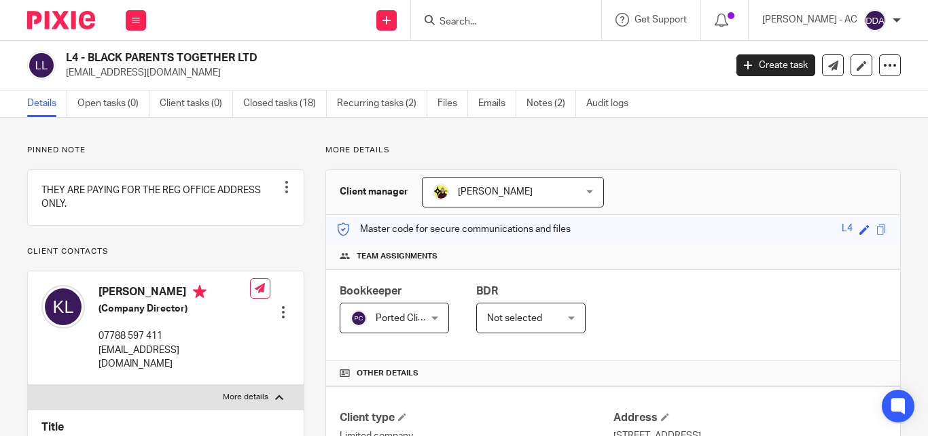
click at [663, 269] on div "Bookkeeper Ported Clients Ported Clients Not selected Abhay Jayswal Akhil Siby …" at bounding box center [613, 315] width 574 height 92
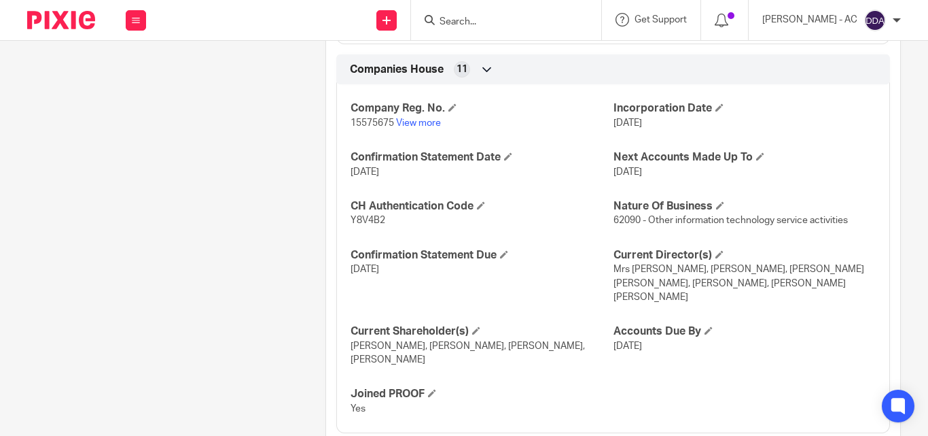
scroll to position [1137, 0]
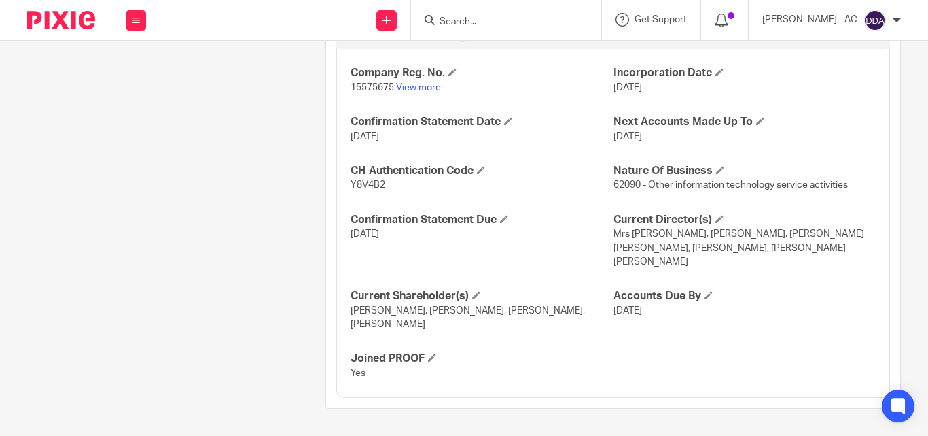
click at [327, 203] on div "Companies House 11 Company Reg. No. 15575675 View more Incorporation Date 19 Ma…" at bounding box center [613, 208] width 574 height 379
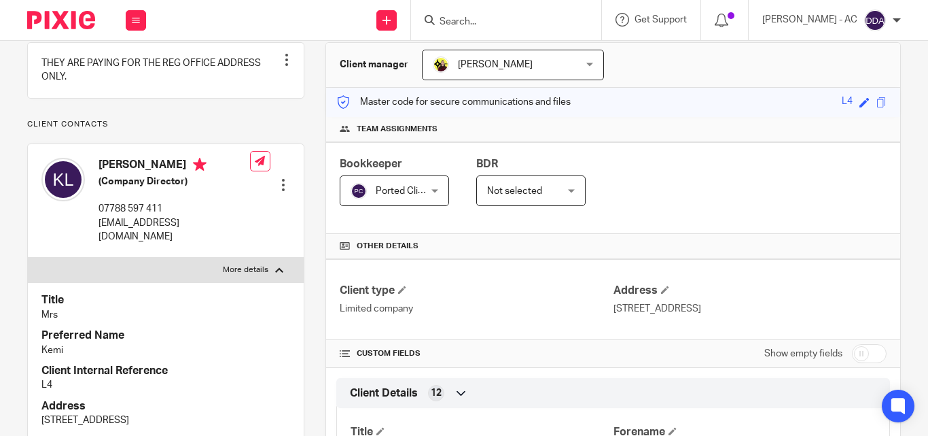
scroll to position [118, 0]
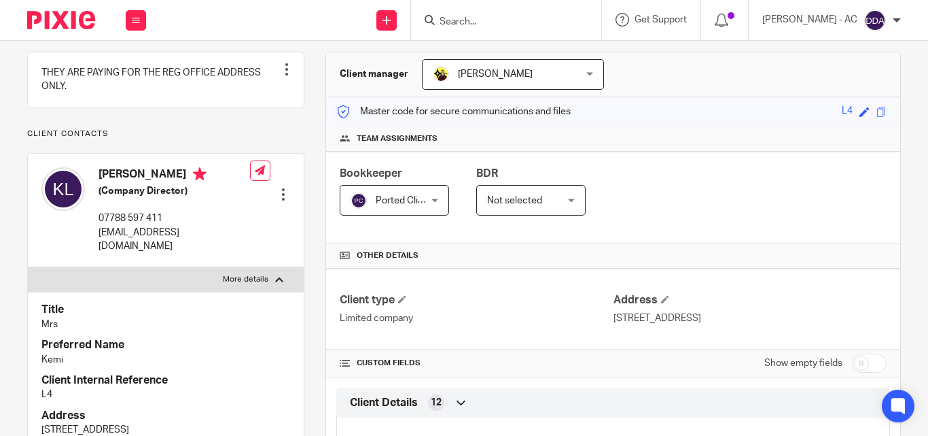
click at [209, 313] on h4 "Title" at bounding box center [165, 309] width 249 height 14
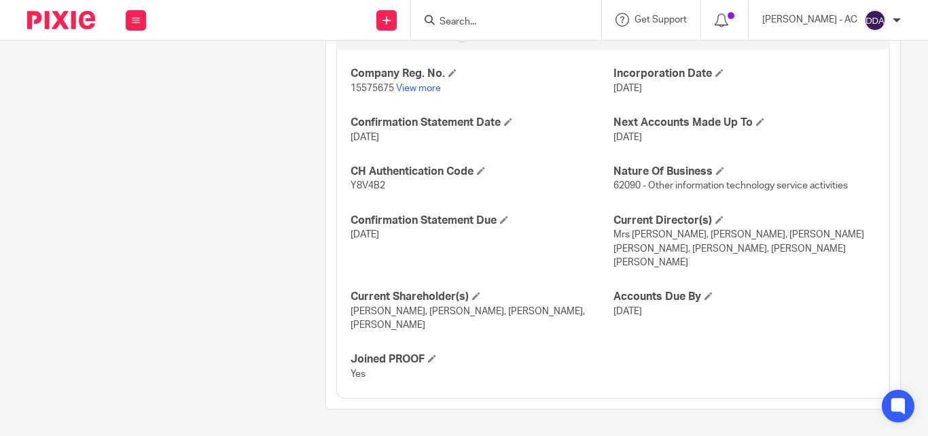
scroll to position [1137, 0]
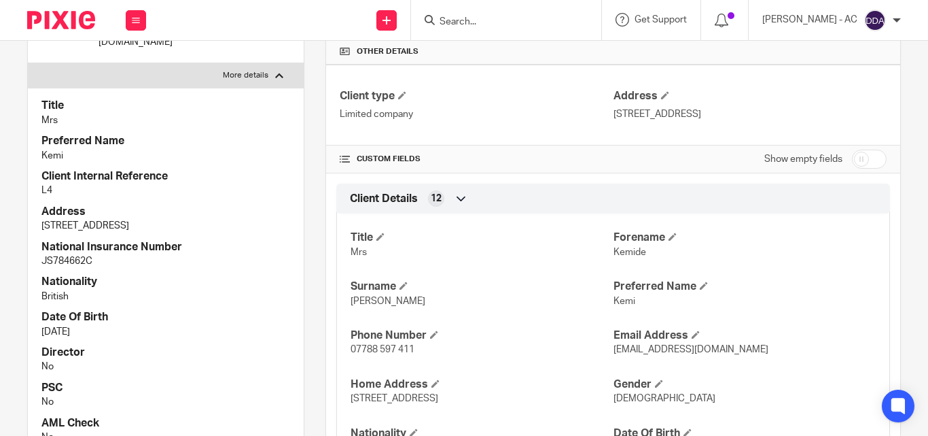
scroll to position [0, 0]
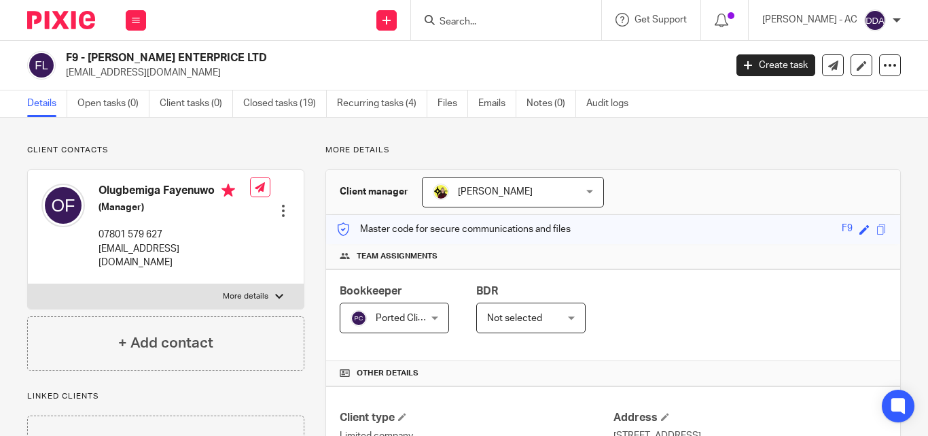
click at [251, 284] on label "More details" at bounding box center [166, 296] width 276 height 24
click at [28, 283] on input "More details" at bounding box center [27, 283] width 1 height 1
checkbox input "true"
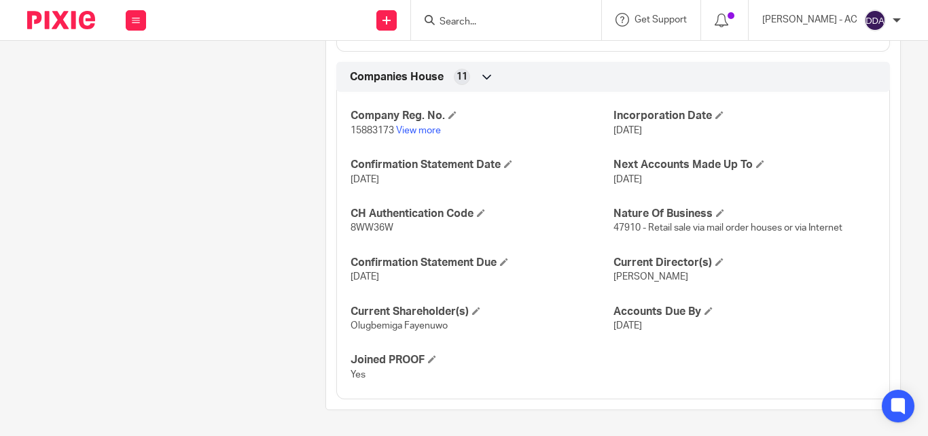
scroll to position [1095, 0]
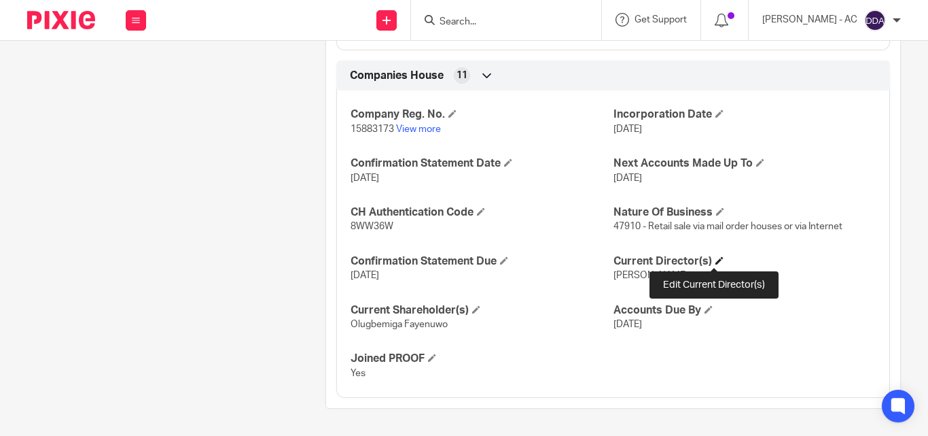
click at [716, 259] on span at bounding box center [720, 260] width 8 height 8
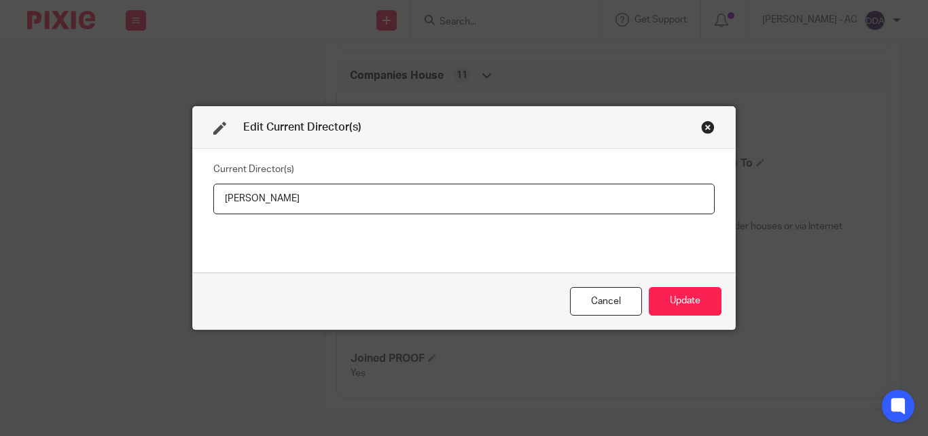
drag, startPoint x: 370, startPoint y: 201, endPoint x: 172, endPoint y: 217, distance: 198.4
click at [172, 217] on div "Edit Current Director(s) Current Director(s) [PERSON_NAME] Update" at bounding box center [464, 218] width 928 height 436
type input "[PERSON_NAME]"
click at [678, 308] on button "Update" at bounding box center [685, 301] width 73 height 29
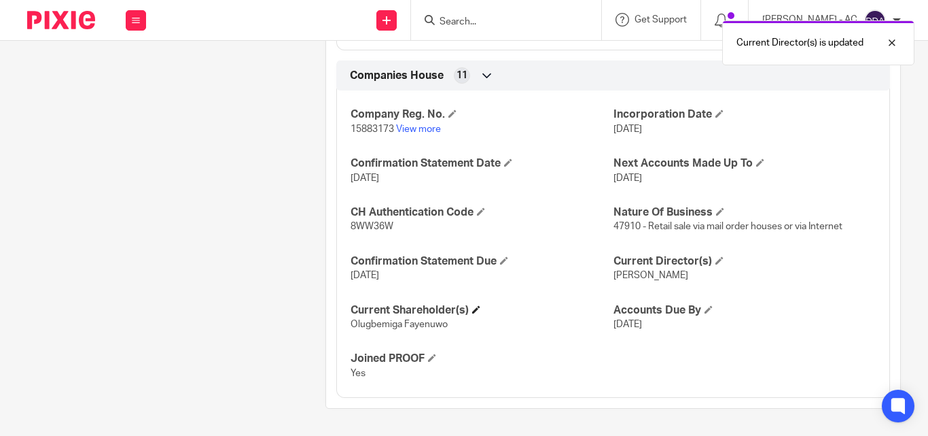
click at [482, 311] on h4 "Current Shareholder(s)" at bounding box center [482, 310] width 262 height 14
click at [470, 309] on h4 "Current Shareholder(s)" at bounding box center [482, 310] width 262 height 14
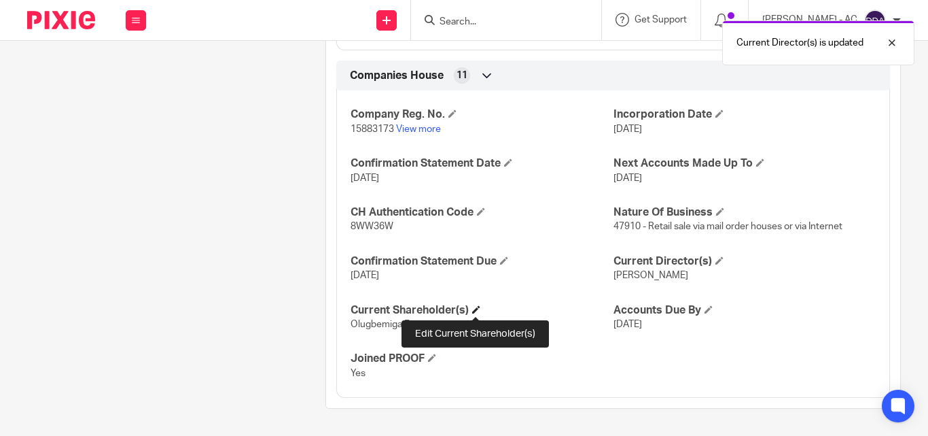
click at [472, 309] on span at bounding box center [476, 309] width 8 height 8
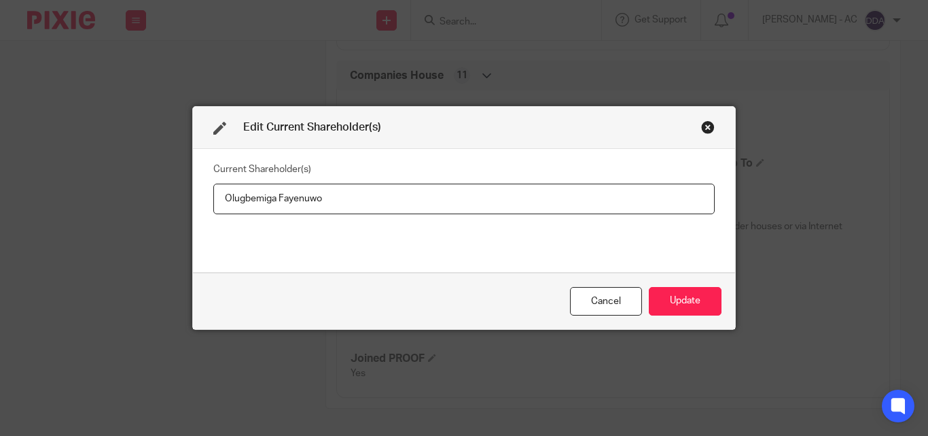
drag, startPoint x: 376, startPoint y: 198, endPoint x: 156, endPoint y: 220, distance: 221.3
click at [157, 220] on div "Edit Current Shareholder(s) Current Shareholder(s) [PERSON_NAME] Cancel Update" at bounding box center [464, 218] width 928 height 436
type input "Olugbemiga FAYENUWO"
click at [690, 290] on button "Update" at bounding box center [685, 301] width 73 height 29
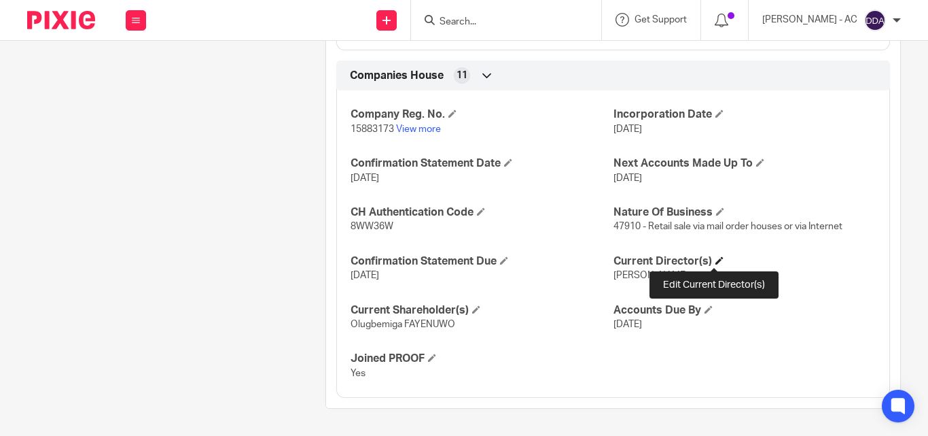
click at [716, 261] on span at bounding box center [720, 260] width 8 height 8
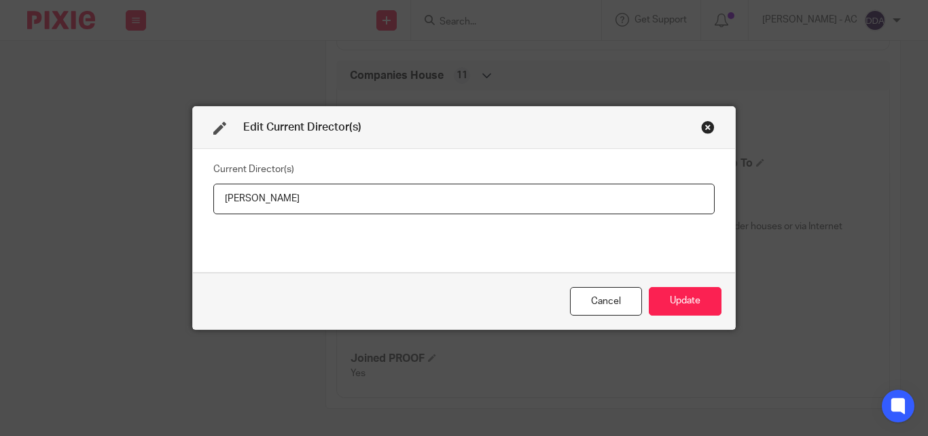
drag, startPoint x: 345, startPoint y: 190, endPoint x: 200, endPoint y: 201, distance: 145.2
click at [200, 201] on div "Current Director(s) [PERSON_NAME]" at bounding box center [464, 210] width 542 height 123
click at [669, 293] on button "Update" at bounding box center [685, 301] width 73 height 29
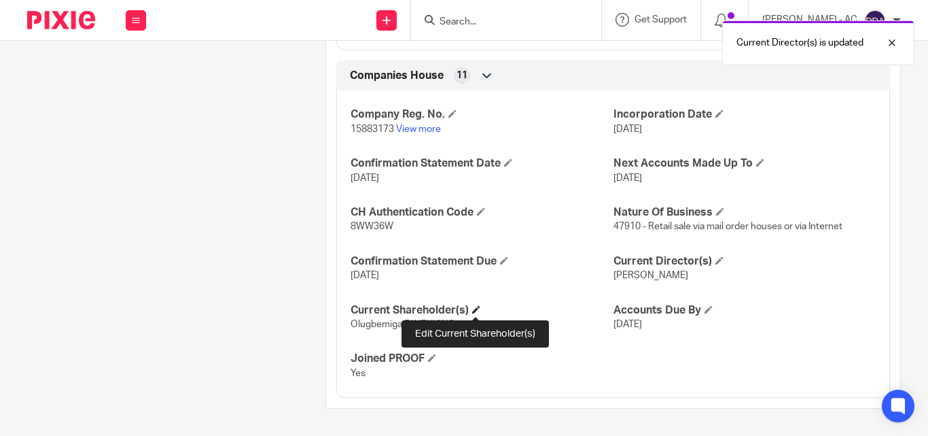
click at [472, 307] on span at bounding box center [476, 309] width 8 height 8
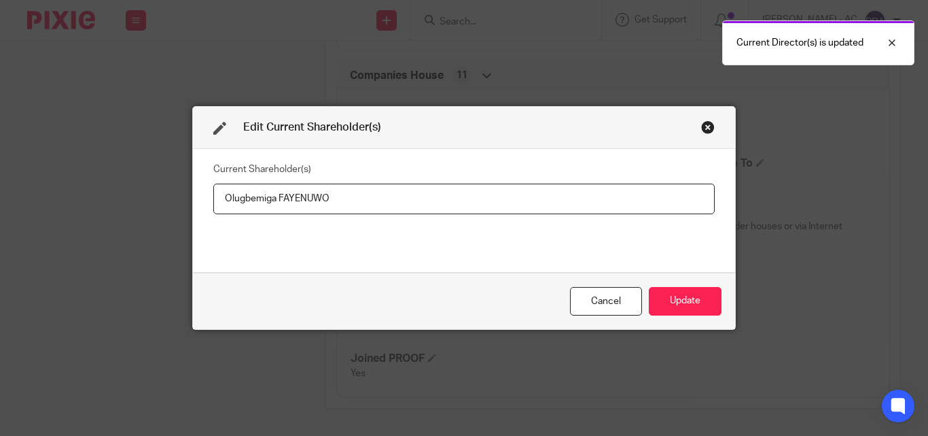
drag, startPoint x: 363, startPoint y: 205, endPoint x: 192, endPoint y: 204, distance: 171.3
click at [193, 204] on div "Current Shareholder(s) Olugbemiga FAYENUWO" at bounding box center [464, 210] width 542 height 123
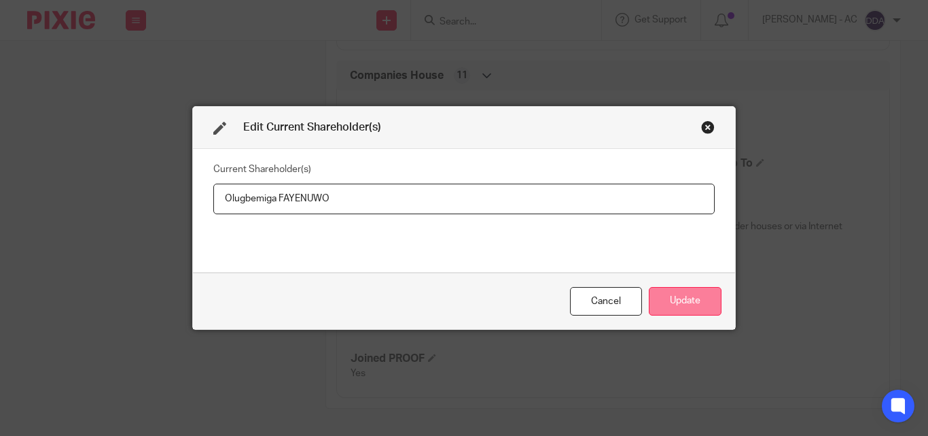
click at [683, 305] on button "Update" at bounding box center [685, 301] width 73 height 29
